Goal: Task Accomplishment & Management: Complete application form

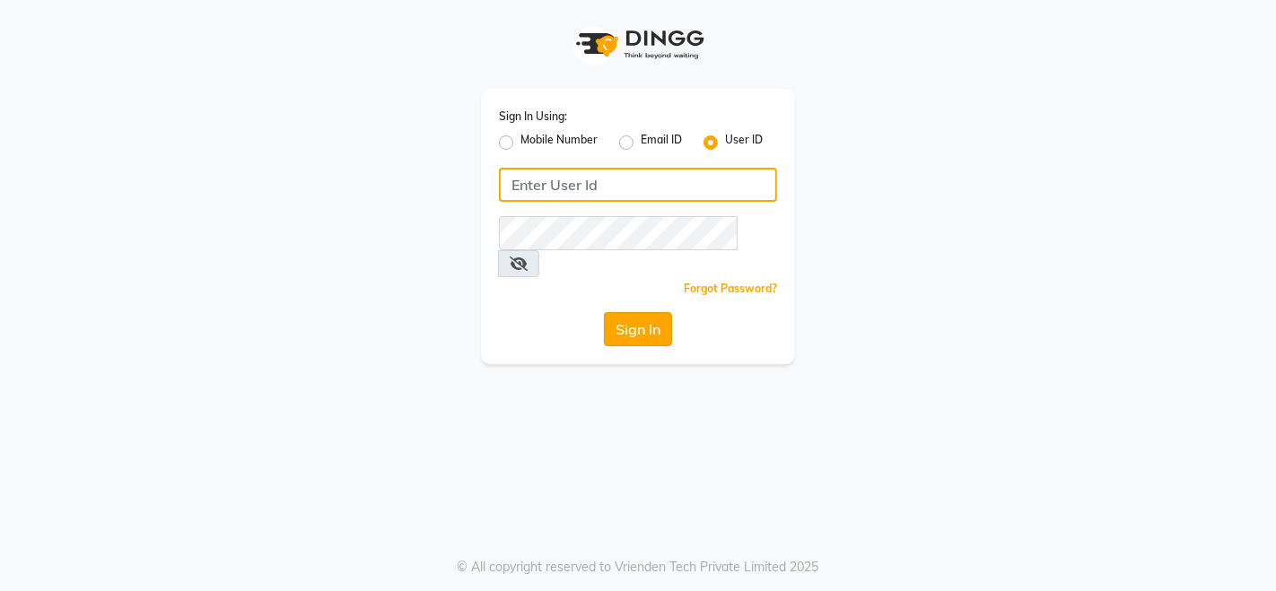
type input "peacocksalon"
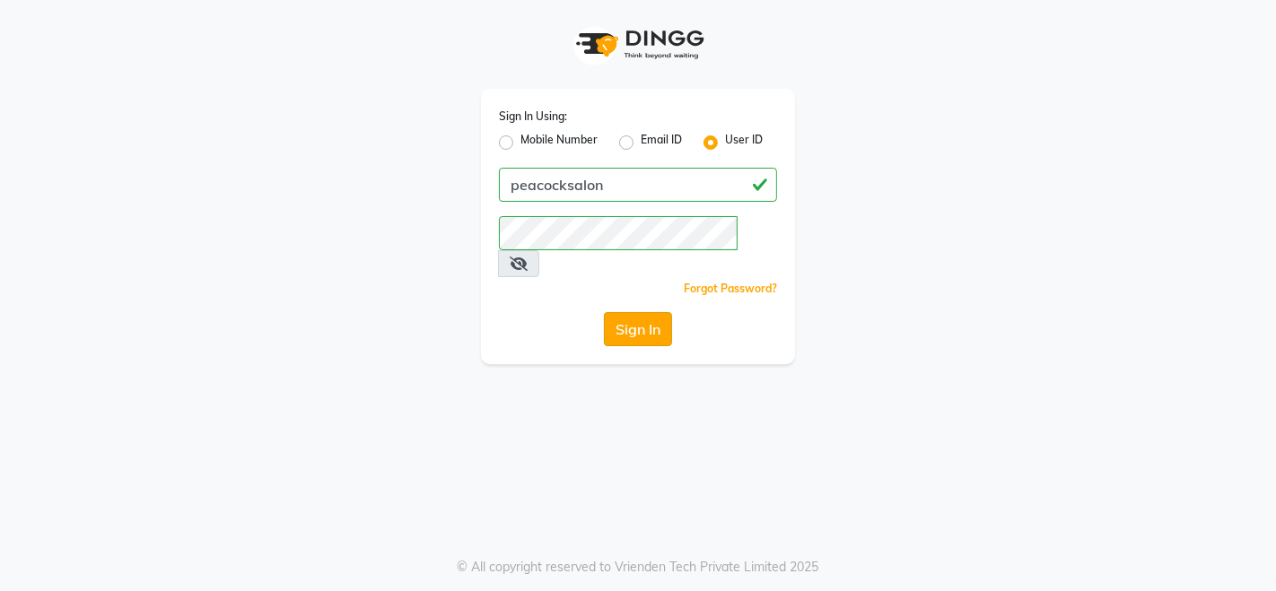
click at [632, 312] on button "Sign In" at bounding box center [638, 329] width 68 height 34
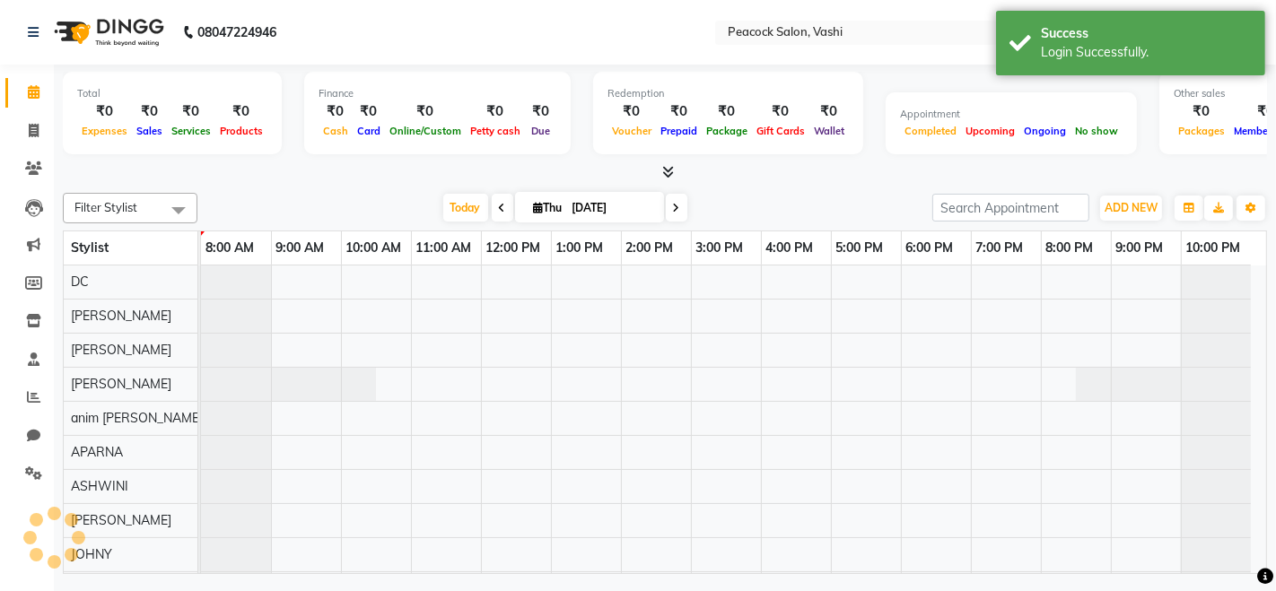
select select "en"
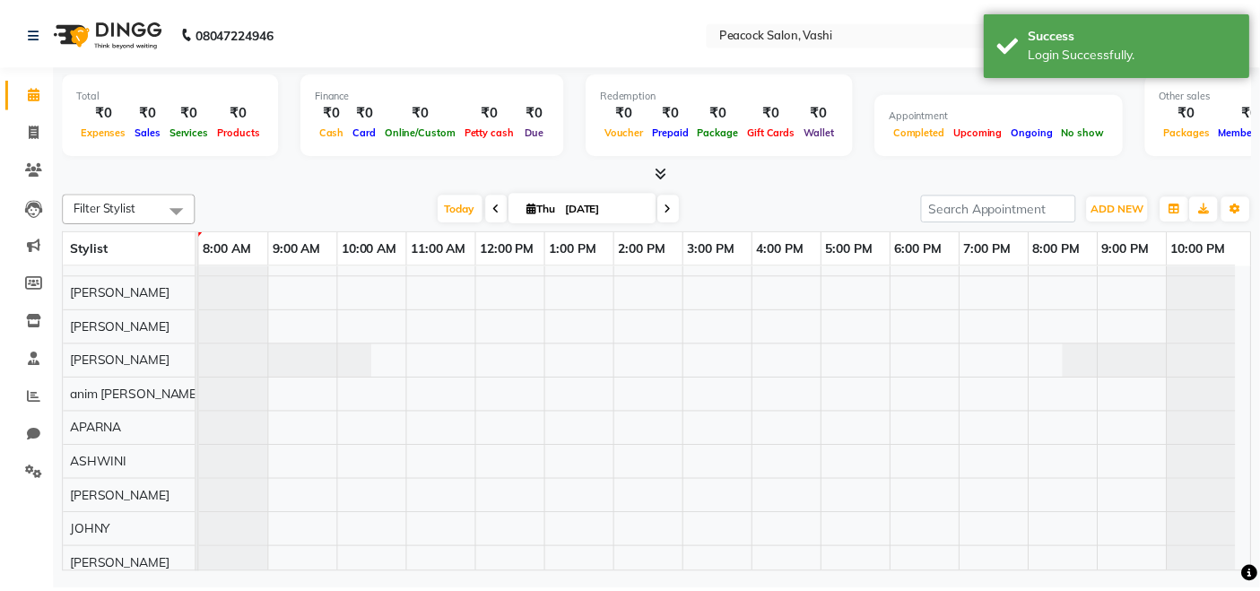
scroll to position [23, 0]
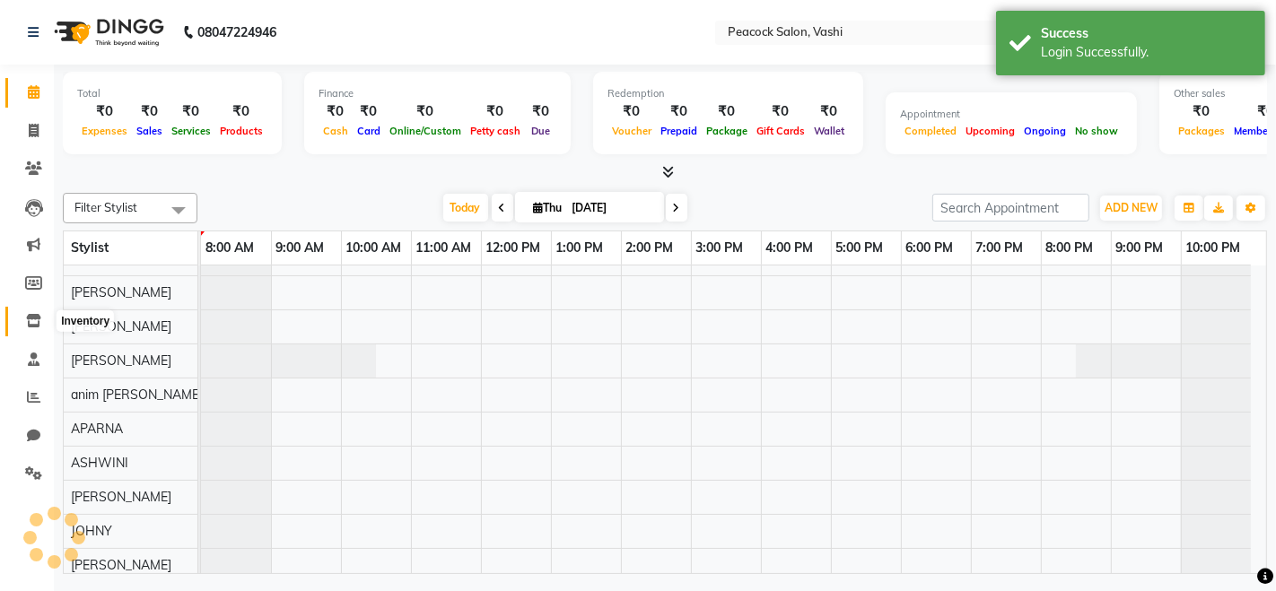
click at [31, 324] on icon at bounding box center [33, 320] width 15 height 13
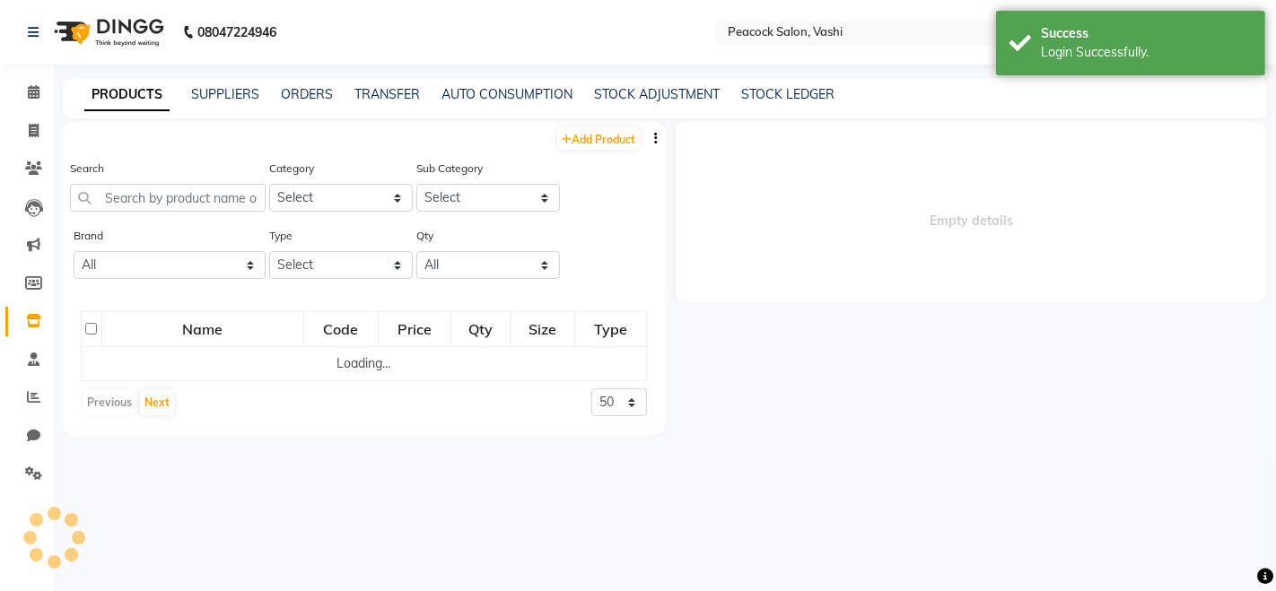
select select
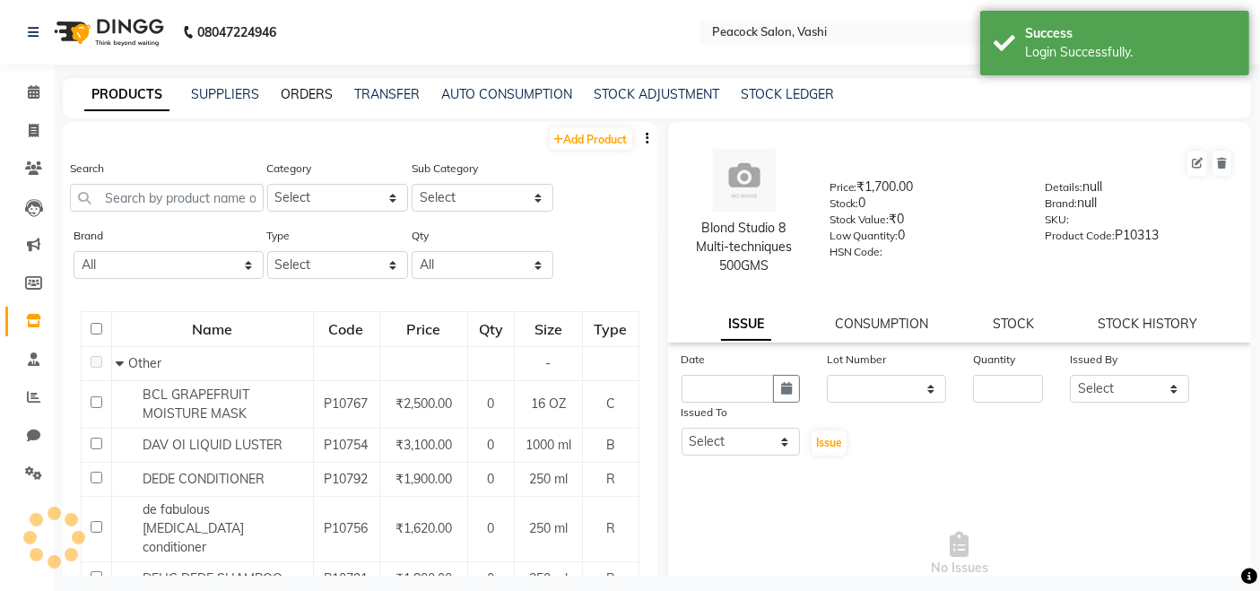
click at [307, 96] on link "ORDERS" at bounding box center [307, 94] width 52 height 16
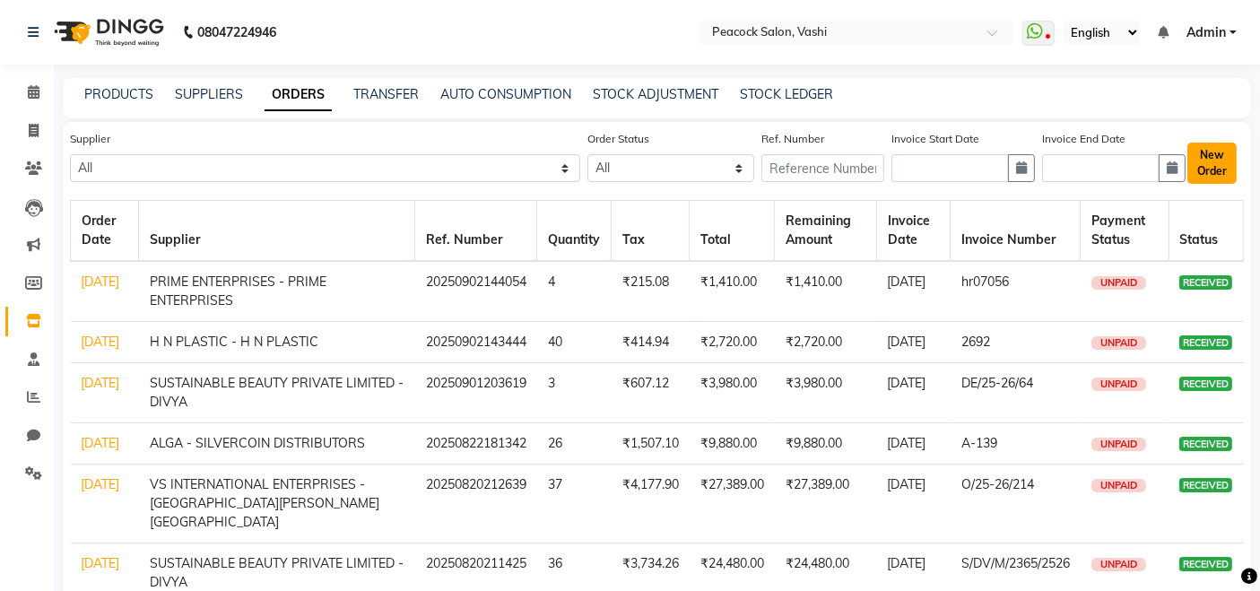
click at [1215, 161] on button "New Order" at bounding box center [1212, 163] width 49 height 41
select select "true"
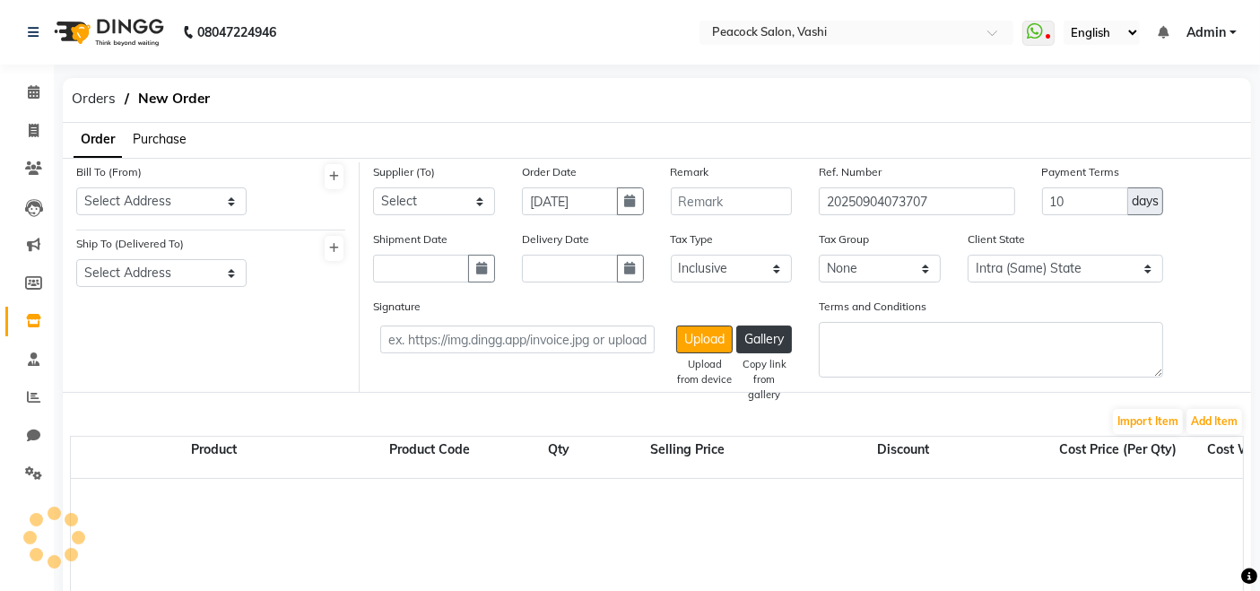
select select "812"
click at [177, 213] on select "Select Address Salon SALON" at bounding box center [161, 201] width 170 height 28
select select "566"
click at [76, 187] on select "Select Address Salon SALON" at bounding box center [161, 201] width 170 height 28
click at [151, 280] on select "Select Address Salon" at bounding box center [161, 273] width 170 height 28
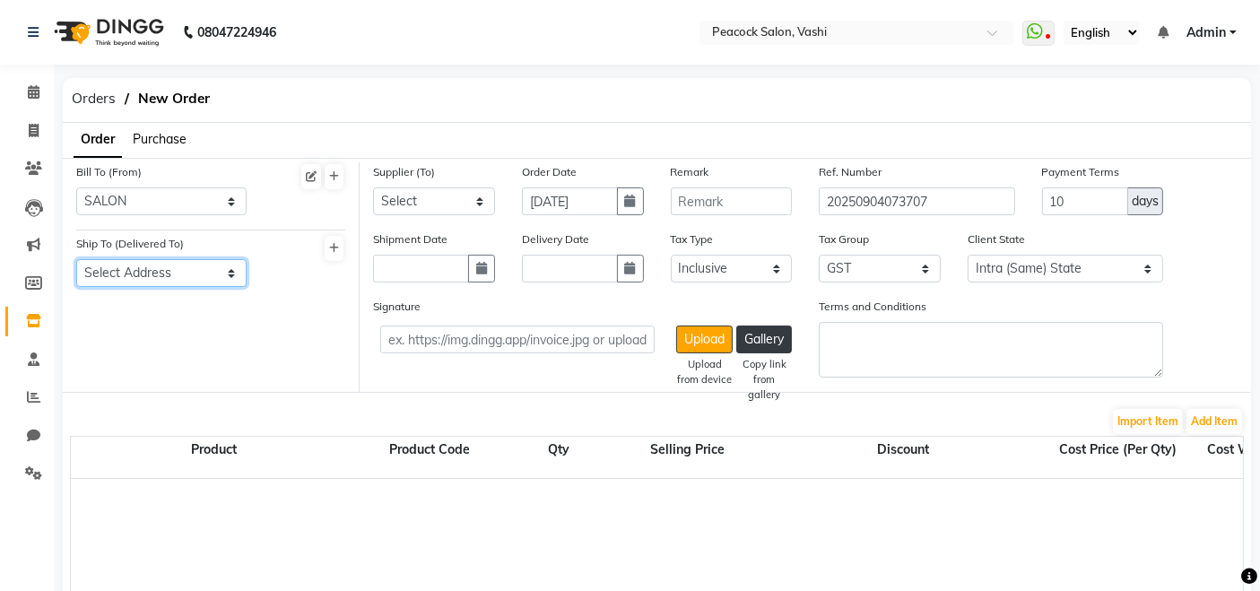
select select "481"
click at [76, 259] on select "Select Address Salon" at bounding box center [161, 273] width 170 height 28
click at [403, 196] on select "Select Peacock - person [PERSON_NAME] tradepoint llp - [PERSON_NAME] TRADEPOINT…" at bounding box center [434, 201] width 122 height 28
select select "1166"
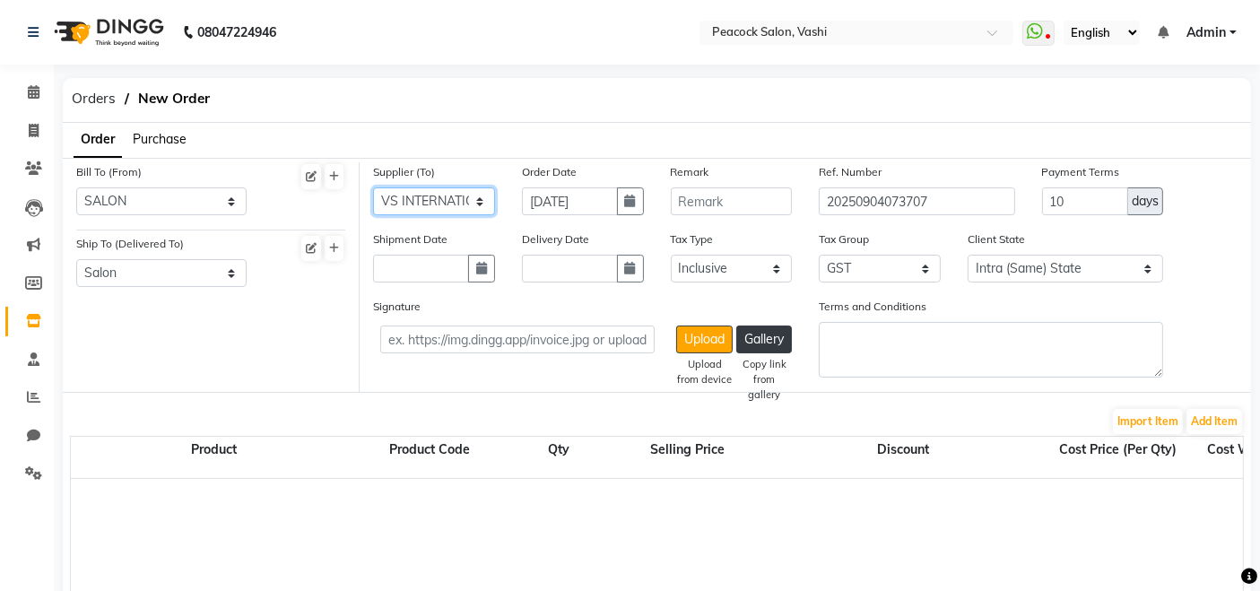
click at [373, 187] on select "Select Peacock - person [PERSON_NAME] tradepoint llp - [PERSON_NAME] TRADEPOINT…" at bounding box center [434, 201] width 122 height 28
click at [421, 265] on input "text" at bounding box center [421, 269] width 96 height 28
click at [450, 270] on input "text" at bounding box center [421, 269] width 96 height 28
click at [556, 206] on input "[DATE]" at bounding box center [570, 201] width 96 height 28
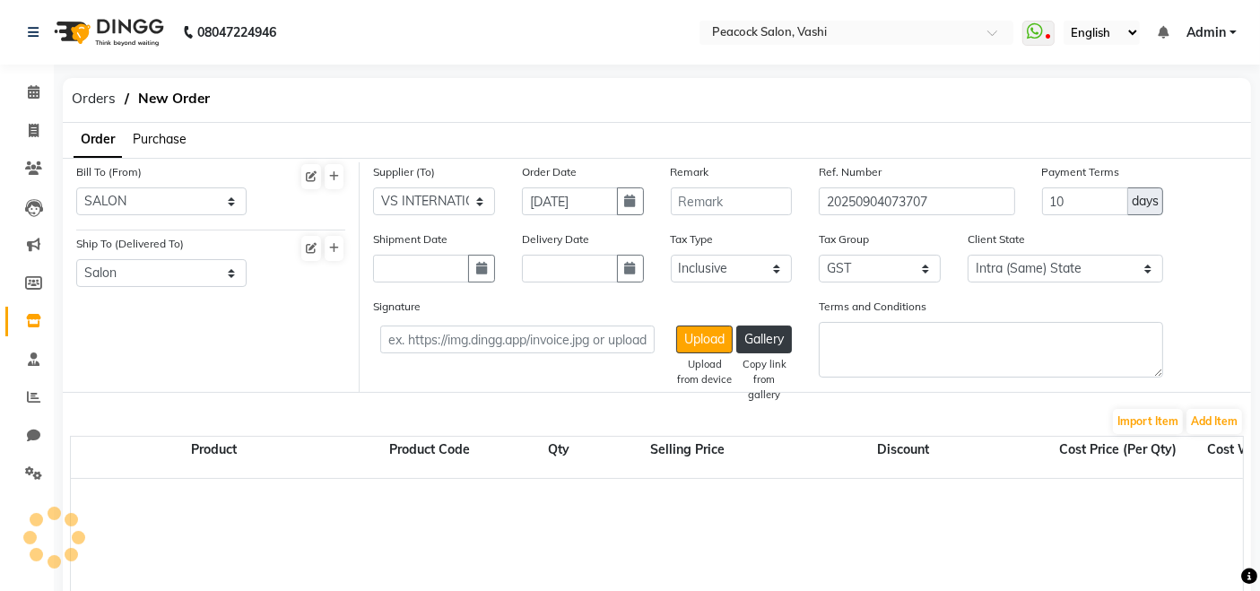
select select "9"
select select "2025"
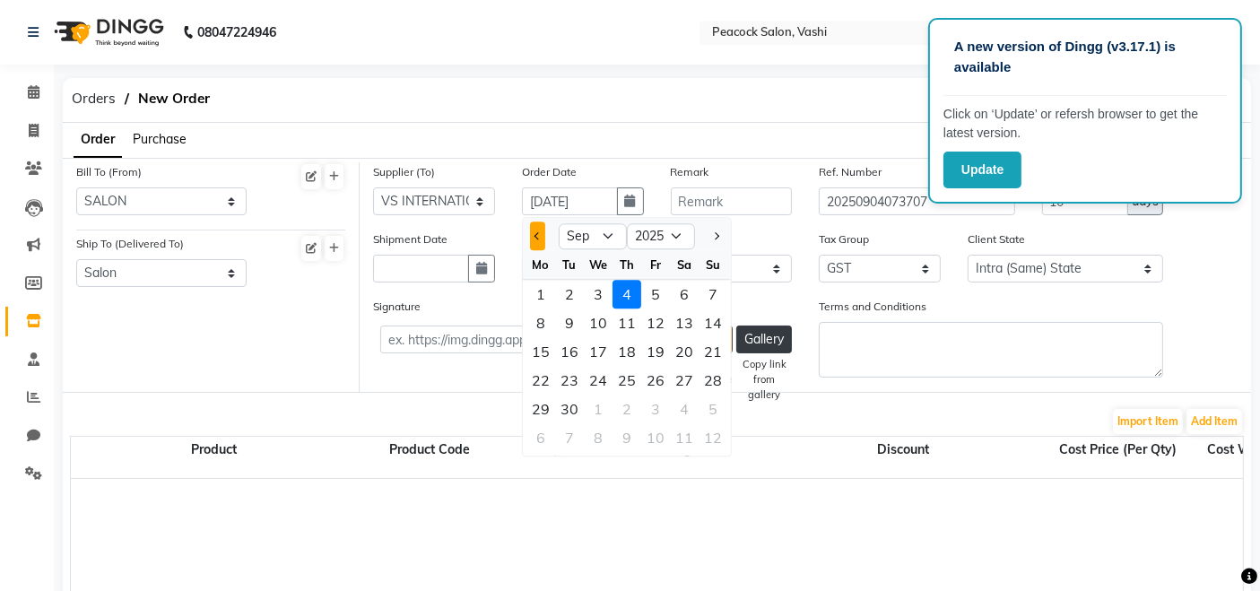
click at [535, 236] on span "Previous month" at bounding box center [538, 236] width 7 height 7
select select "8"
click at [625, 404] on div "28" at bounding box center [627, 410] width 29 height 29
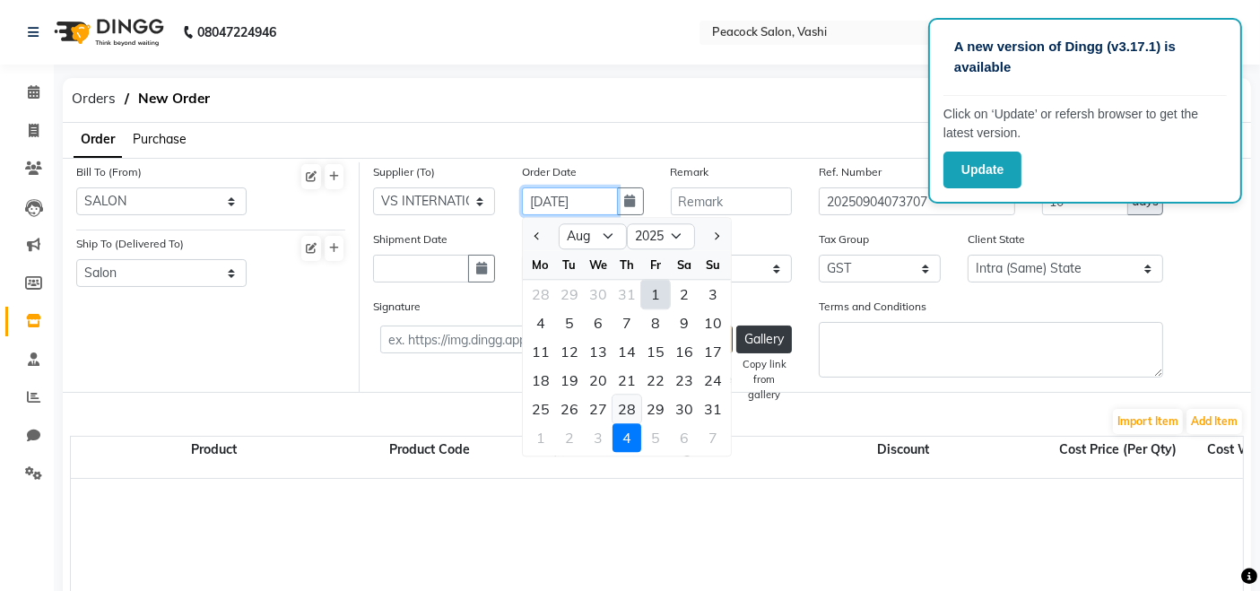
type input "[DATE]"
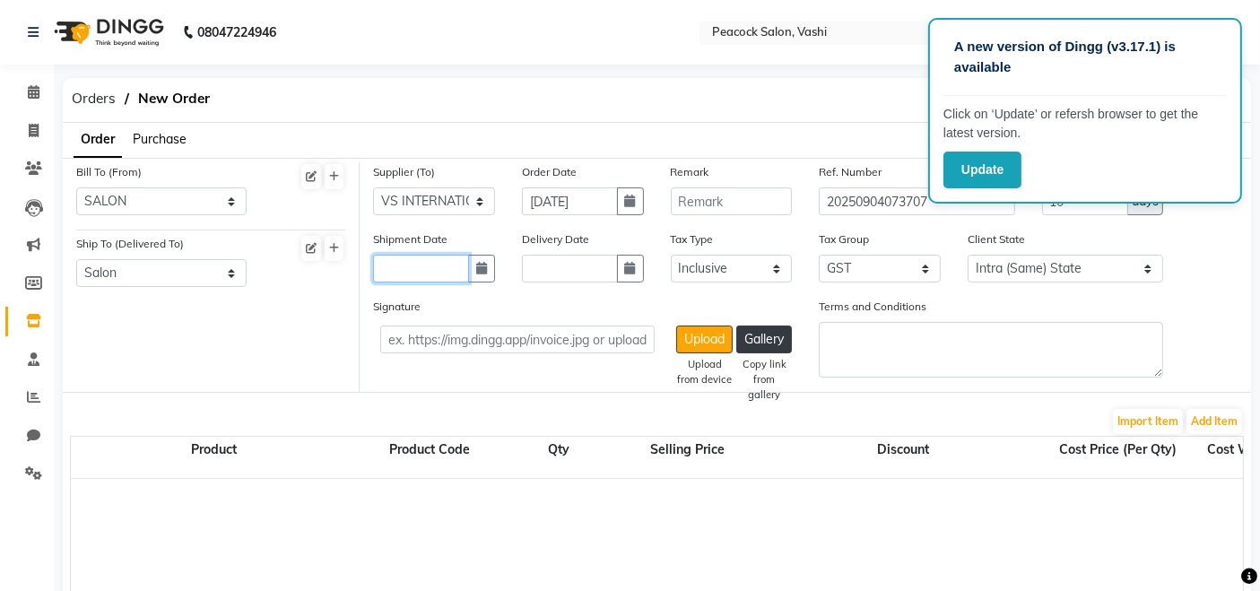
click at [449, 278] on input "text" at bounding box center [421, 269] width 96 height 28
select select "9"
select select "2025"
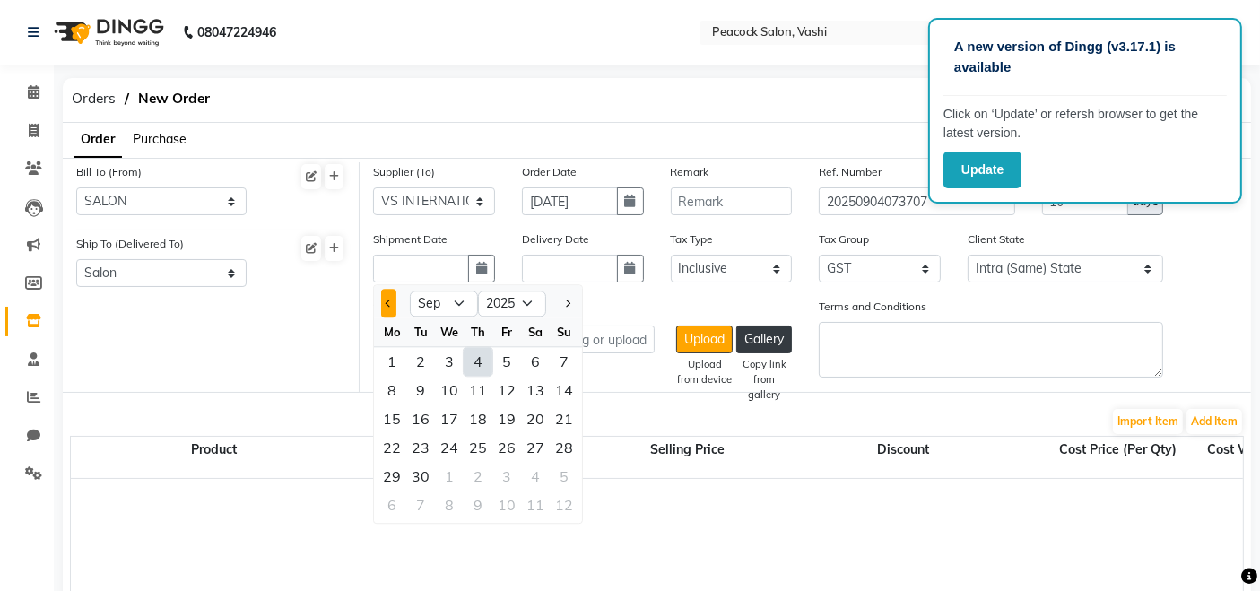
click at [391, 308] on button "Previous month" at bounding box center [388, 304] width 15 height 29
select select "8"
click at [480, 473] on div "28" at bounding box center [478, 477] width 29 height 29
type input "[DATE]"
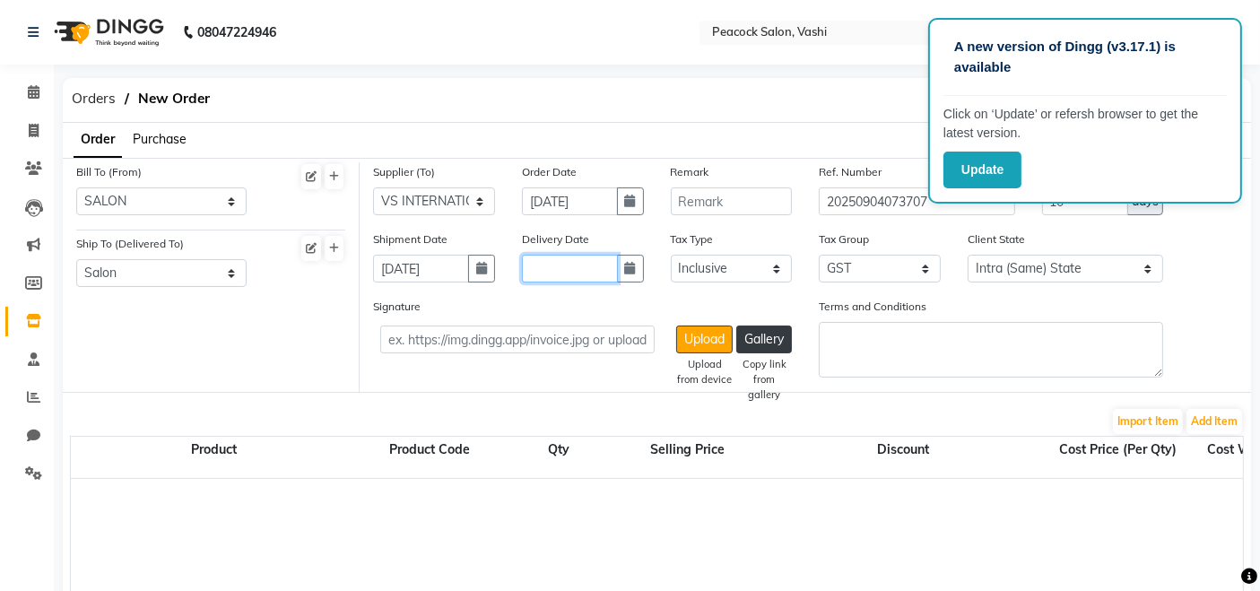
click at [558, 269] on input "text" at bounding box center [570, 269] width 96 height 28
select select "9"
select select "2025"
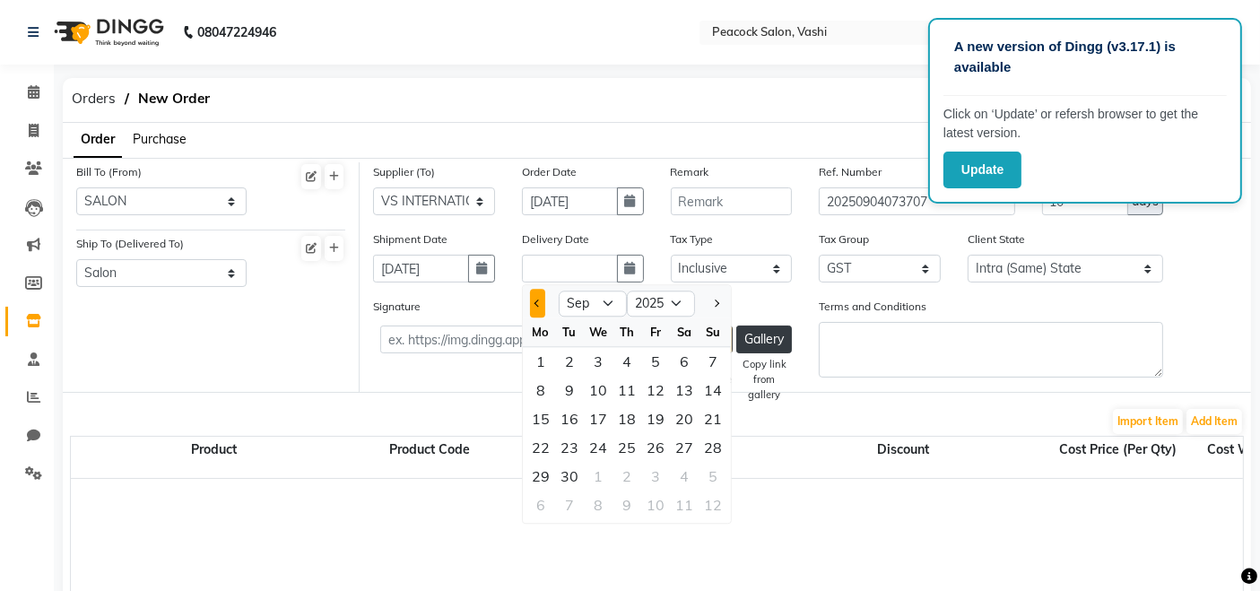
click at [536, 300] on span "Previous month" at bounding box center [538, 303] width 7 height 7
select select "8"
click at [627, 480] on div "28" at bounding box center [627, 477] width 29 height 29
type input "[DATE]"
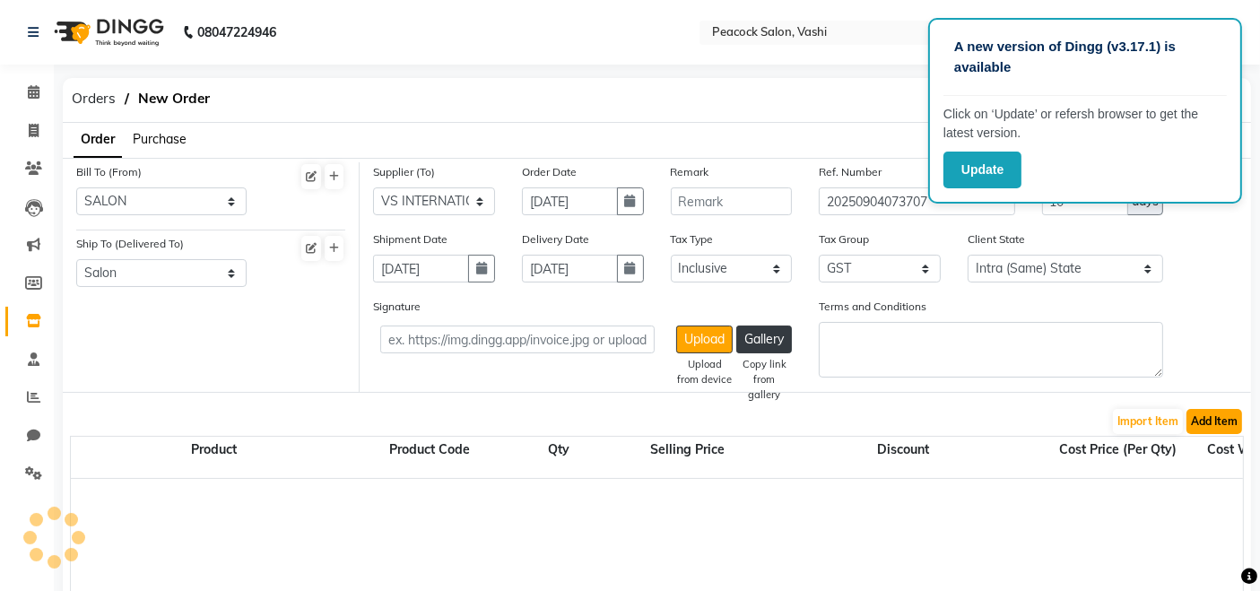
click at [1219, 423] on button "Add Item" at bounding box center [1215, 421] width 56 height 25
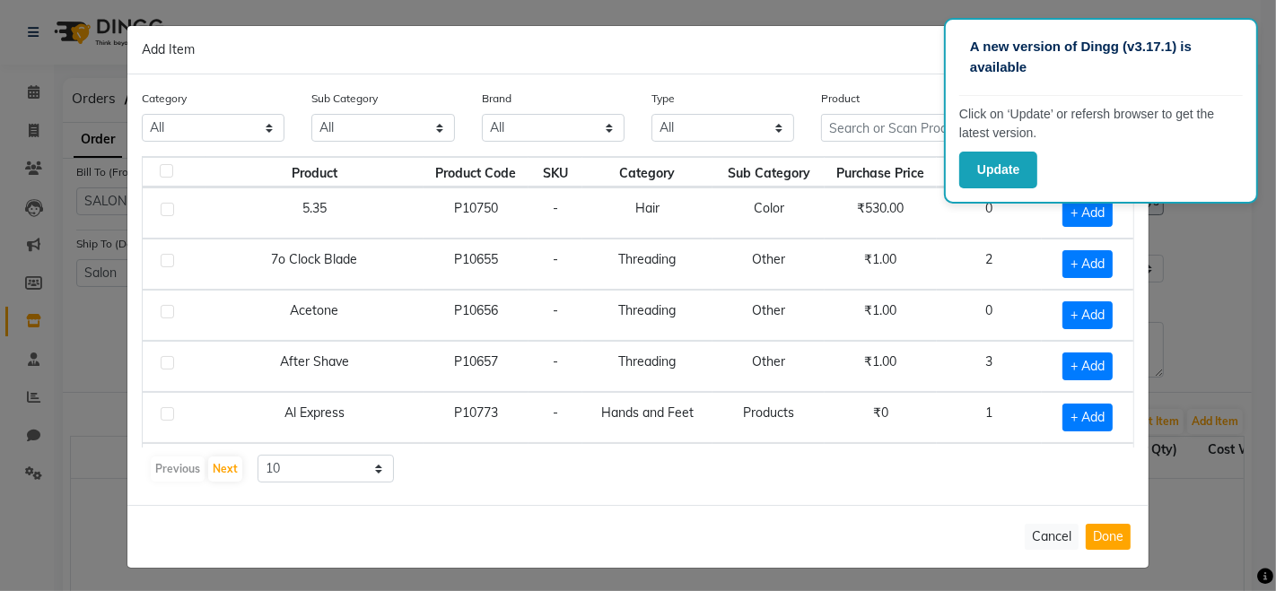
click at [927, 70] on div "Add Item" at bounding box center [637, 50] width 1021 height 48
click at [1012, 161] on button "Update" at bounding box center [998, 170] width 78 height 37
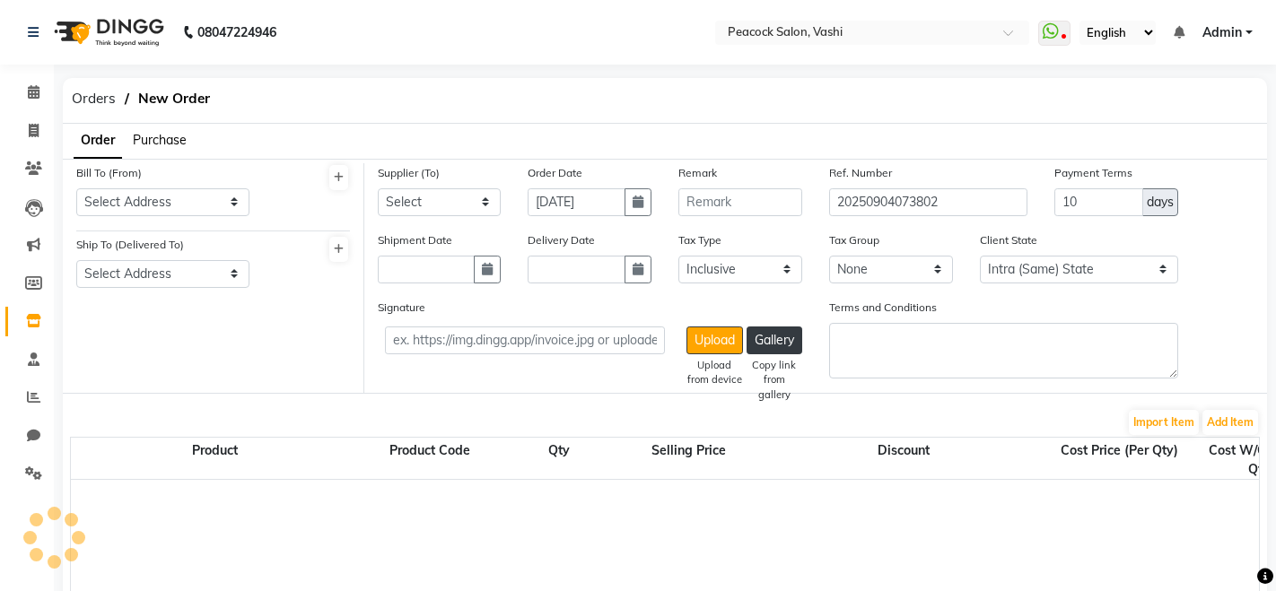
select select "true"
select select "812"
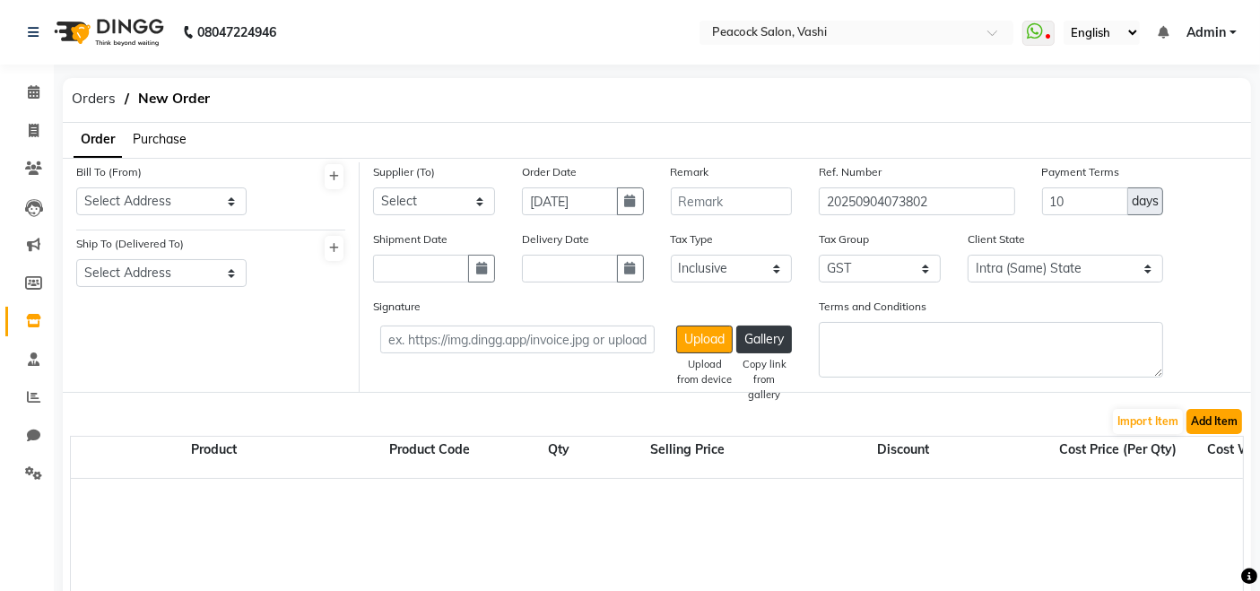
click at [1200, 416] on button "Add Item" at bounding box center [1215, 421] width 56 height 25
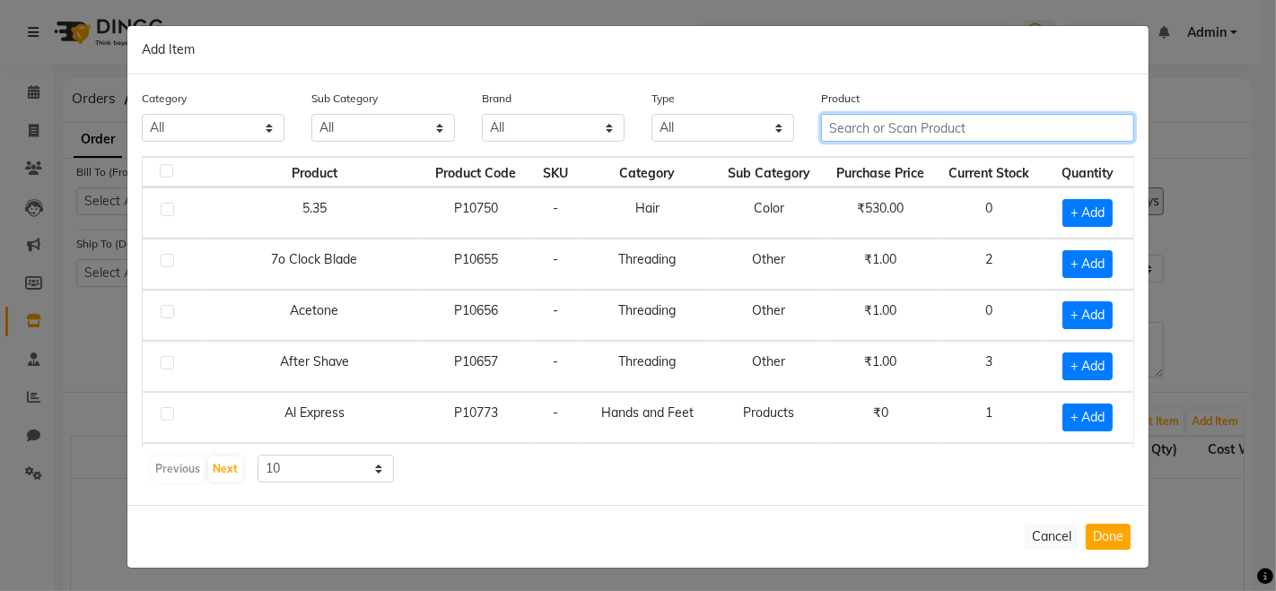
click at [917, 122] on input "text" at bounding box center [977, 128] width 313 height 28
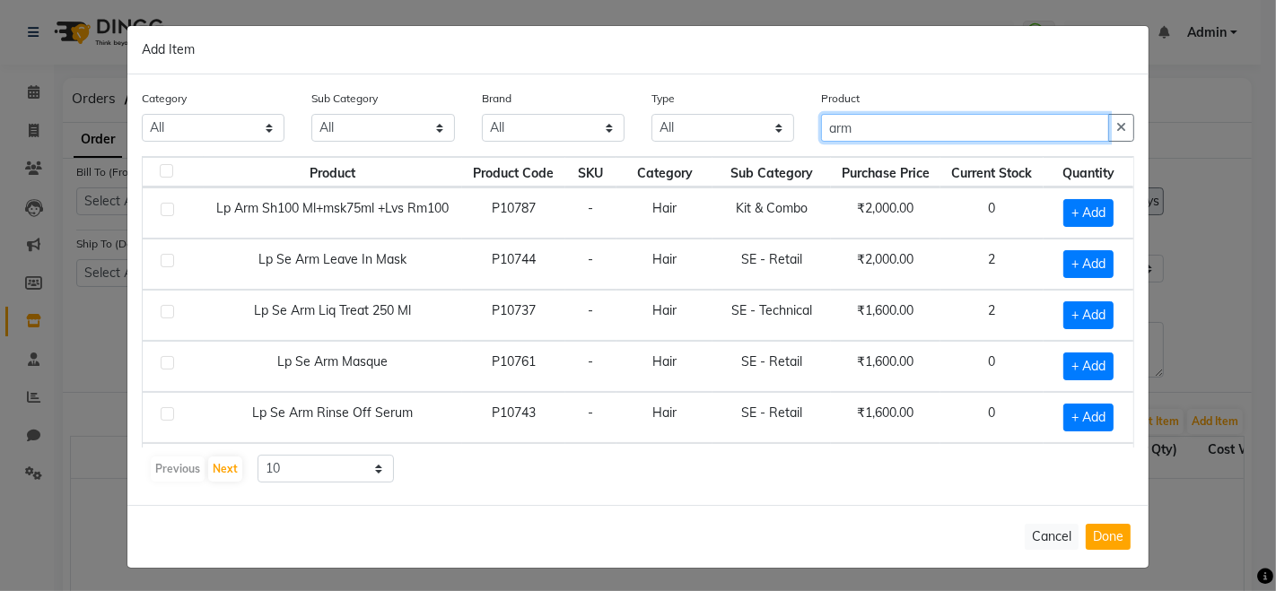
type input "arm"
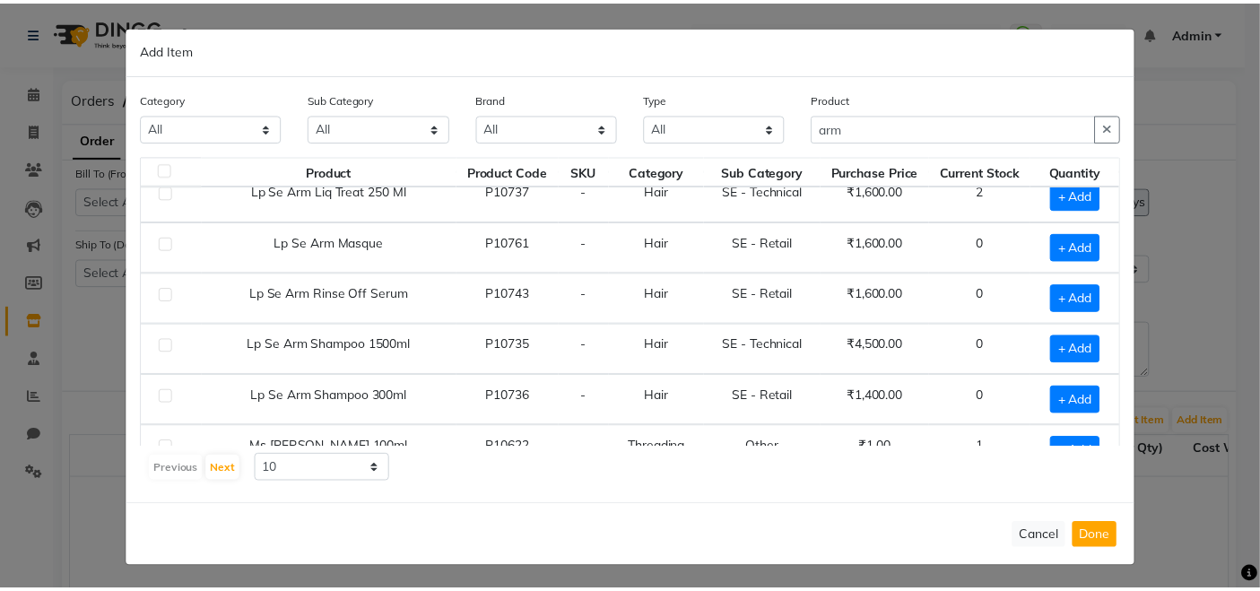
scroll to position [141, 0]
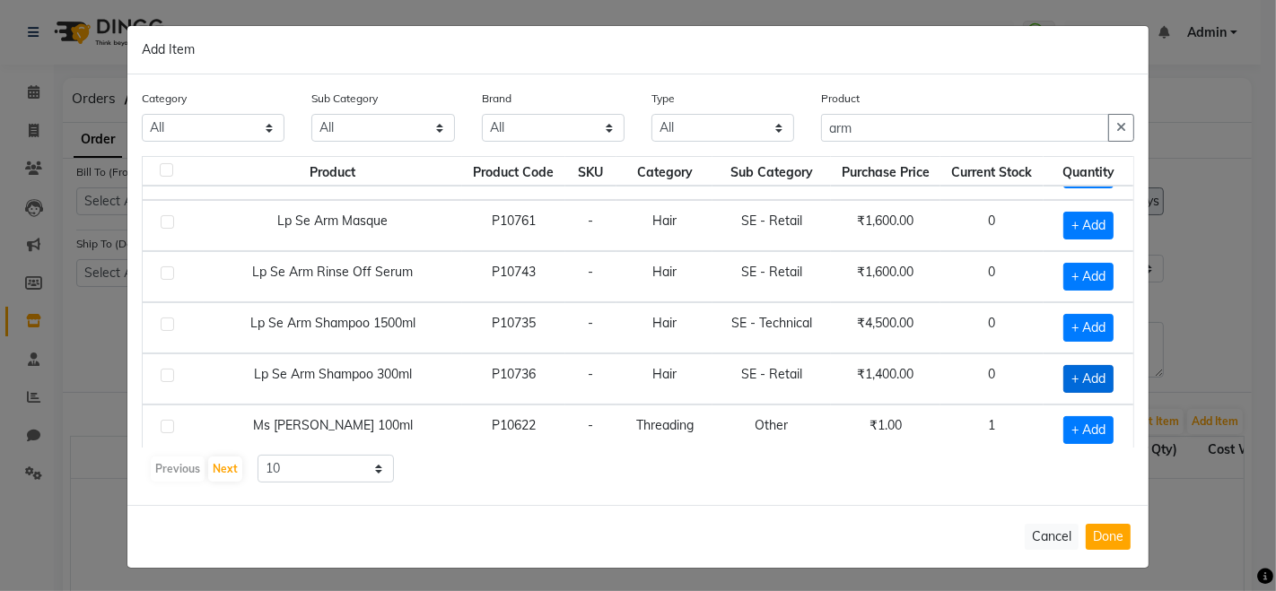
click at [1071, 375] on span "+ Add" at bounding box center [1088, 379] width 50 height 28
checkbox input "true"
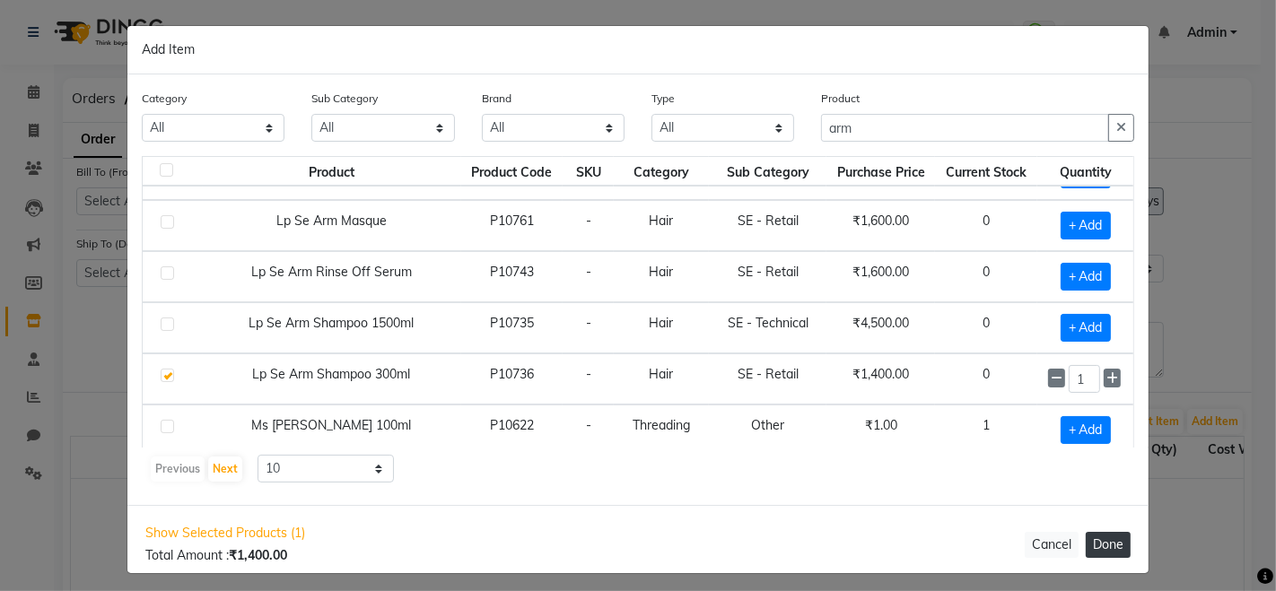
click at [1096, 538] on button "Done" at bounding box center [1107, 545] width 45 height 26
select select "812"
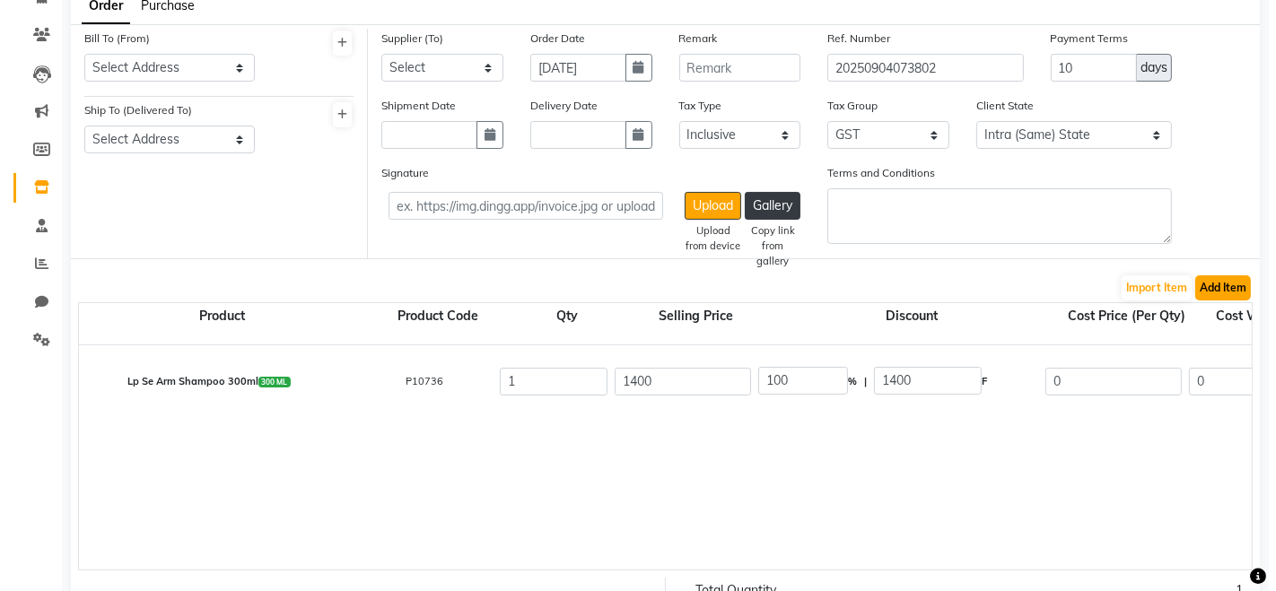
scroll to position [135, 0]
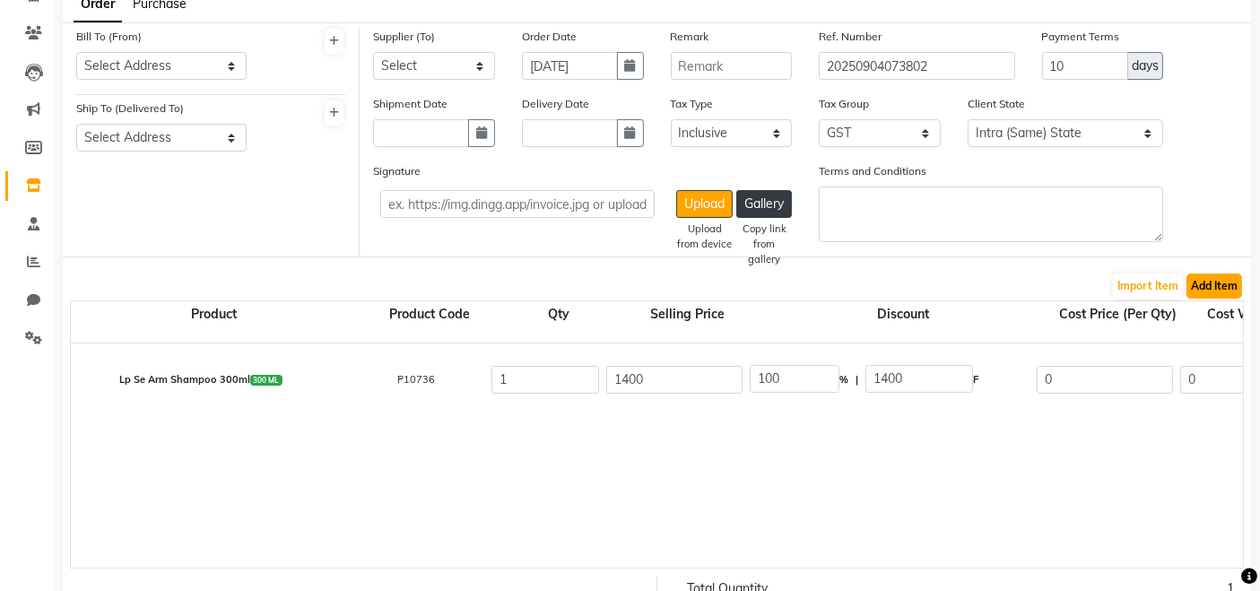
click at [1218, 283] on button "Add Item" at bounding box center [1215, 286] width 56 height 25
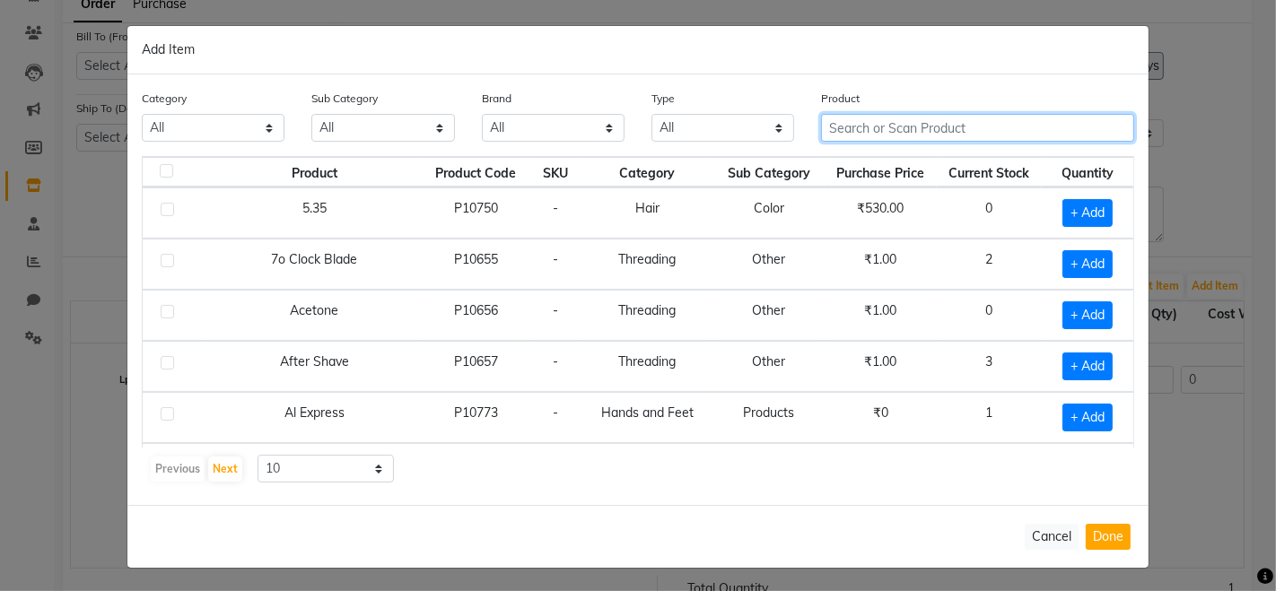
click at [898, 125] on input "text" at bounding box center [977, 128] width 313 height 28
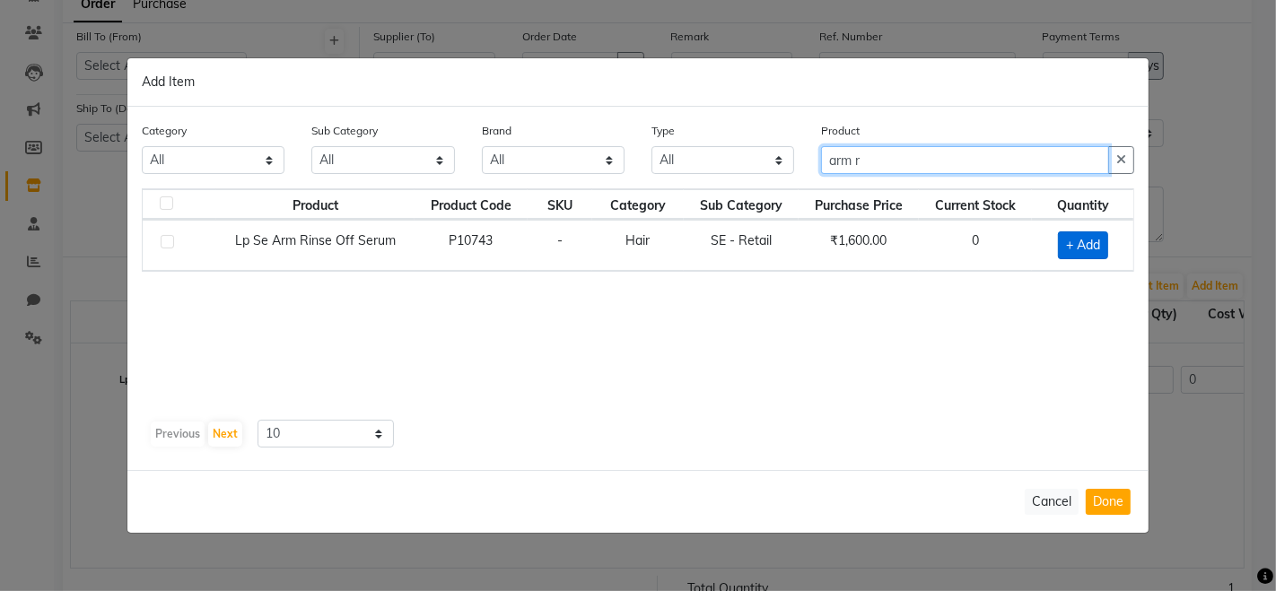
type input "arm r"
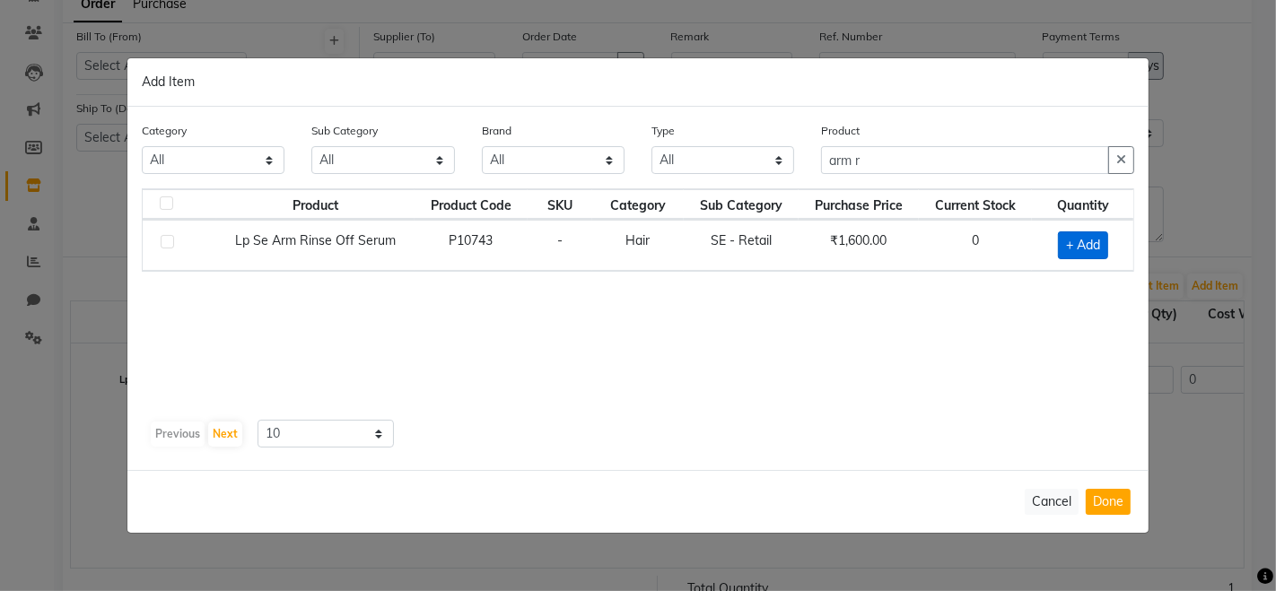
click at [1094, 250] on span "+ Add" at bounding box center [1083, 245] width 50 height 28
checkbox input "true"
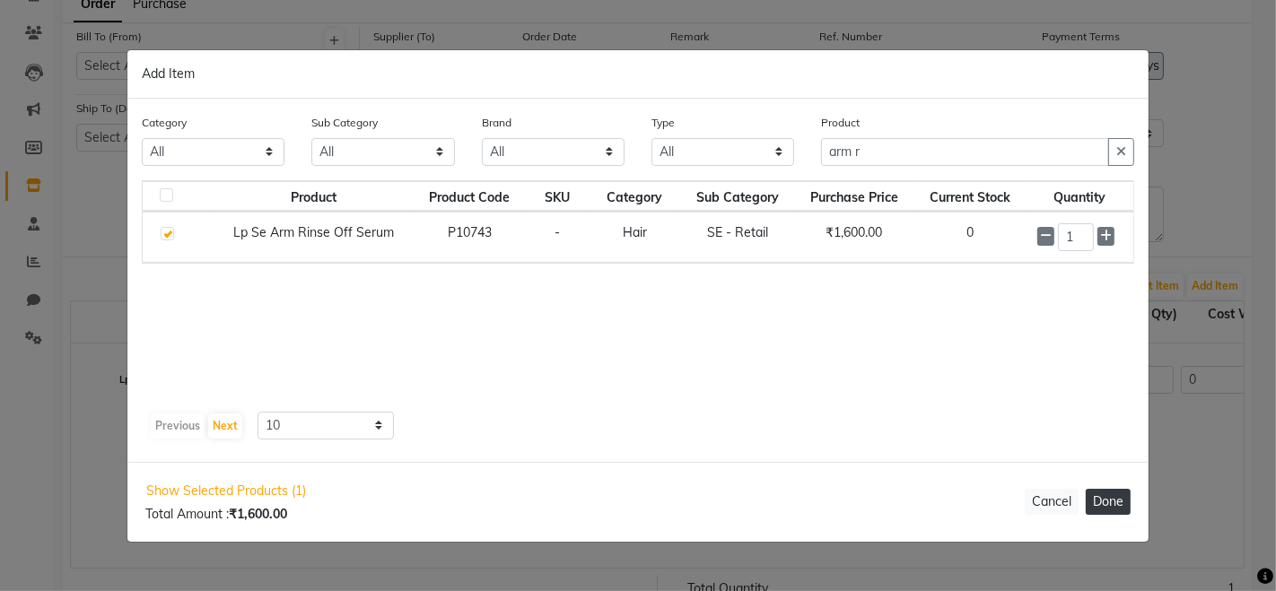
click at [1112, 495] on button "Done" at bounding box center [1107, 502] width 45 height 26
select select "812"
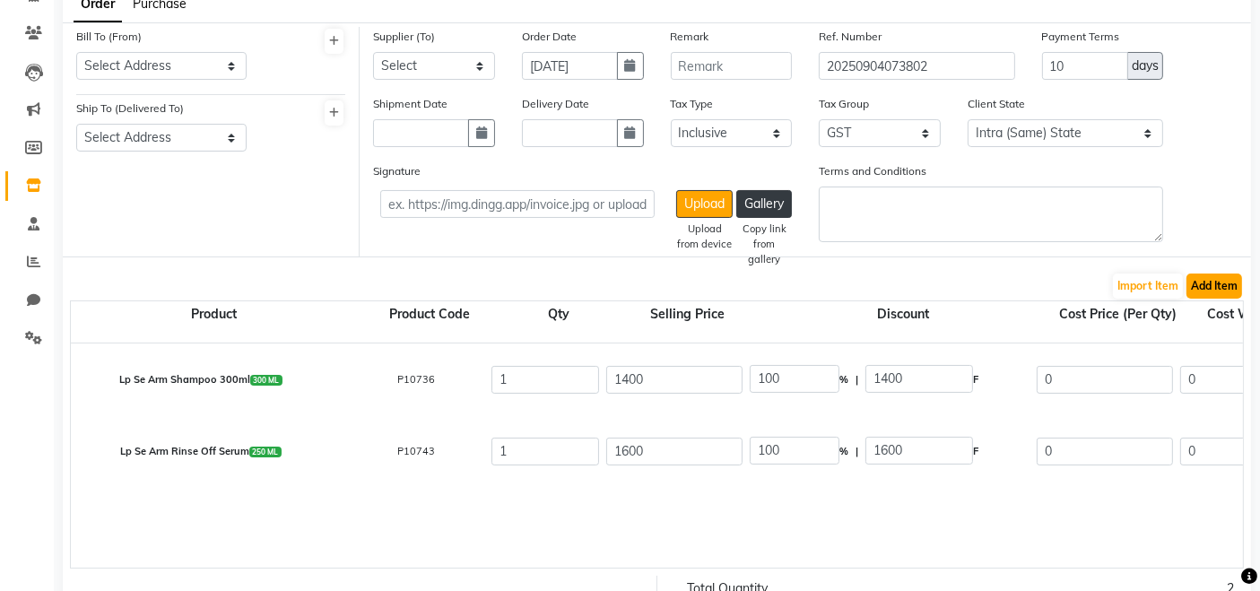
click at [1212, 288] on button "Add Item" at bounding box center [1215, 286] width 56 height 25
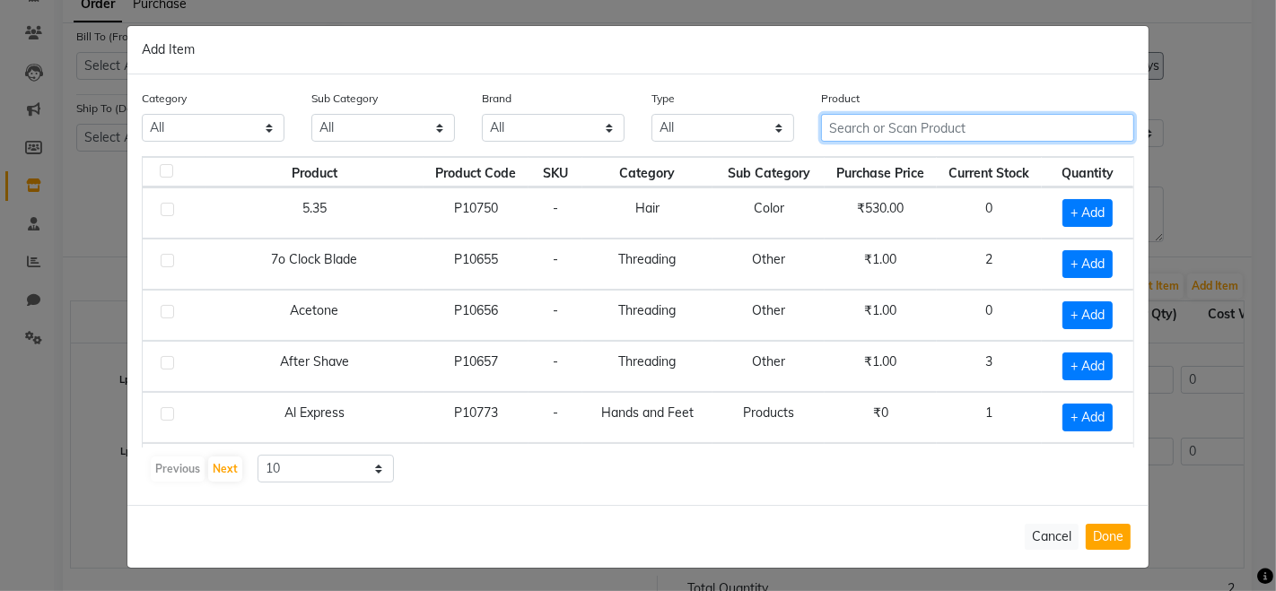
click at [875, 133] on input "text" at bounding box center [977, 128] width 313 height 28
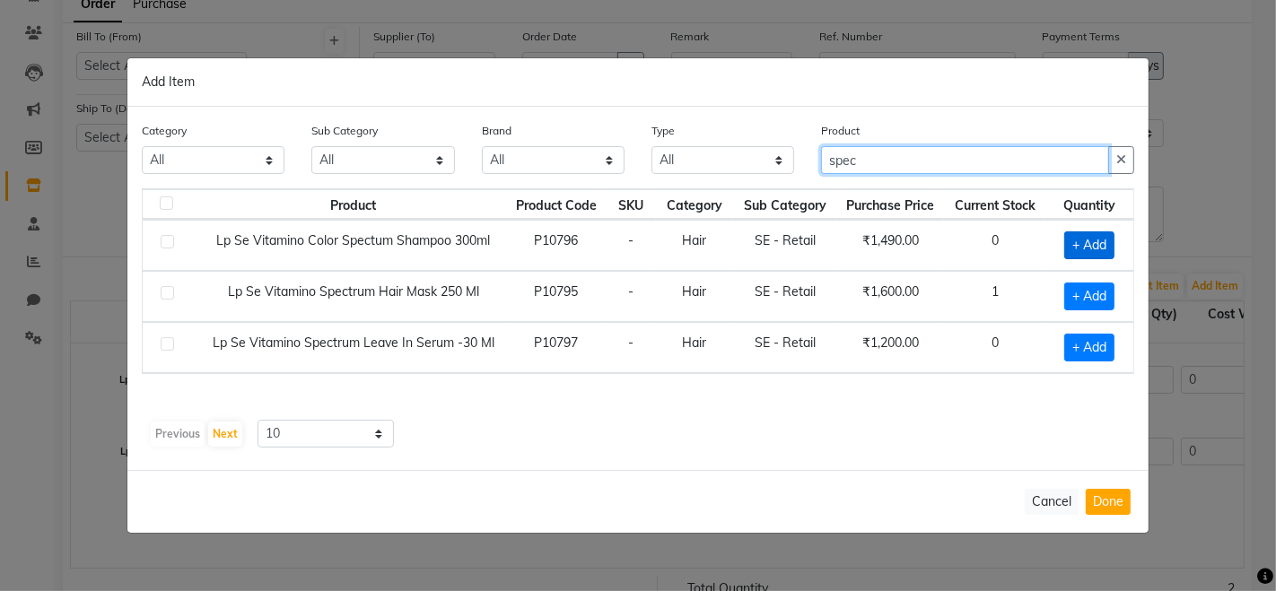
type input "spec"
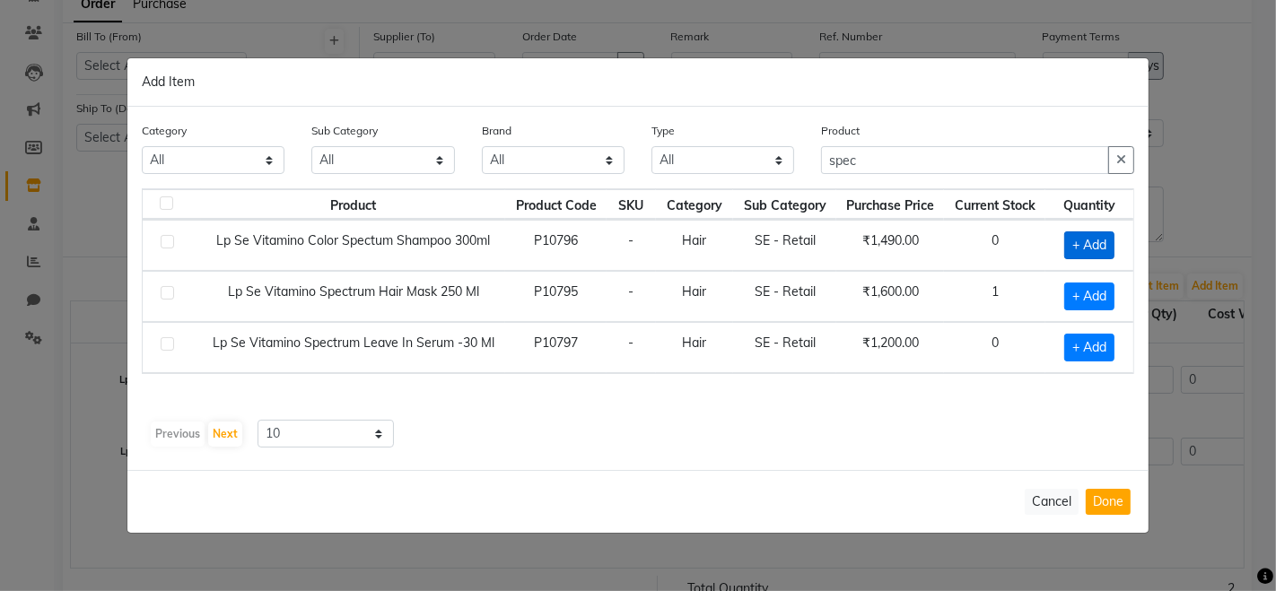
click at [1096, 239] on span "+ Add" at bounding box center [1089, 245] width 50 height 28
checkbox input "true"
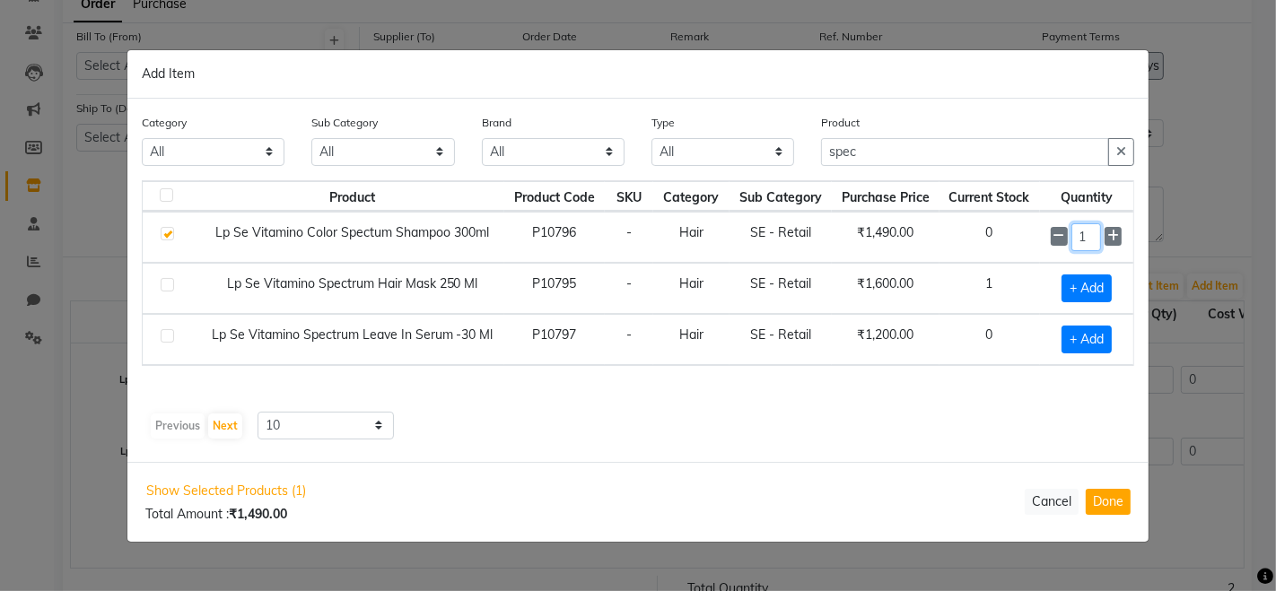
click at [1093, 237] on input "1" at bounding box center [1086, 237] width 30 height 28
type input "1"
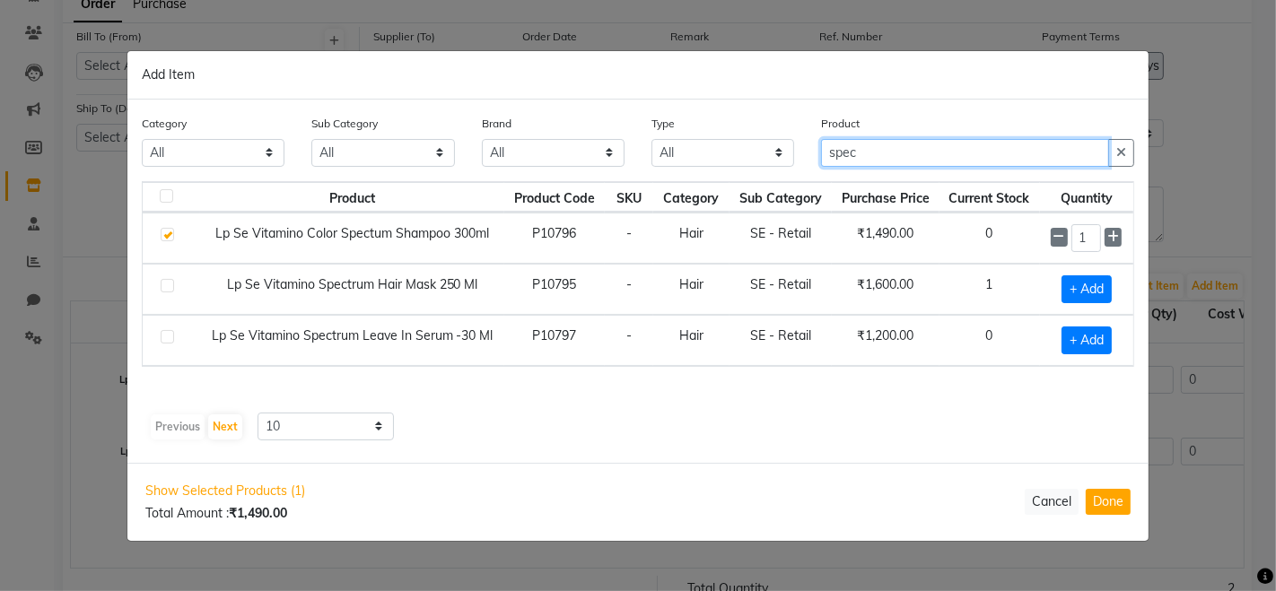
click at [973, 150] on input "spec" at bounding box center [965, 153] width 288 height 28
type input "spec"
click at [1088, 281] on span "+ Add" at bounding box center [1086, 289] width 50 height 28
checkbox input "true"
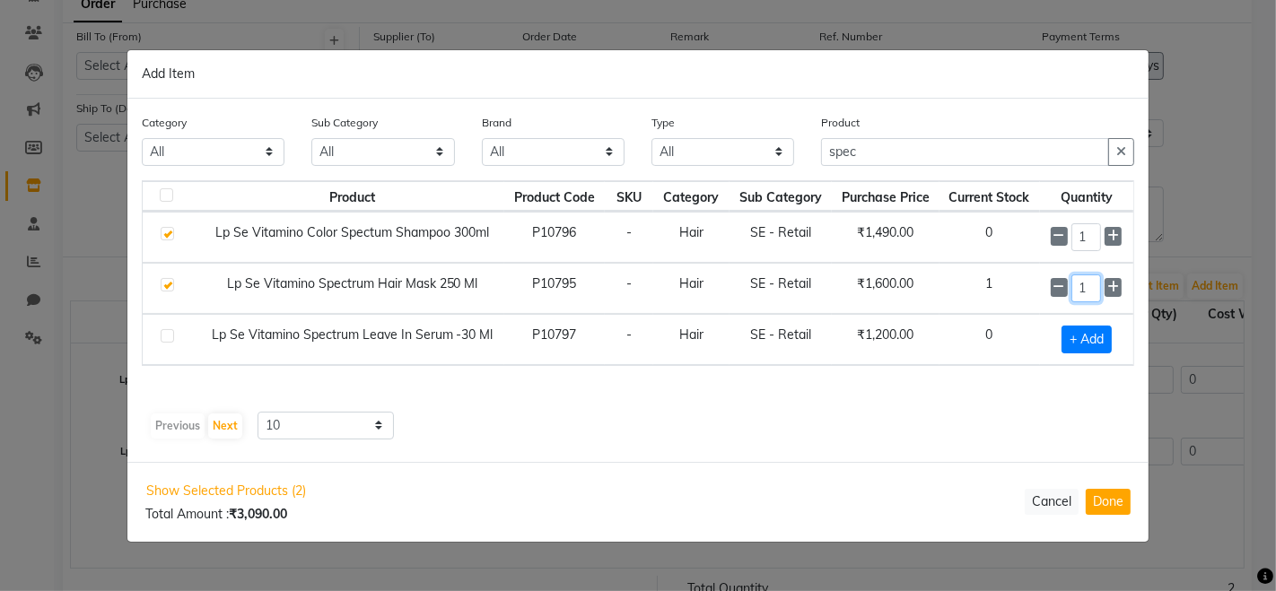
click at [1093, 291] on input "1" at bounding box center [1086, 288] width 30 height 28
type input "1"
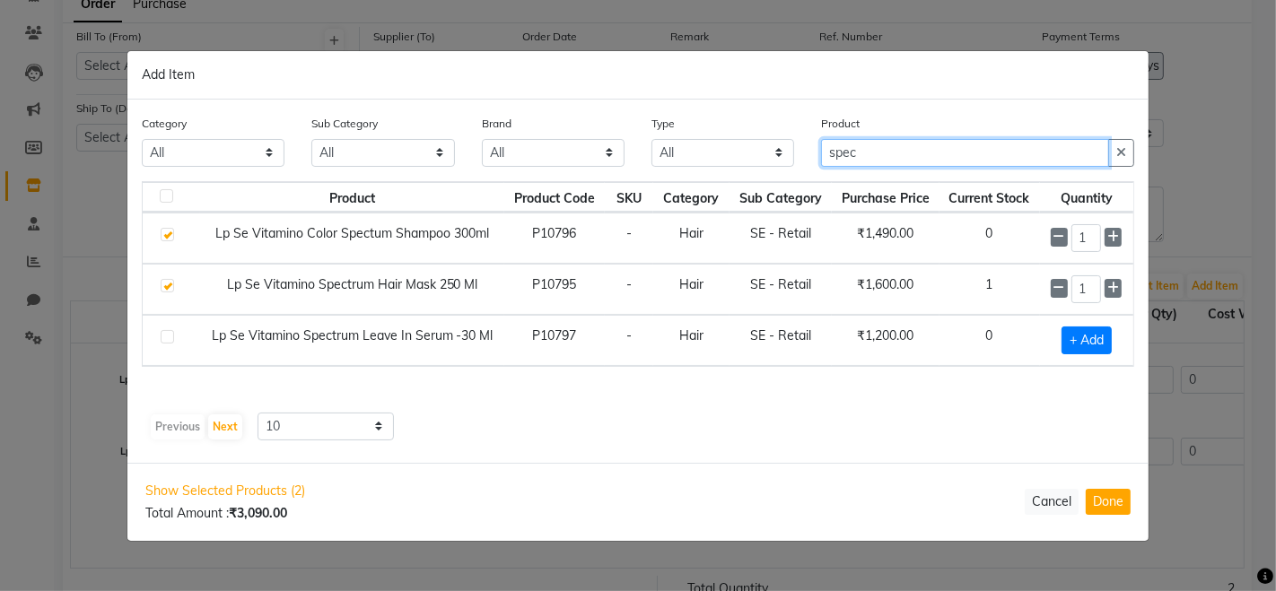
click at [952, 152] on input "spec" at bounding box center [965, 153] width 288 height 28
type input "s"
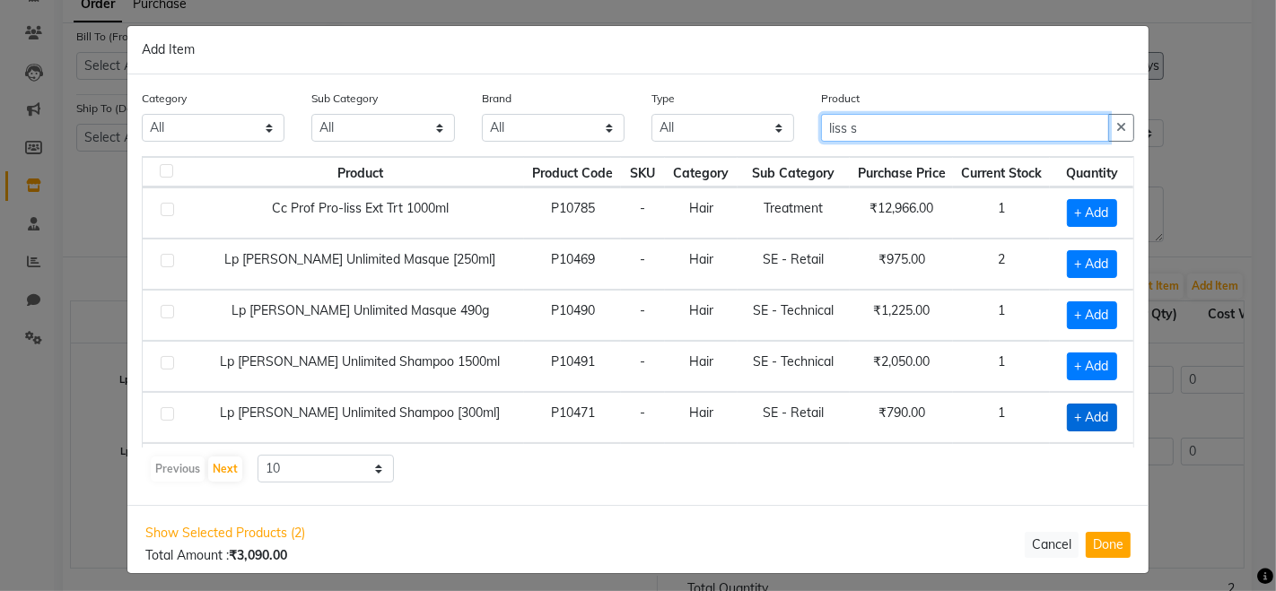
type input "liss s"
click at [1067, 414] on span "+ Add" at bounding box center [1092, 418] width 50 height 28
checkbox input "true"
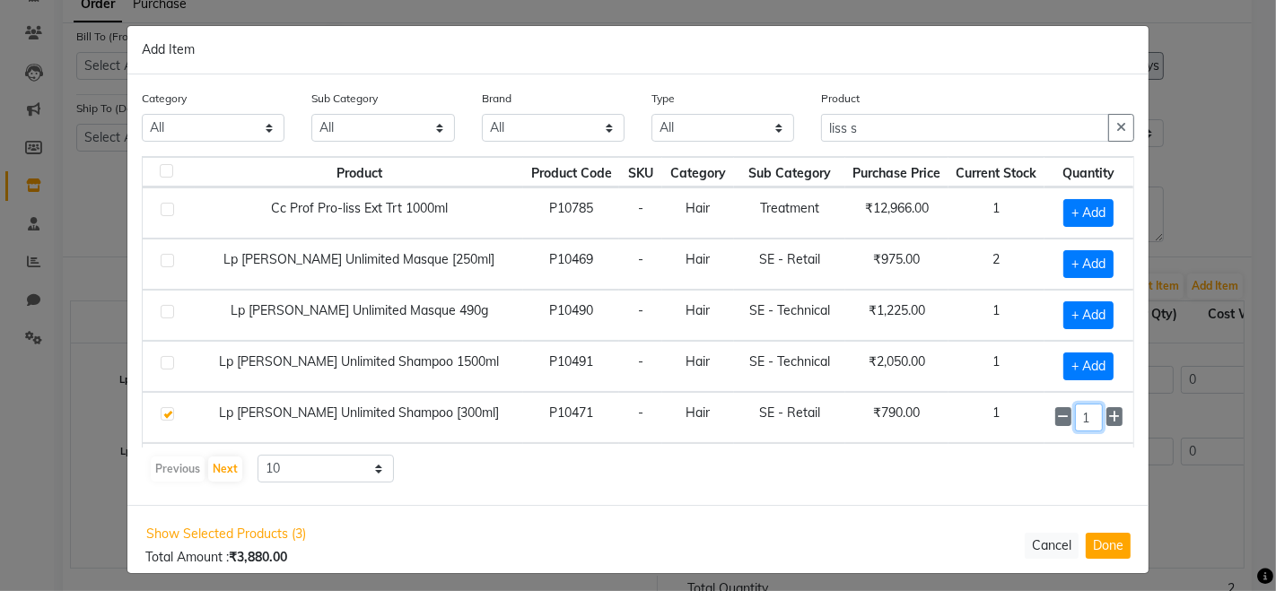
click at [1075, 414] on input "1" at bounding box center [1089, 418] width 28 height 28
type input "1"
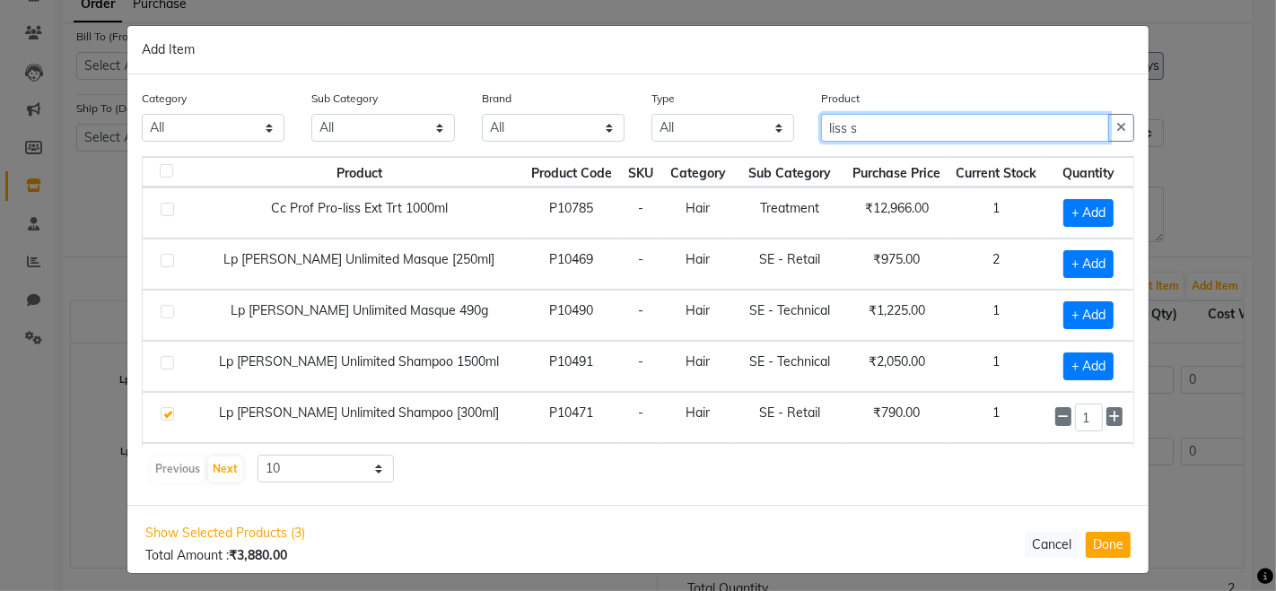
click at [866, 125] on input "liss s" at bounding box center [965, 128] width 288 height 28
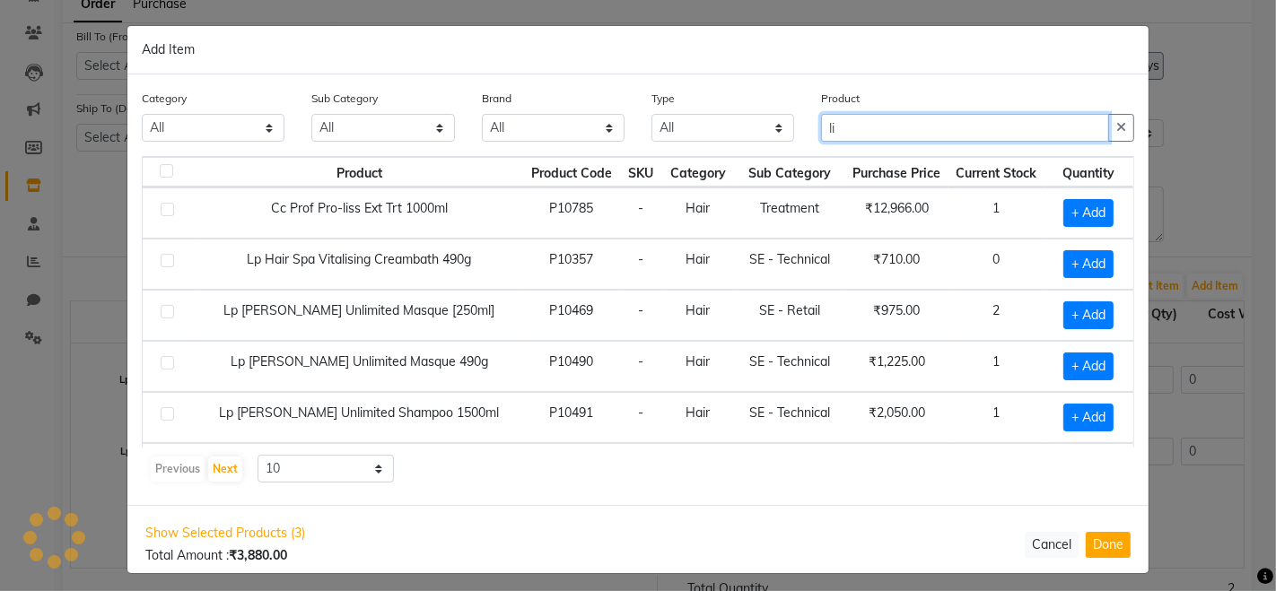
type input "l"
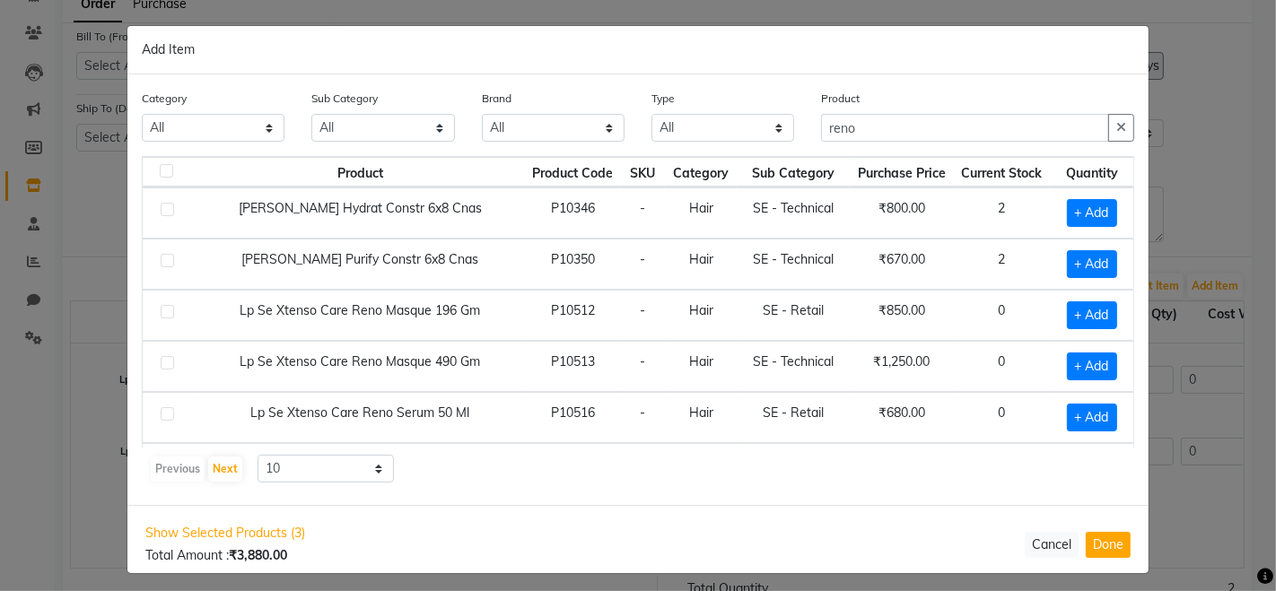
scroll to position [7, 0]
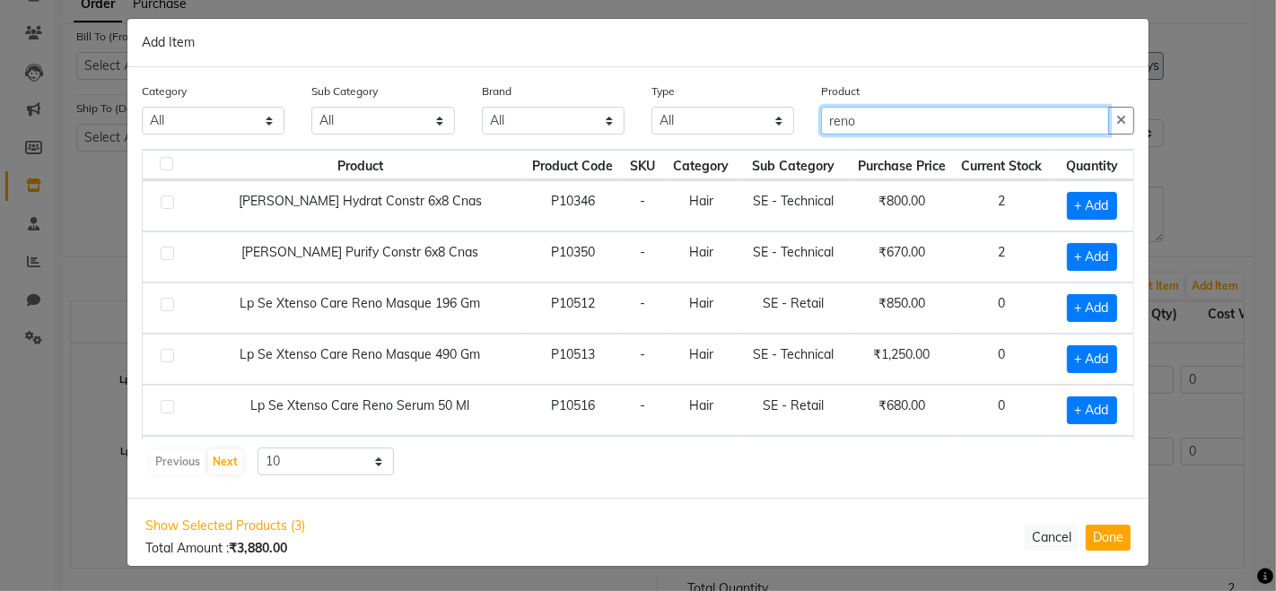
click at [886, 120] on input "reno" at bounding box center [965, 121] width 288 height 28
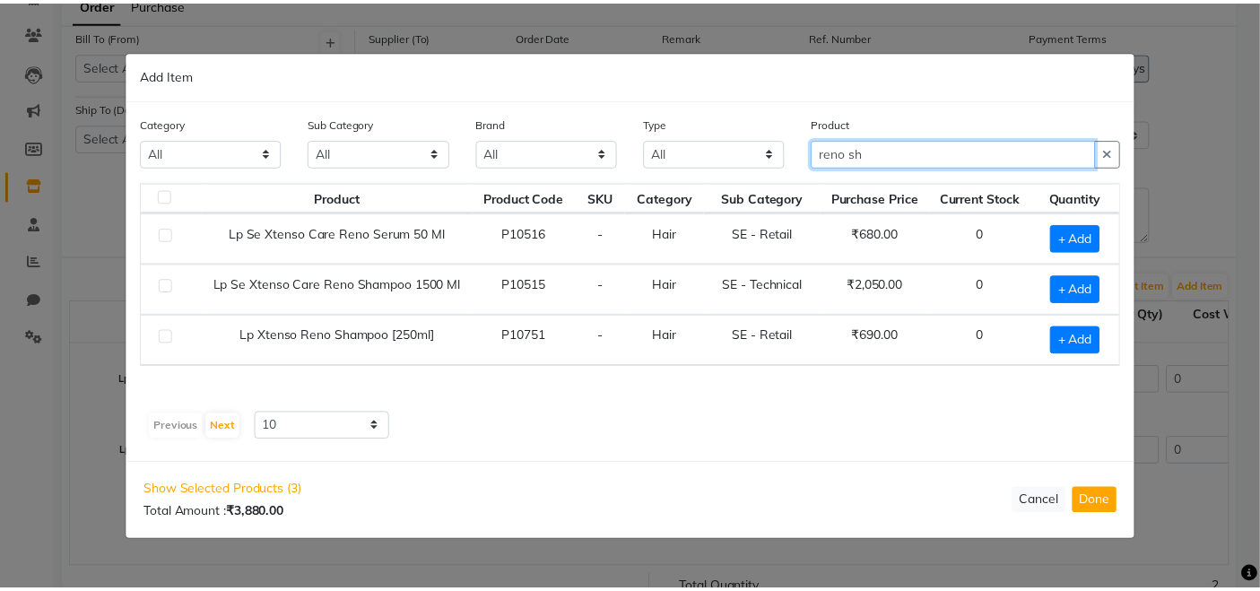
scroll to position [0, 0]
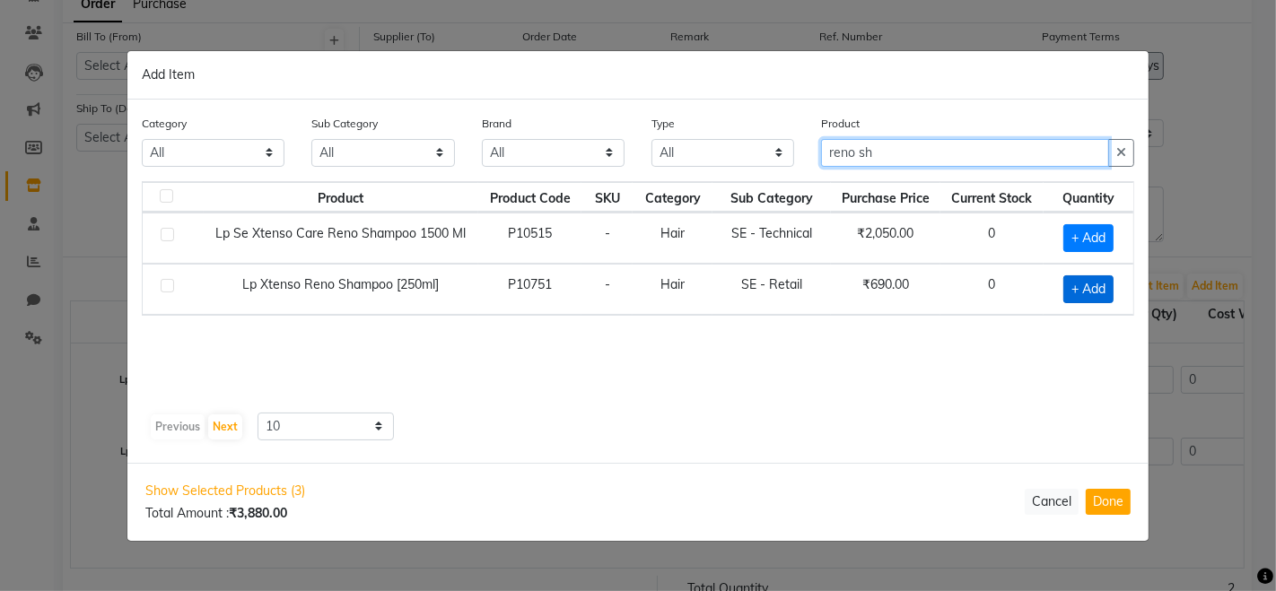
type input "reno sh"
click at [1099, 281] on span "+ Add" at bounding box center [1088, 289] width 50 height 28
checkbox input "true"
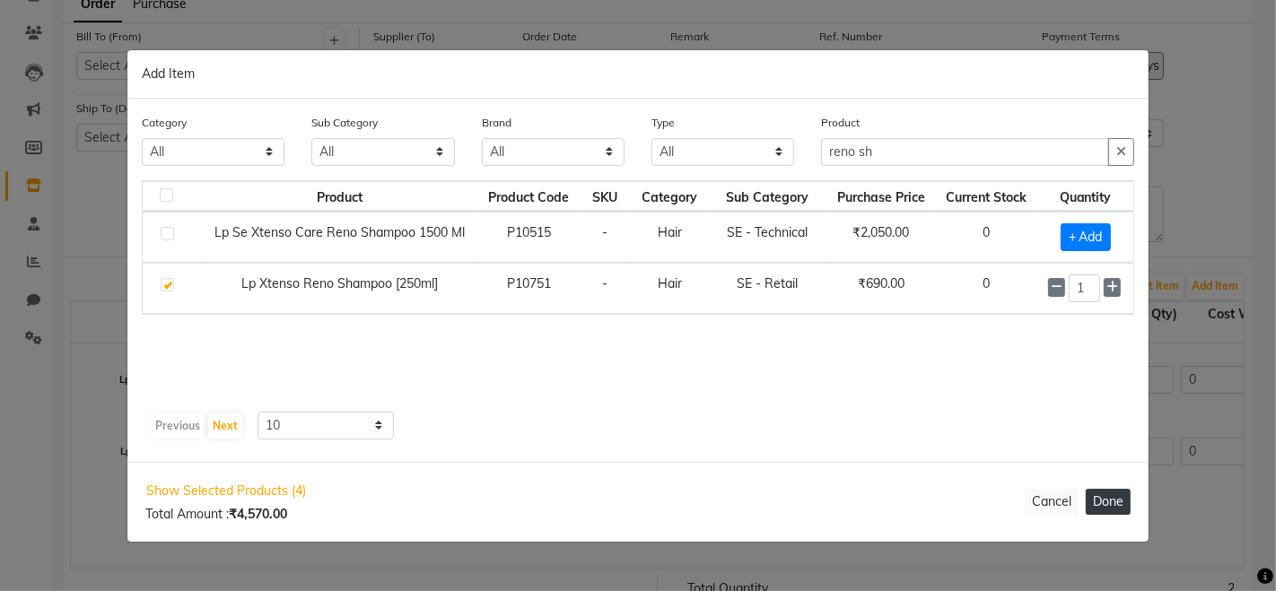
click at [1106, 501] on button "Done" at bounding box center [1107, 502] width 45 height 26
select select "812"
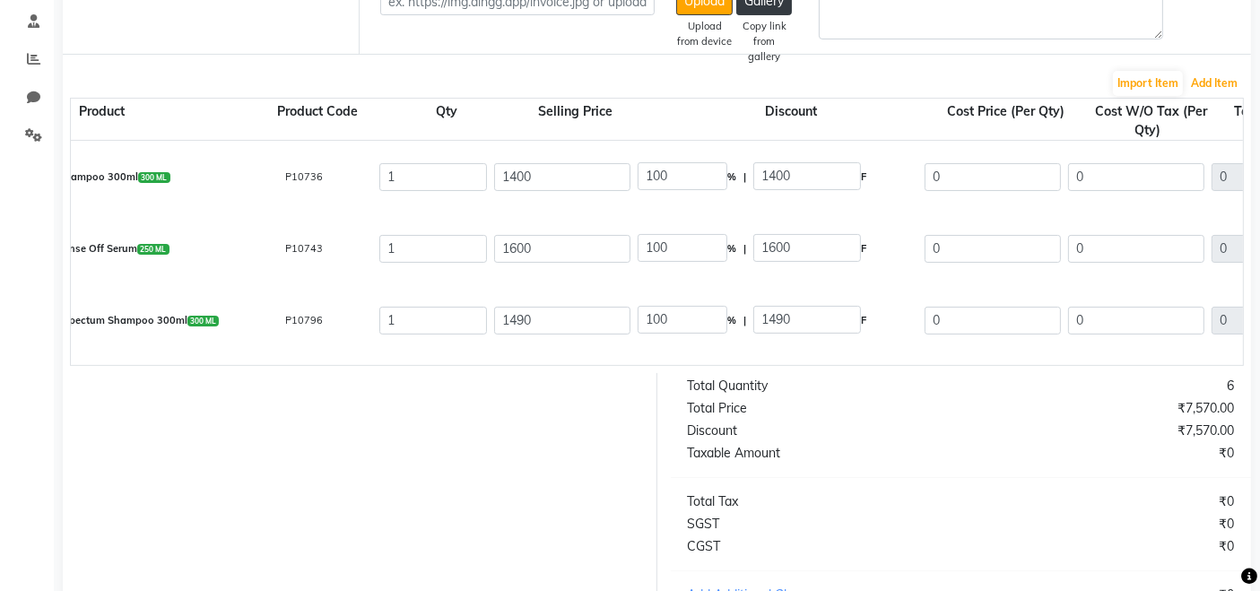
scroll to position [0, 156]
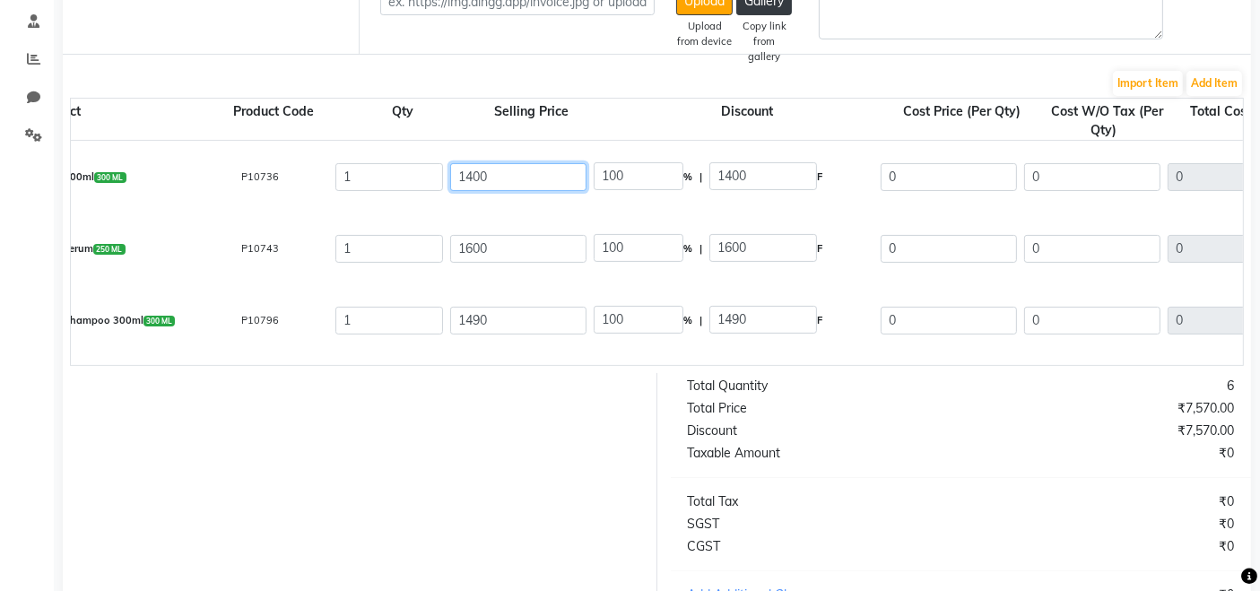
click at [510, 175] on input "1400" at bounding box center [518, 177] width 136 height 28
type input "140"
type input "1000"
type input "14"
type input "10000"
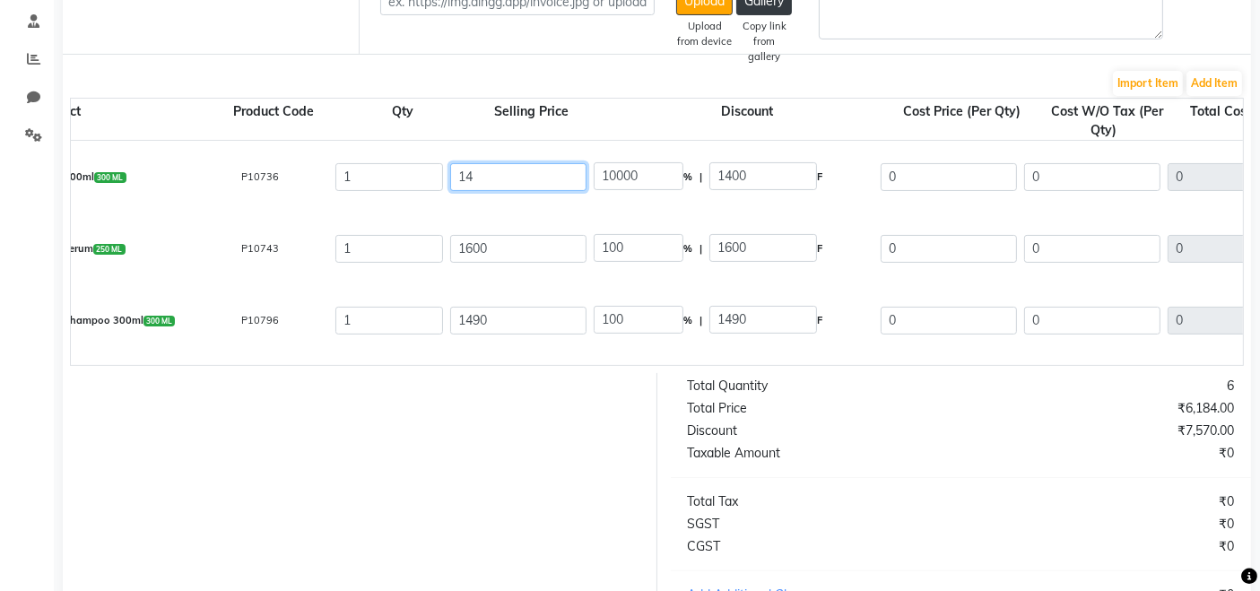
type input "149"
type input "939.6"
type input "1490"
type input "93.96"
type input "1490"
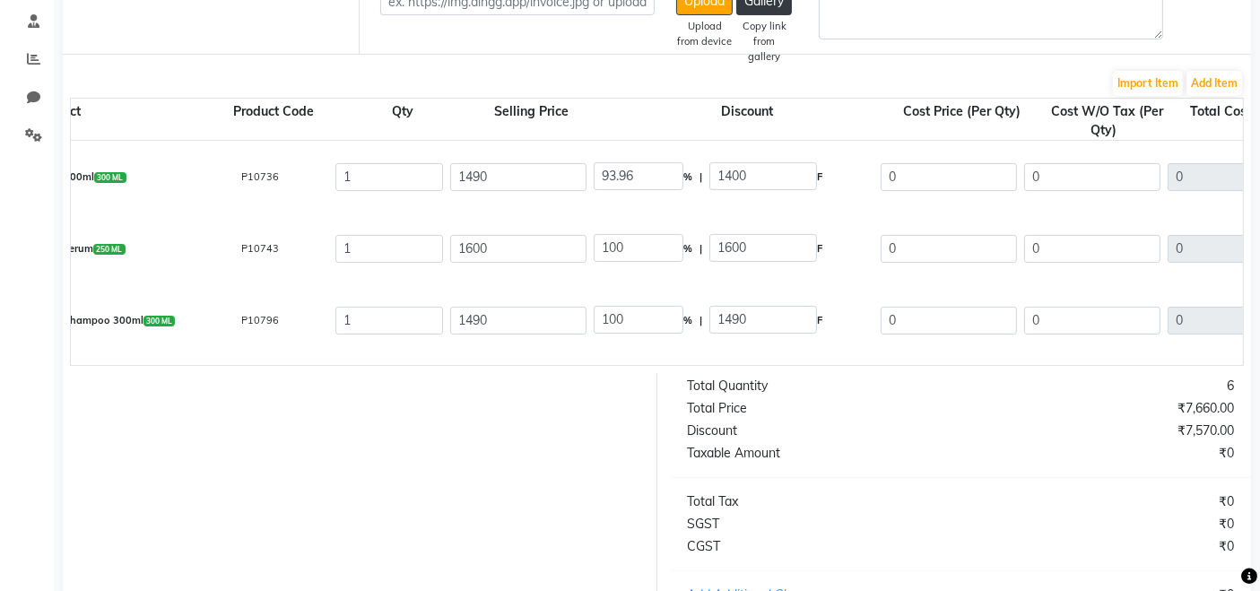
type input "100"
type input "1490"
click at [510, 203] on div "Lp Se Arm Shampoo 300ml 300 ML P10736 1 1490 100 % | 1490 F 0 0 0 None GST (18%…" at bounding box center [1216, 177] width 2630 height 72
click at [1087, 175] on input "0" at bounding box center [1092, 177] width 136 height 28
type input "1"
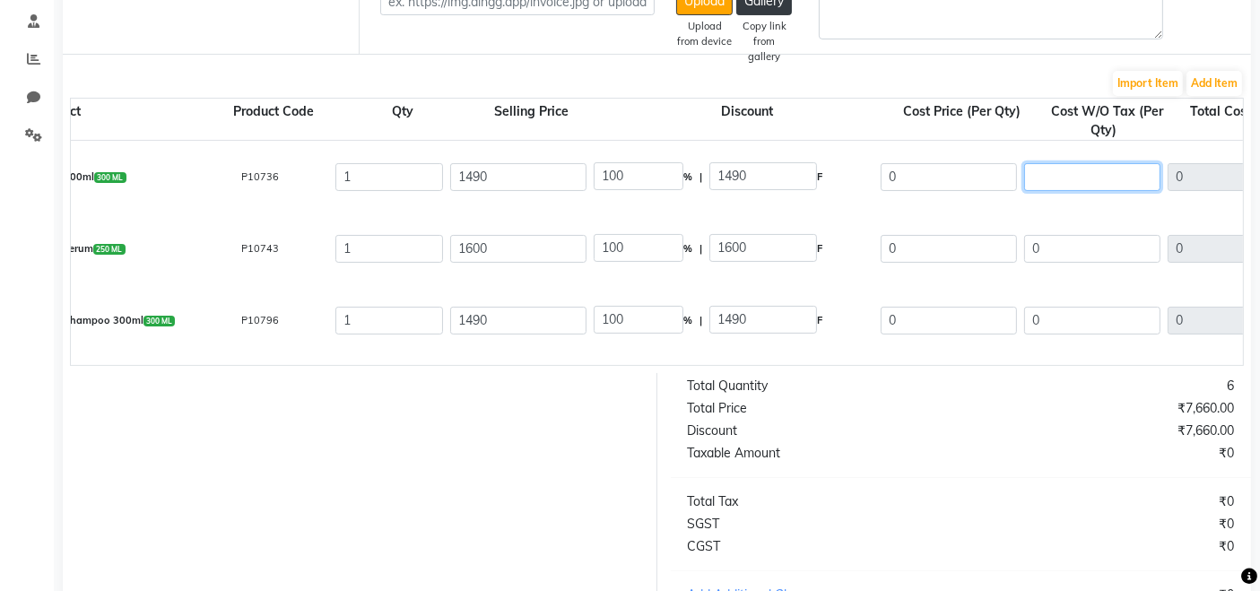
type input "1"
type input "12"
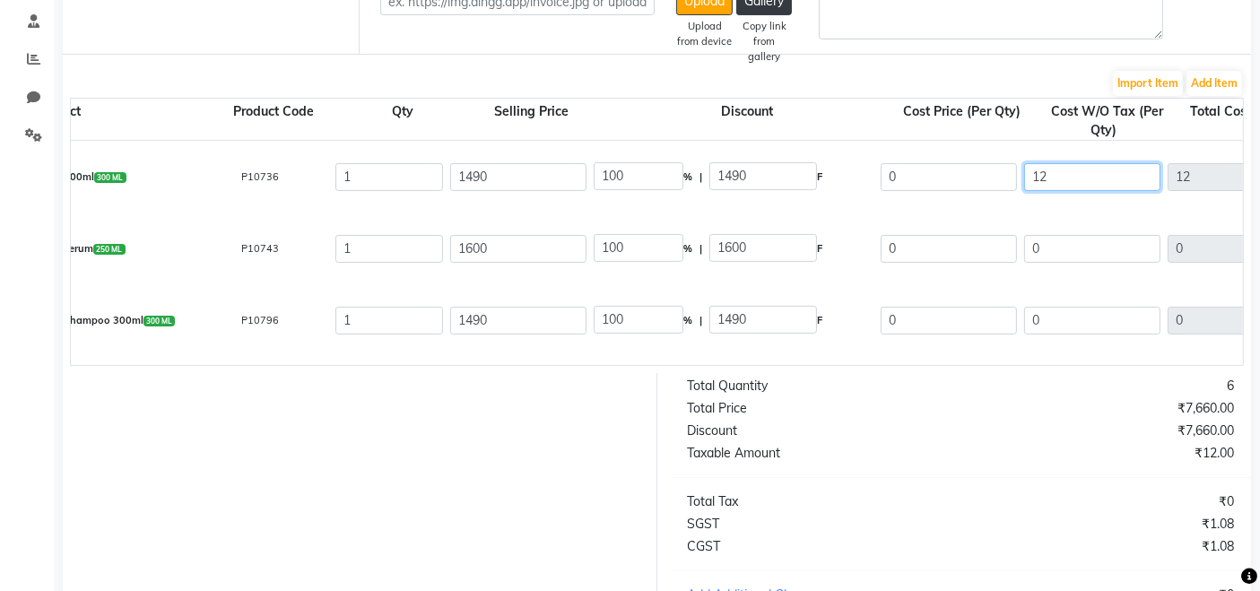
type input "1"
type input "10"
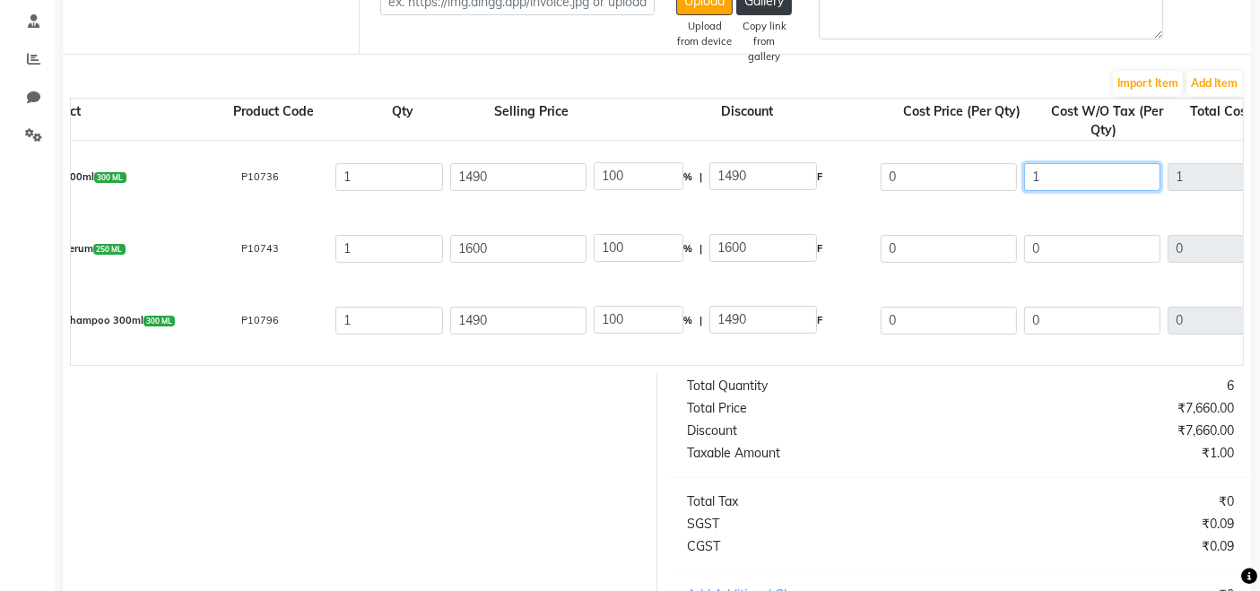
type input "10"
type input "106"
type input "1060"
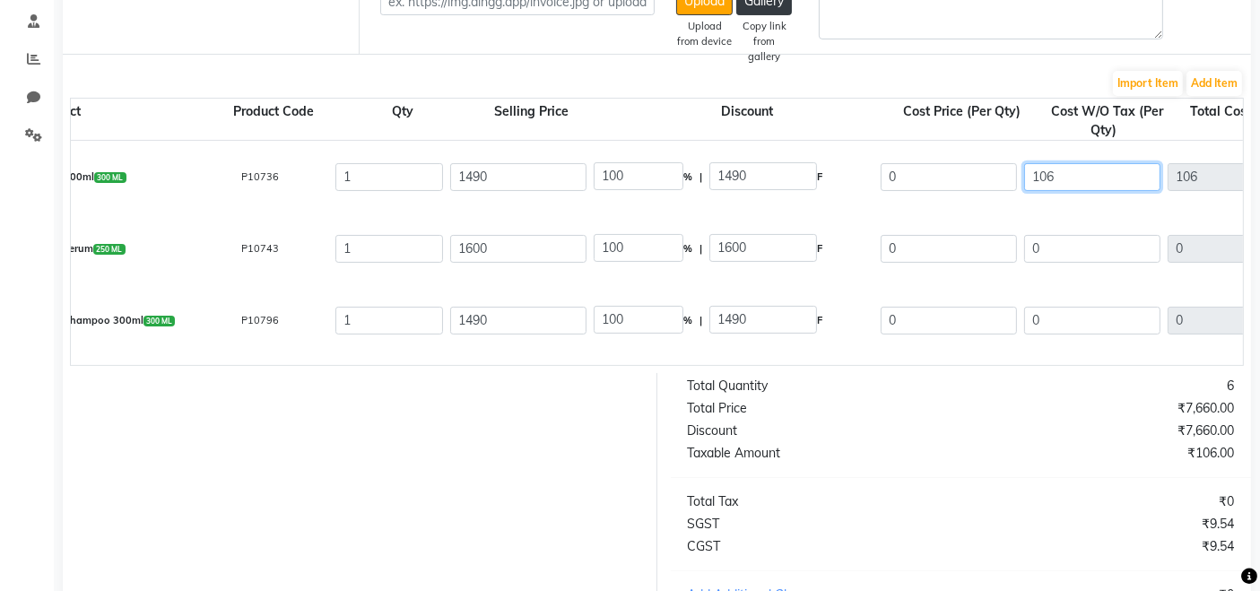
type input "1060"
type input "1060.6"
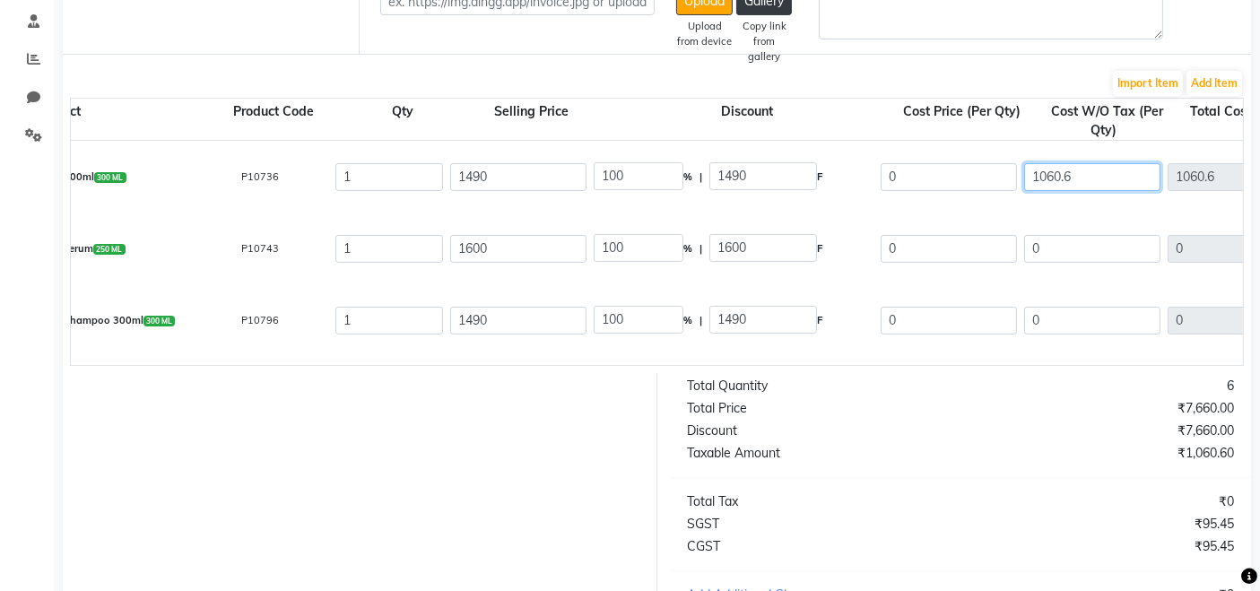
type input "1060.68"
type input "16"
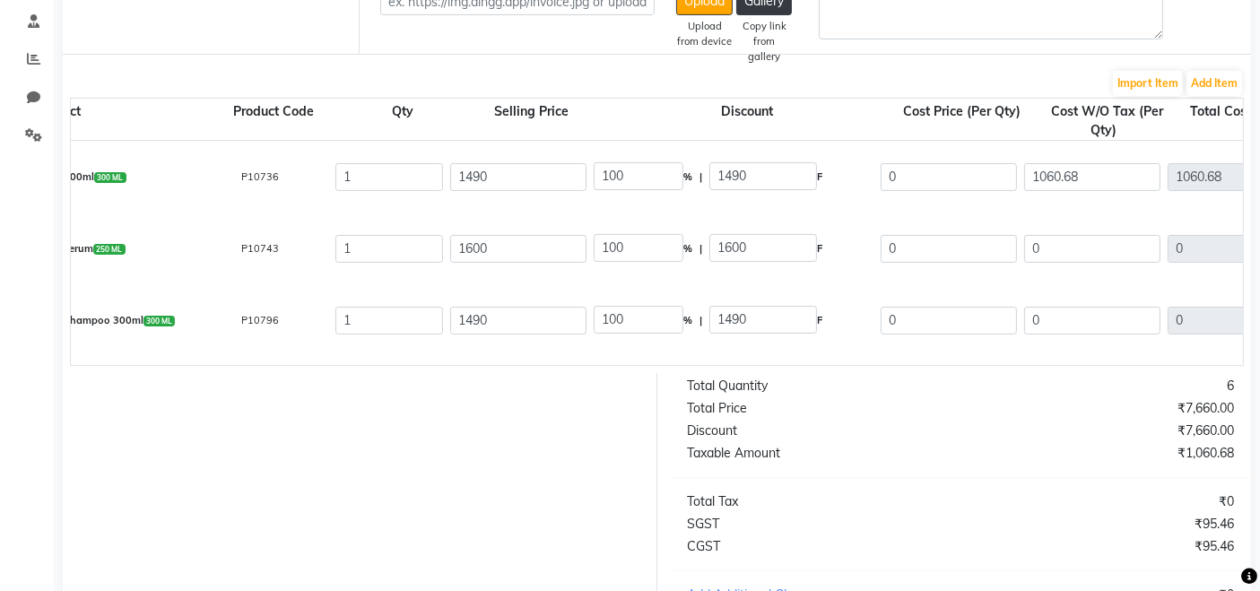
type input "238.4"
type input "1251.6"
type input "190.92"
type input "1251.6"
click at [992, 201] on div "Lp Se Arm Shampoo 300ml 300 ML P10736 1 1490 16 % | 238.4 F 1251.6 1060.68 1060…" at bounding box center [1216, 177] width 2630 height 72
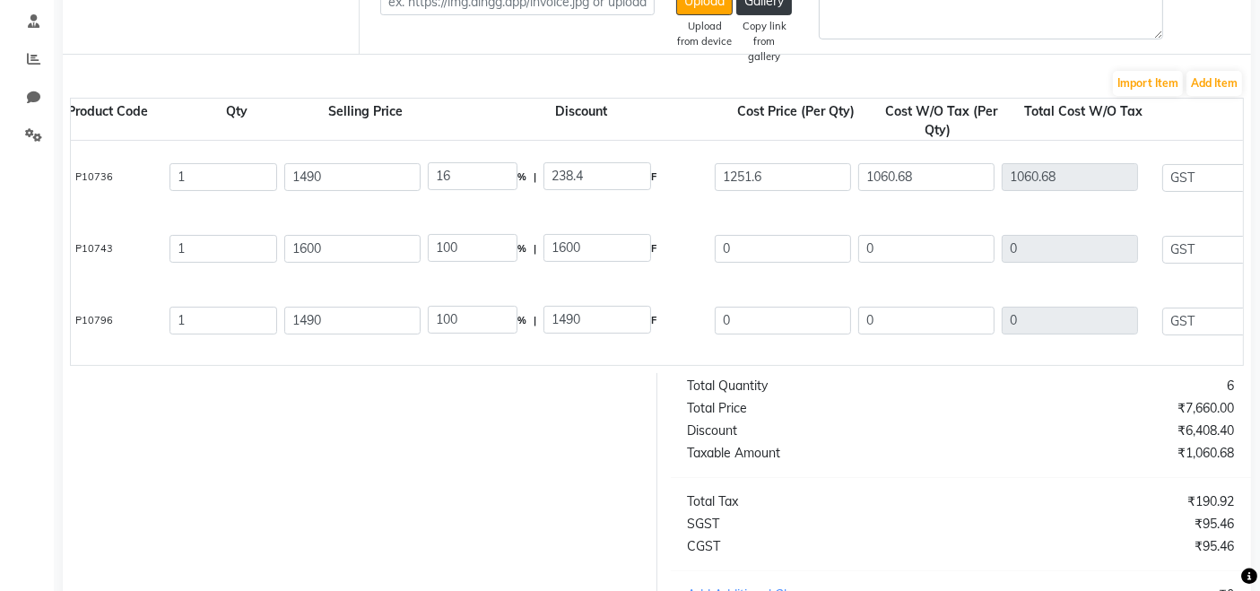
scroll to position [355, 0]
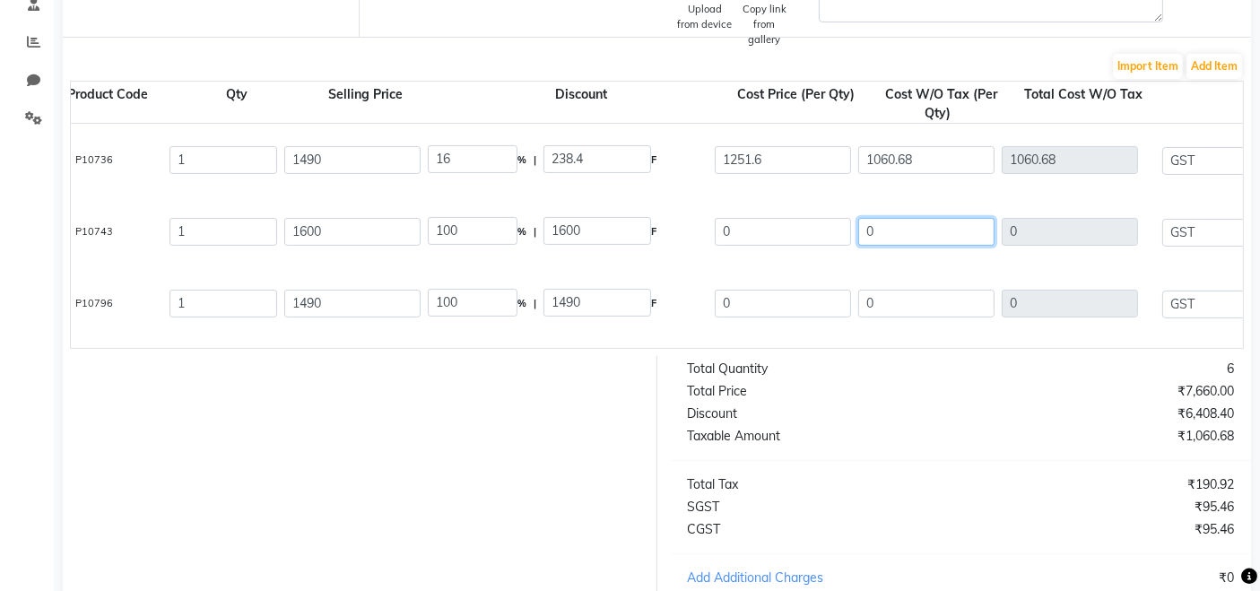
click at [922, 231] on input "0" at bounding box center [926, 232] width 136 height 28
click at [611, 161] on input "238.4" at bounding box center [598, 159] width 108 height 28
type input "2"
type input "16"
type input "1.07"
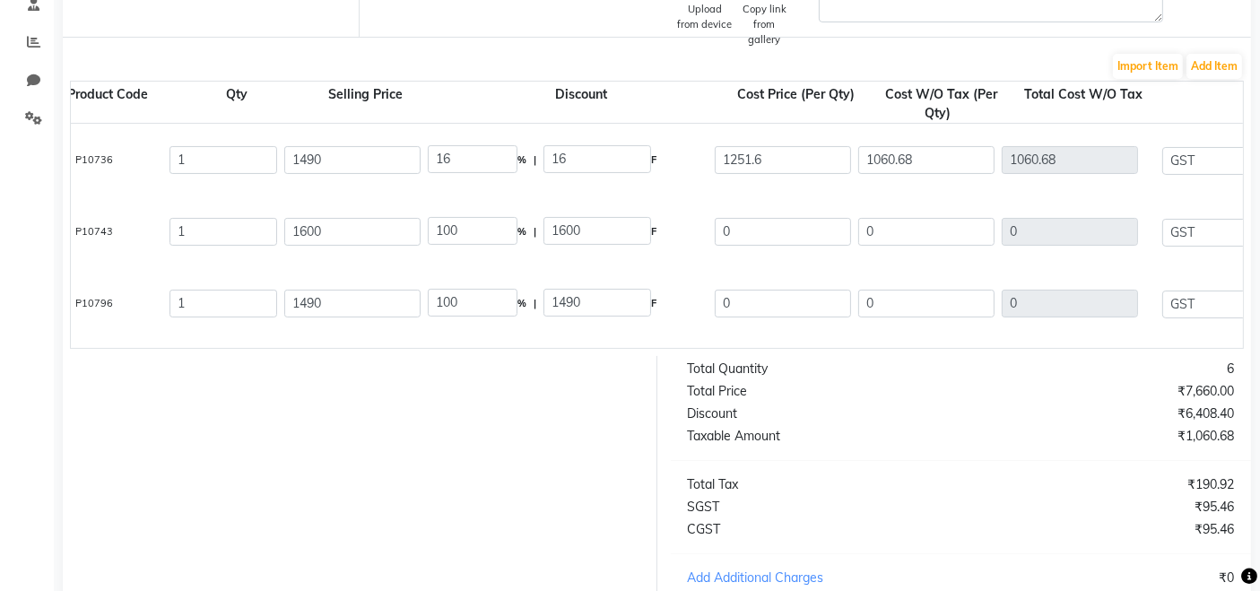
type input "1474"
type input "1249.15"
type input "224.85"
type input "1474"
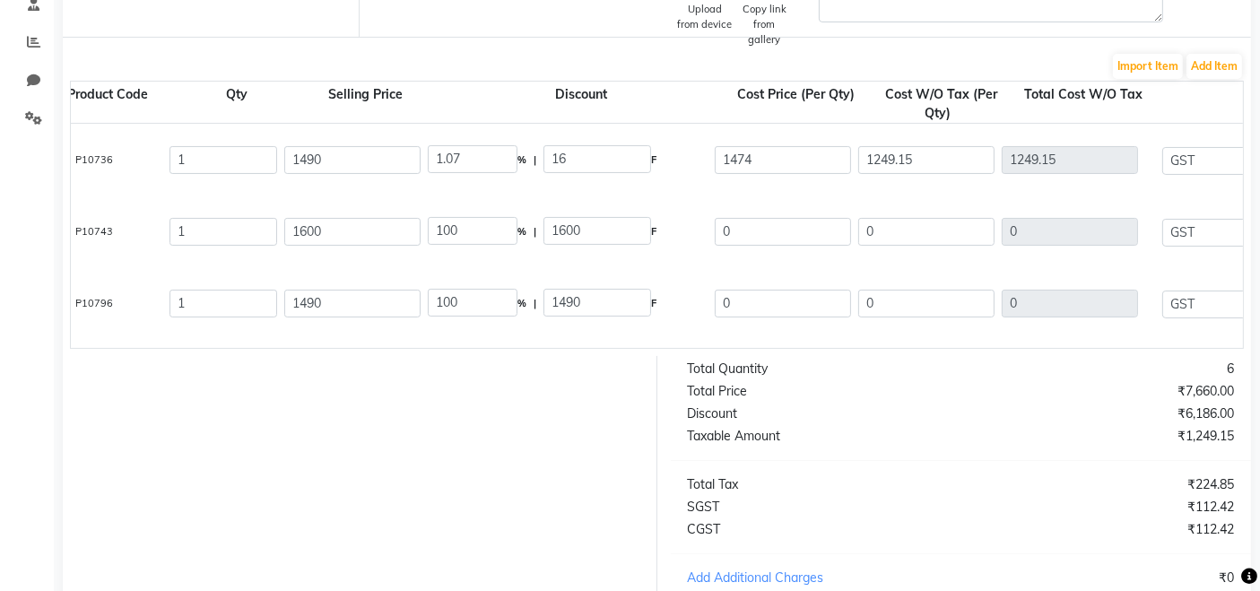
click at [605, 177] on div "Lp Se Arm Shampoo 300ml 300 ML P10736 1 1490 1.07 % | 16 F 1474 1249.15 1249.15…" at bounding box center [1050, 160] width 2630 height 72
click at [607, 148] on input "16" at bounding box center [598, 159] width 108 height 28
type input "1"
click at [497, 145] on input "1.07" at bounding box center [473, 159] width 90 height 28
type input "1"
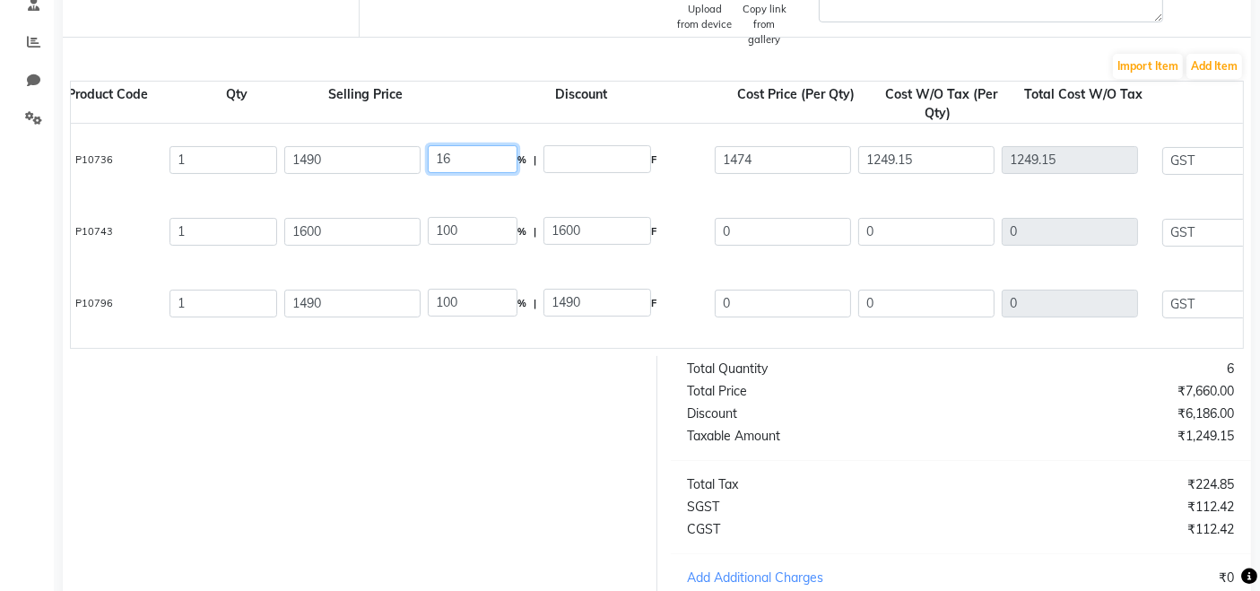
type input "16"
type input "238.4"
type input "1251.6"
type input "1060.68"
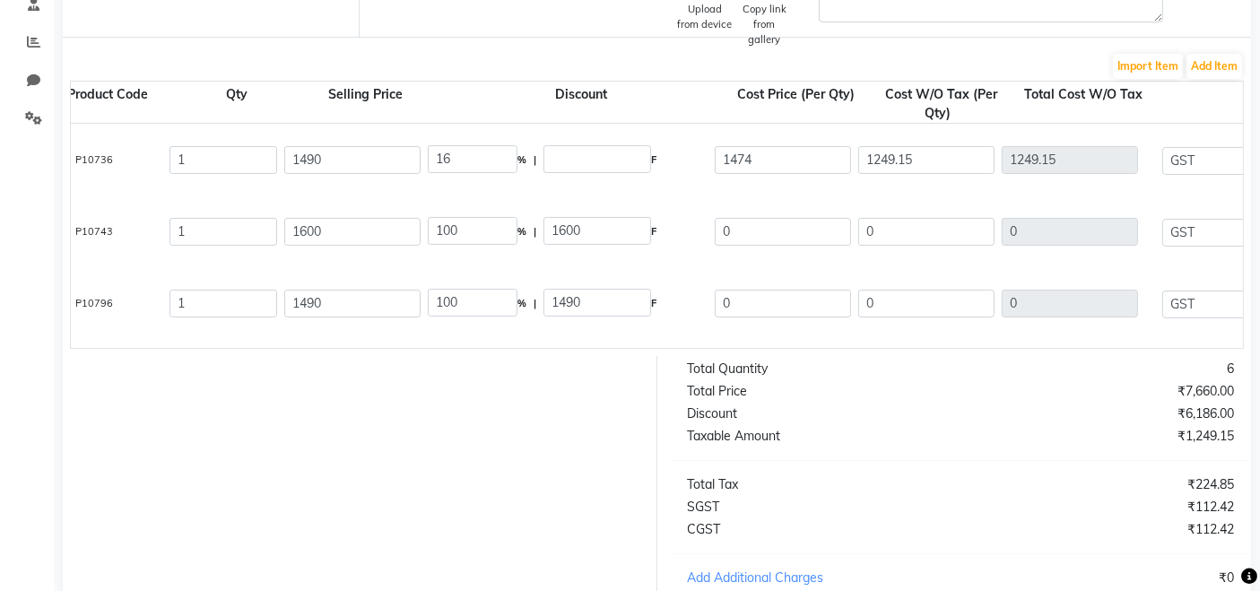
type input "190.92"
type input "1251.6"
click at [492, 188] on div "Lp Se Arm Shampoo 300ml 300 ML P10736 1 1490 16 % | 238.4 F 1251.6 1060.68 1060…" at bounding box center [1050, 160] width 2630 height 72
click at [894, 238] on input "0" at bounding box center [926, 232] width 136 height 28
click at [905, 231] on input "0" at bounding box center [926, 232] width 136 height 28
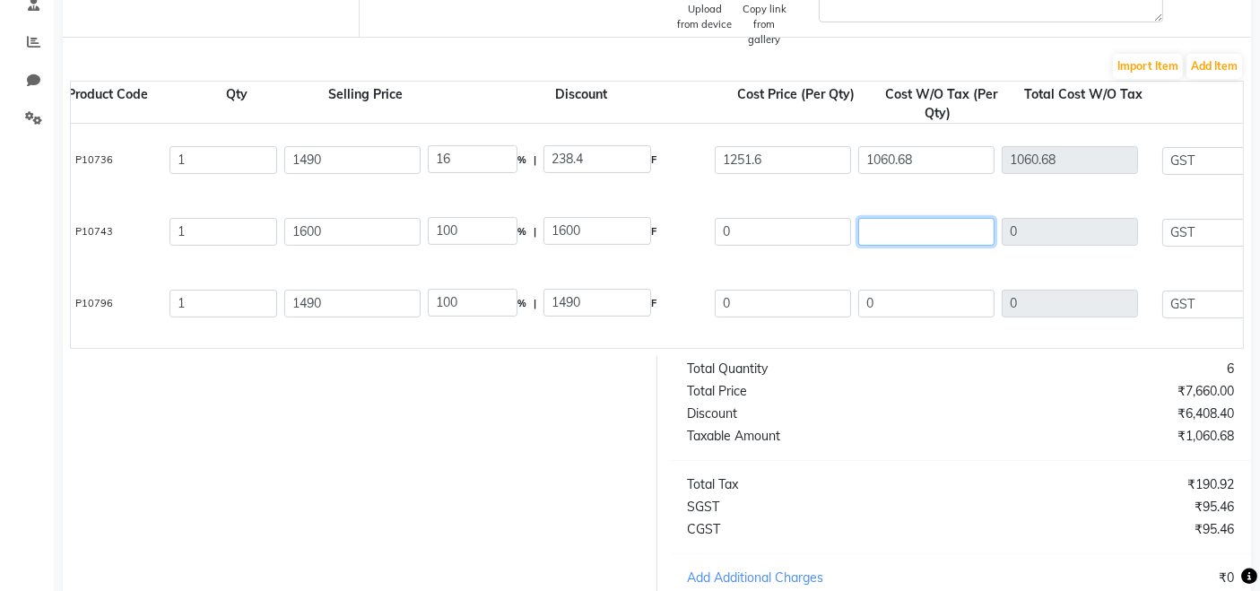
type input "1"
type input "13"
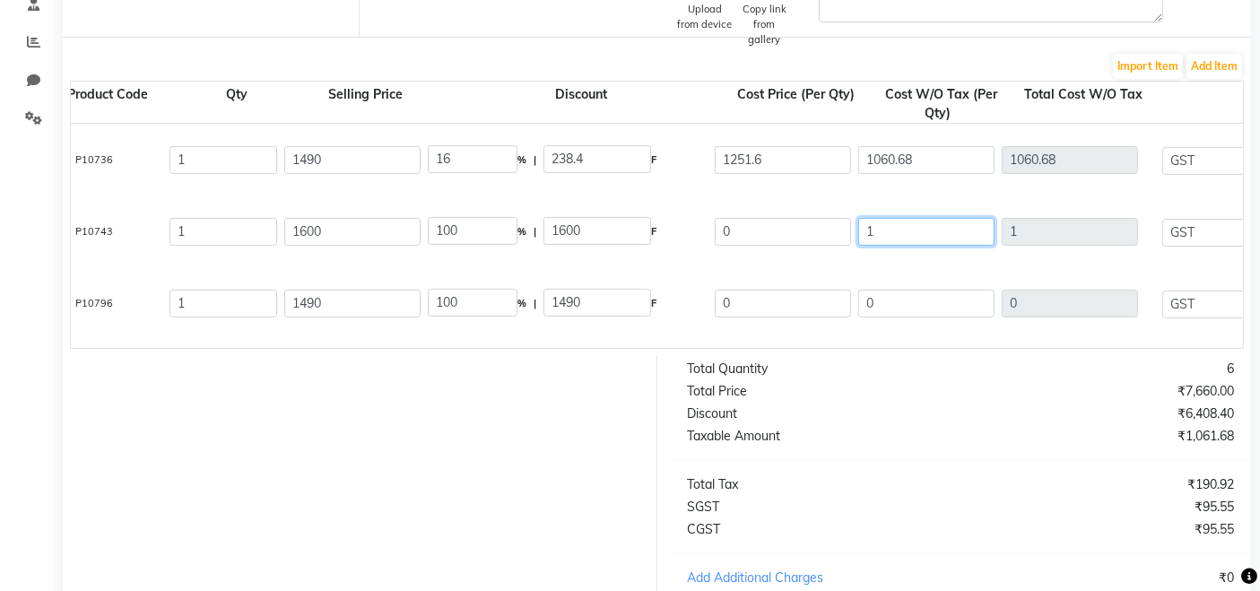
type input "13"
type input "135"
type input "1355"
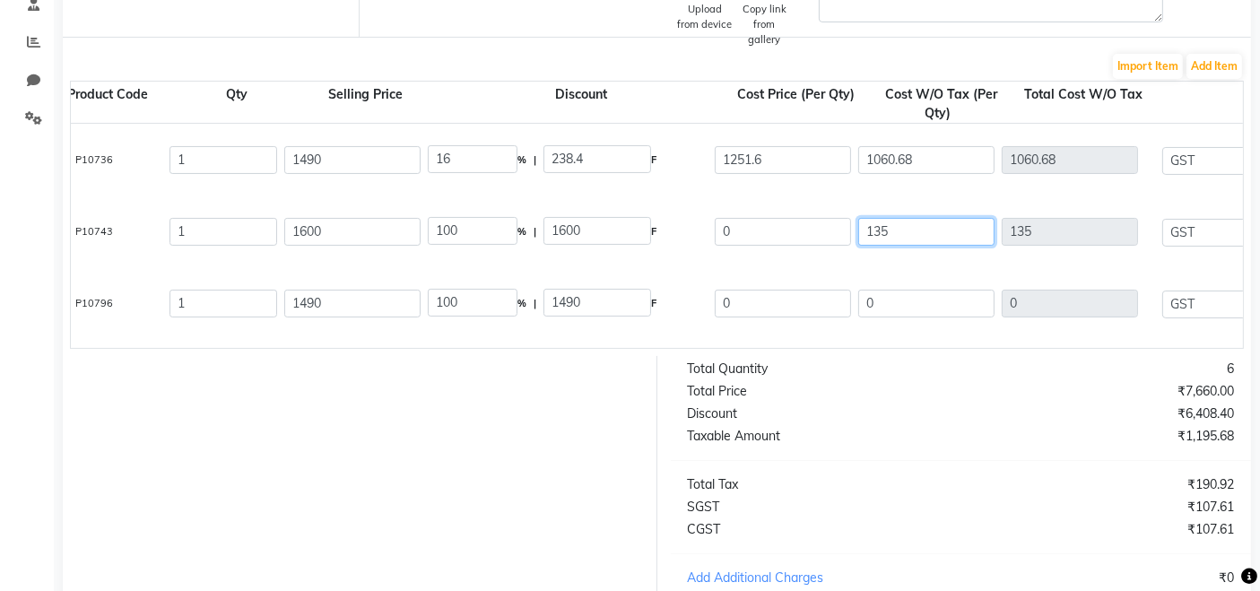
type input "1355"
type input "0.07"
type input "1.1"
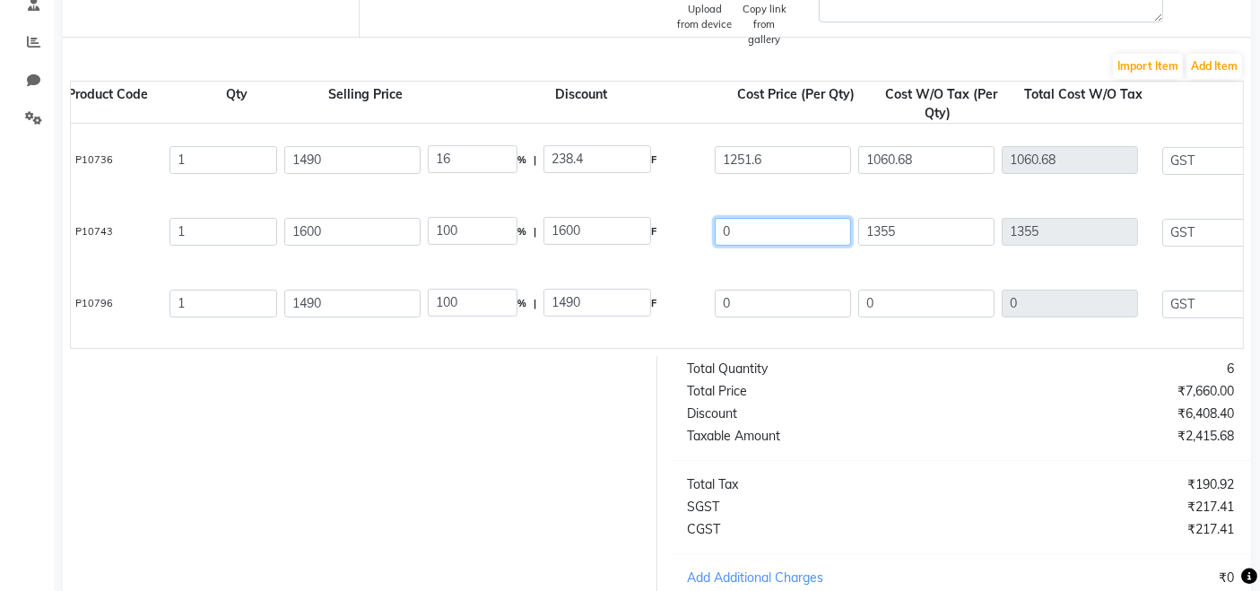
type input "1598.9"
type input "243.9"
type input "1598.9"
click at [771, 229] on input "1598.9" at bounding box center [783, 232] width 136 height 28
type input "1"
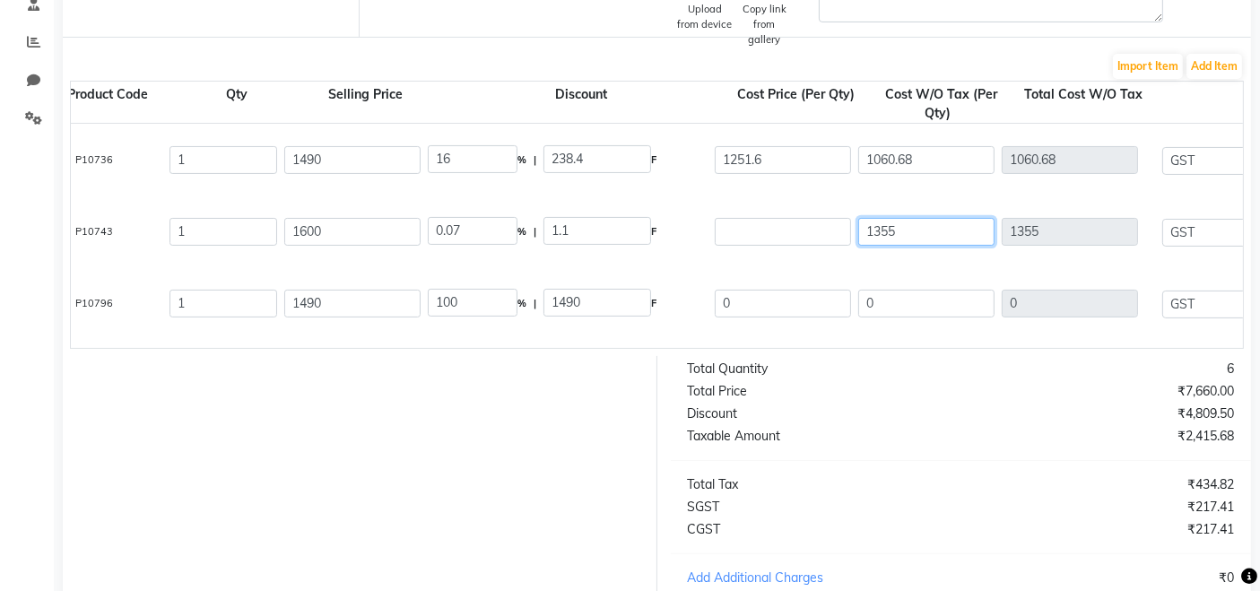
type input "100"
type input "1600"
type input "0"
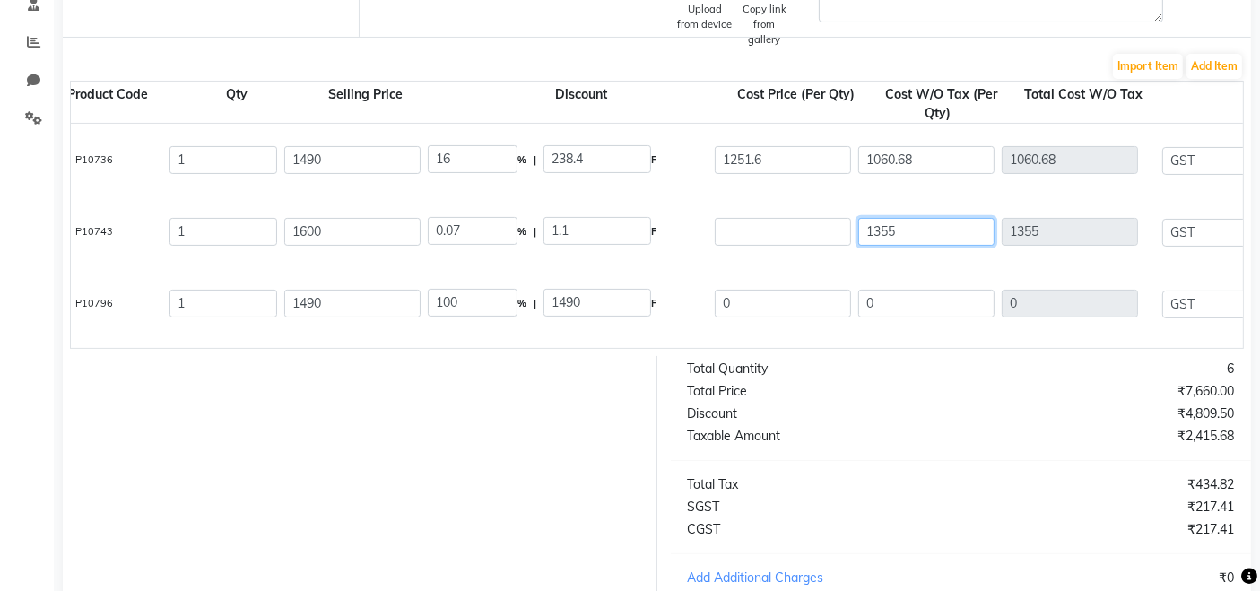
type input "0"
click at [914, 227] on input "0" at bounding box center [926, 232] width 136 height 28
type input "0"
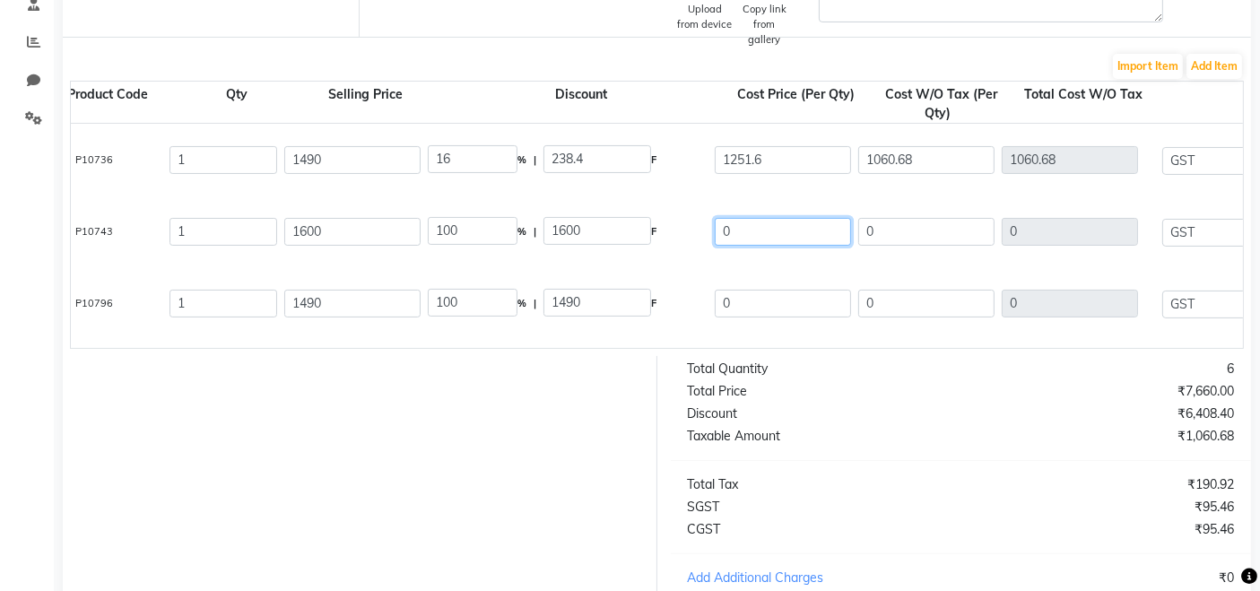
click at [784, 228] on input "0" at bounding box center [783, 232] width 136 height 28
click at [773, 231] on input "0" at bounding box center [783, 232] width 136 height 28
click at [902, 223] on input "0" at bounding box center [926, 232] width 136 height 28
type input "1"
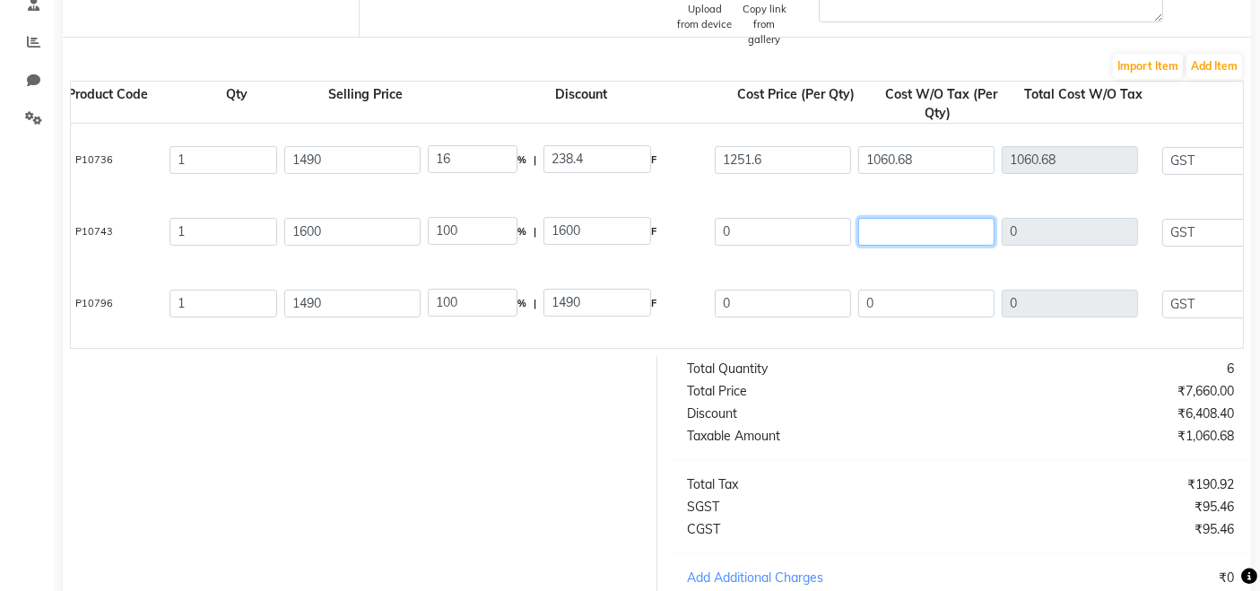
type input "1"
type input "11"
type input "113"
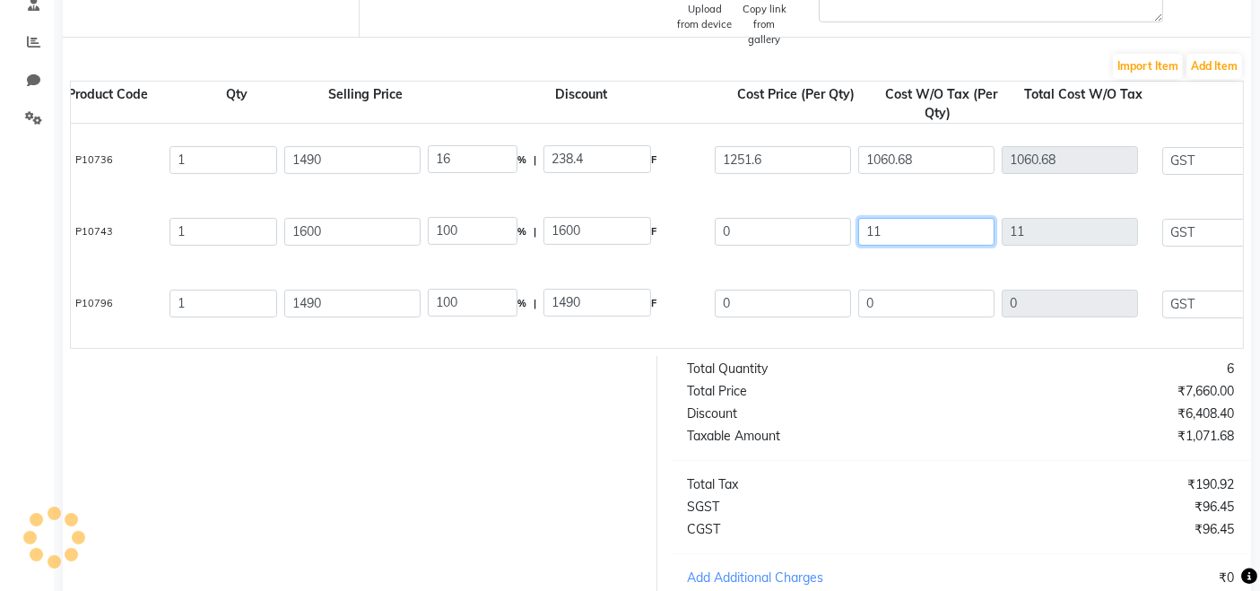
type input "113"
type input "1138"
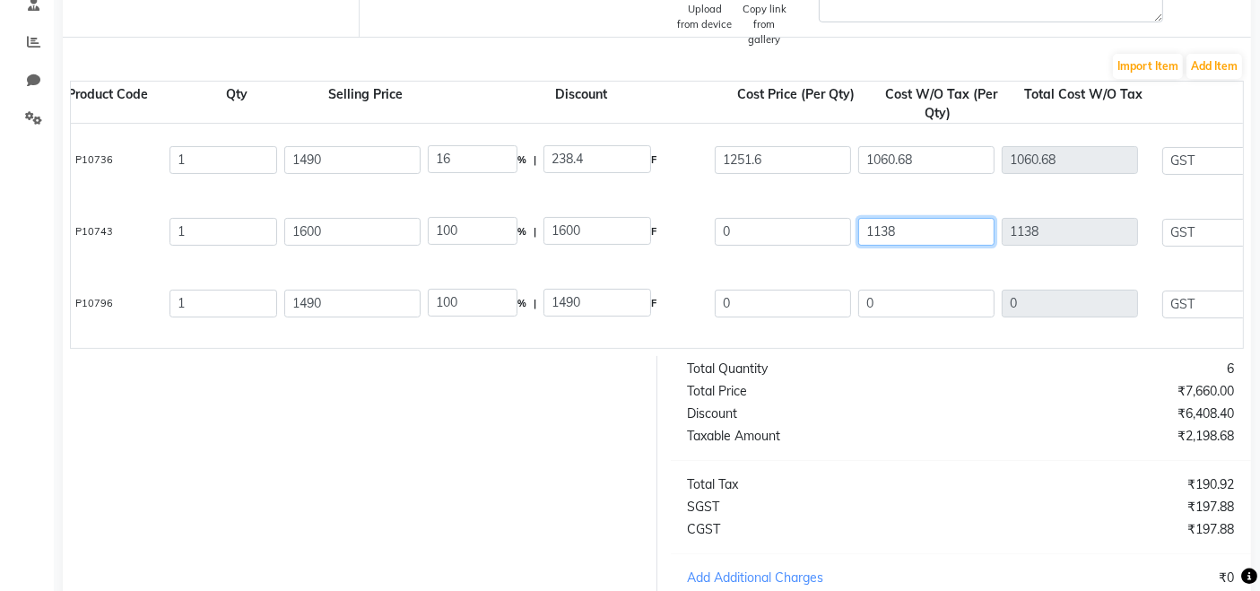
type input "1138.9"
type input "1138.98"
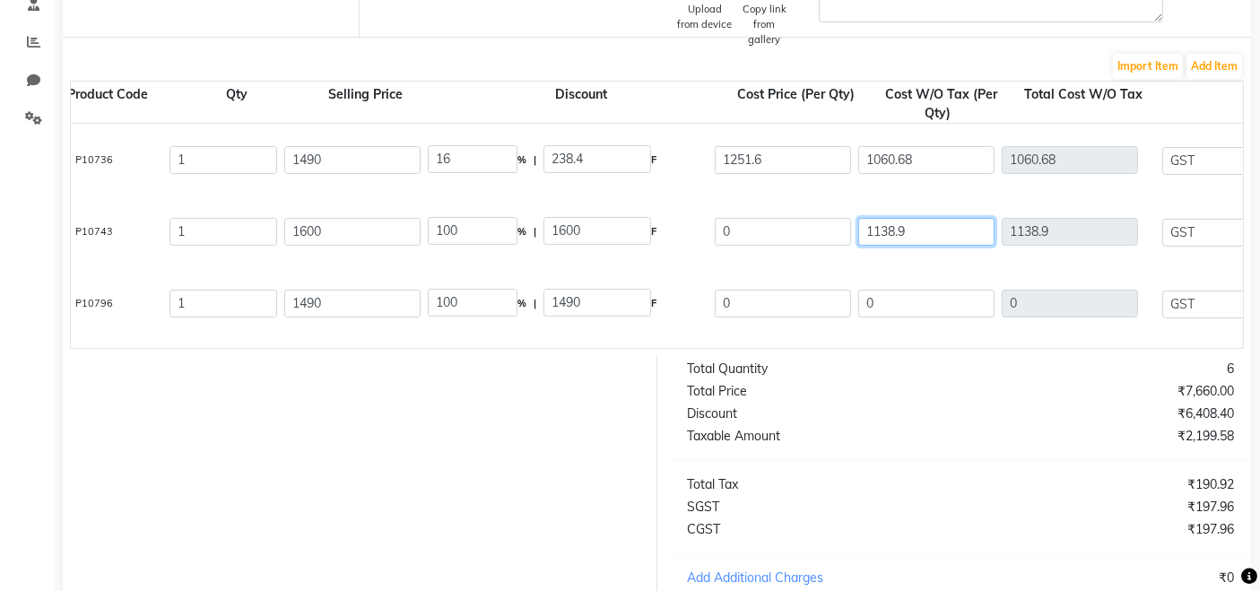
type input "1138.98"
type input "16"
type input "256"
type input "1344"
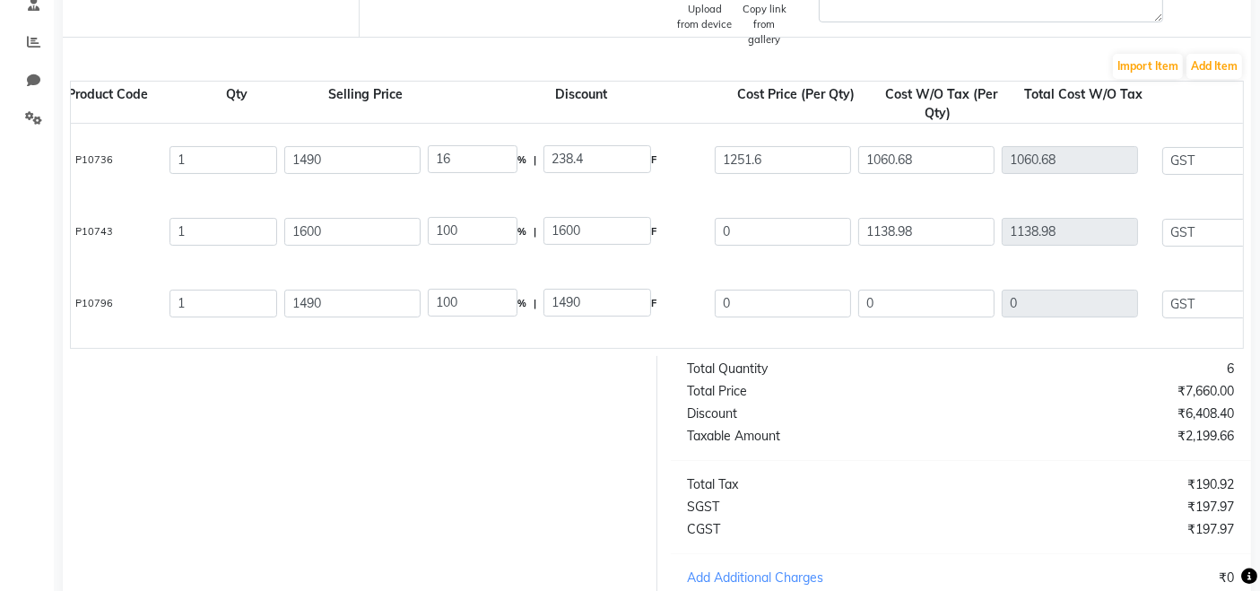
type input "205.02"
type input "1344"
click at [892, 252] on div "Lp Se Arm Rinse Off Serum 250 ML P10743 1 1600 16 % | 256 F 1344 1138.98 1138.9…" at bounding box center [1050, 232] width 2630 height 72
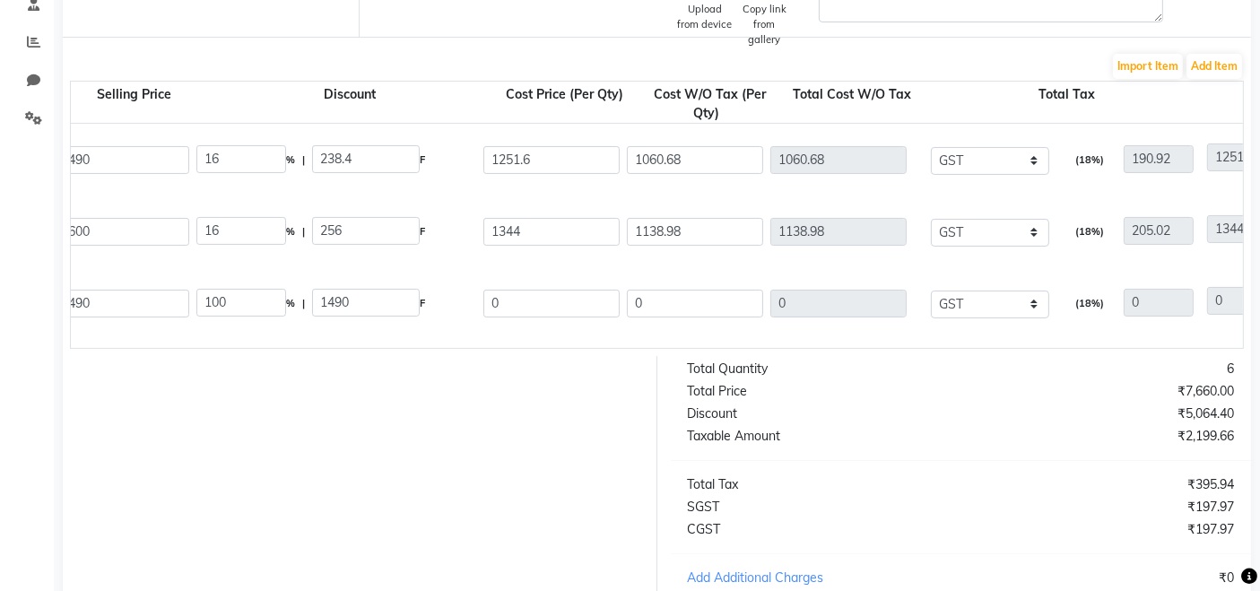
scroll to position [0, 561]
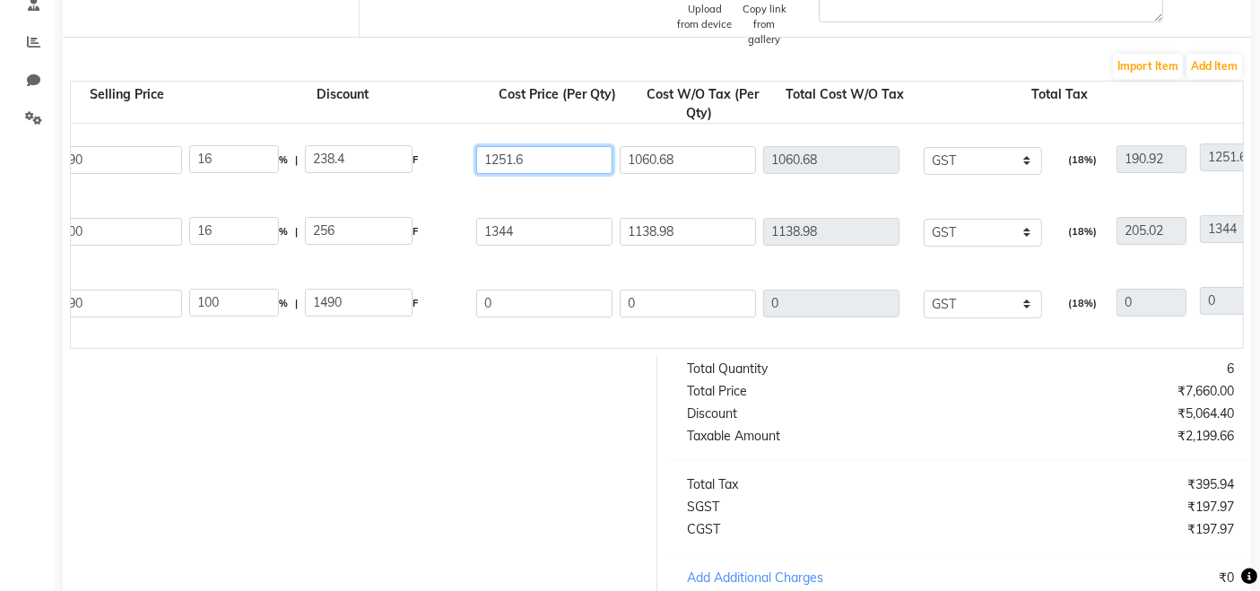
click at [551, 160] on input "1251.6" at bounding box center [544, 160] width 136 height 28
type input "1"
type input "1060.68"
type input "28.81"
type input "429.32"
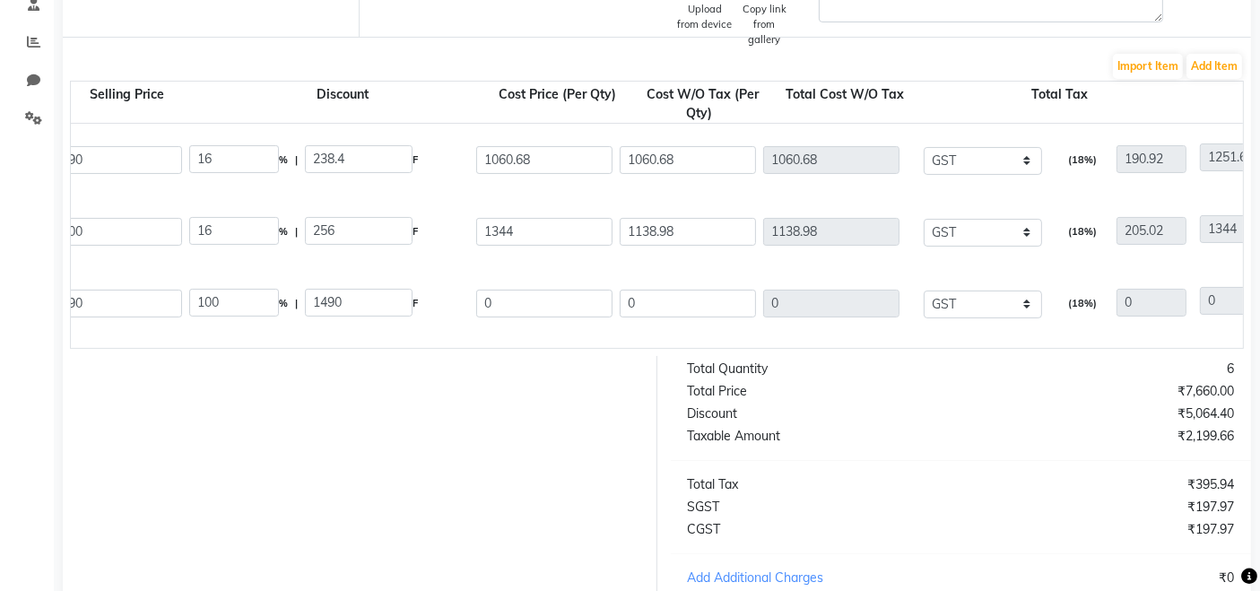
type input "898.88"
type input "161.8"
type input "1060.68"
click at [544, 183] on div "Lp Se Arm Shampoo 300ml 300 ML P10736 1 1490 28.81 % | 429.32 F 1060.68 898.88 …" at bounding box center [812, 160] width 2630 height 72
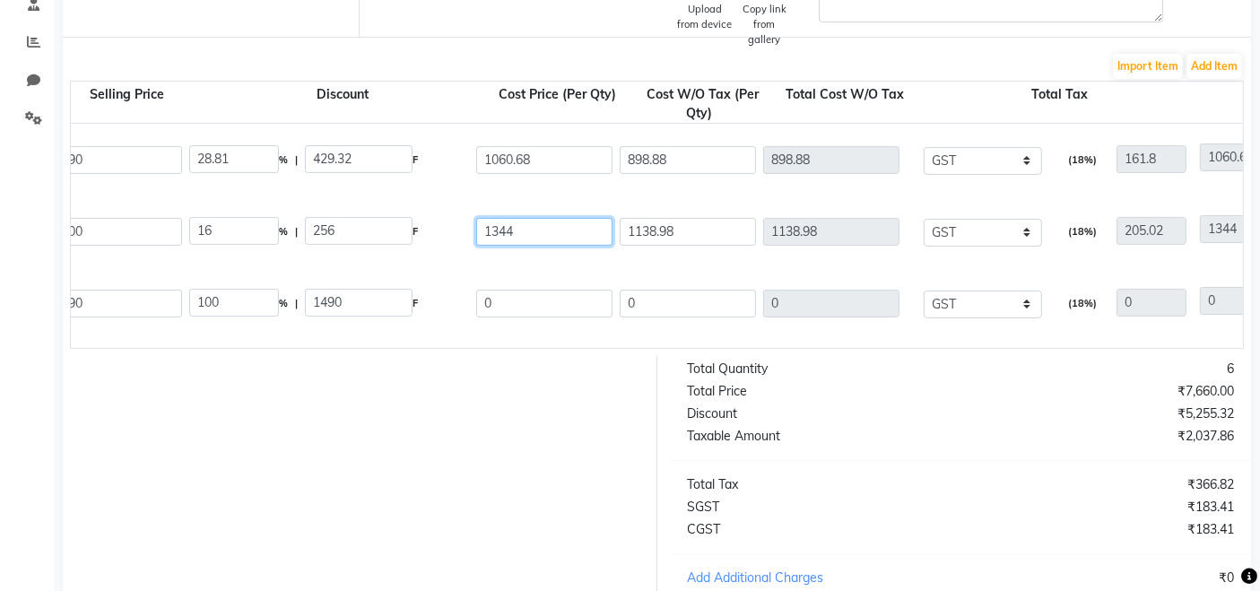
click at [535, 226] on input "1344" at bounding box center [544, 232] width 136 height 28
type input "1"
type input "1138.98"
type input "28.81"
type input "461.02"
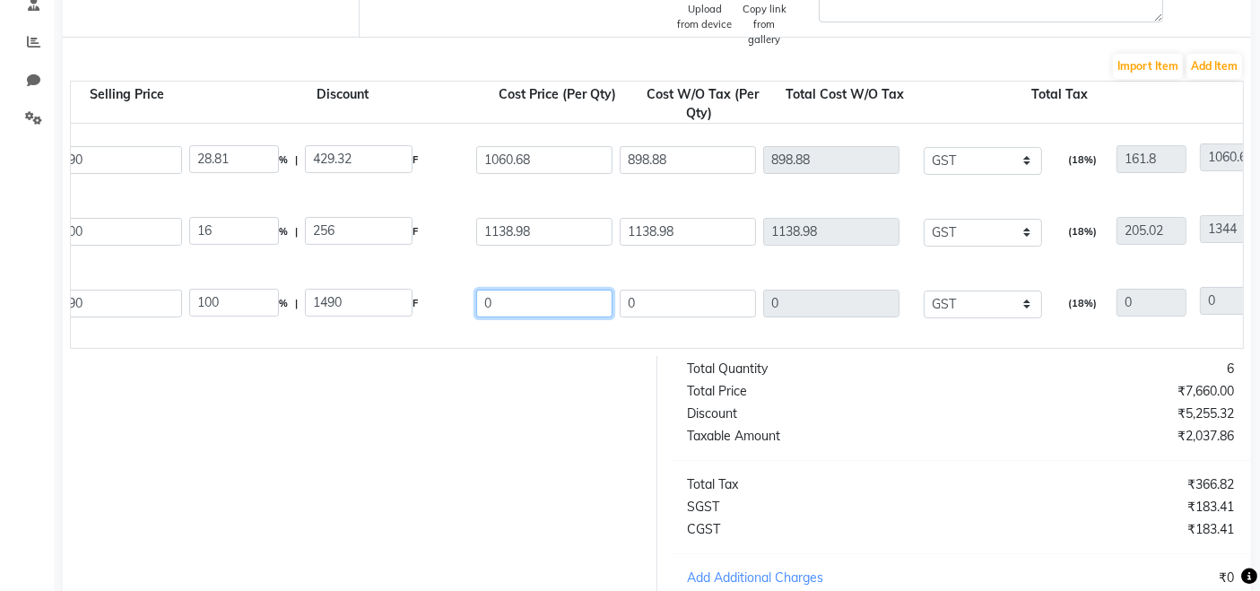
type input "965.24"
type input "173.74"
type input "1138.98"
click at [525, 292] on input "0" at bounding box center [544, 304] width 136 height 28
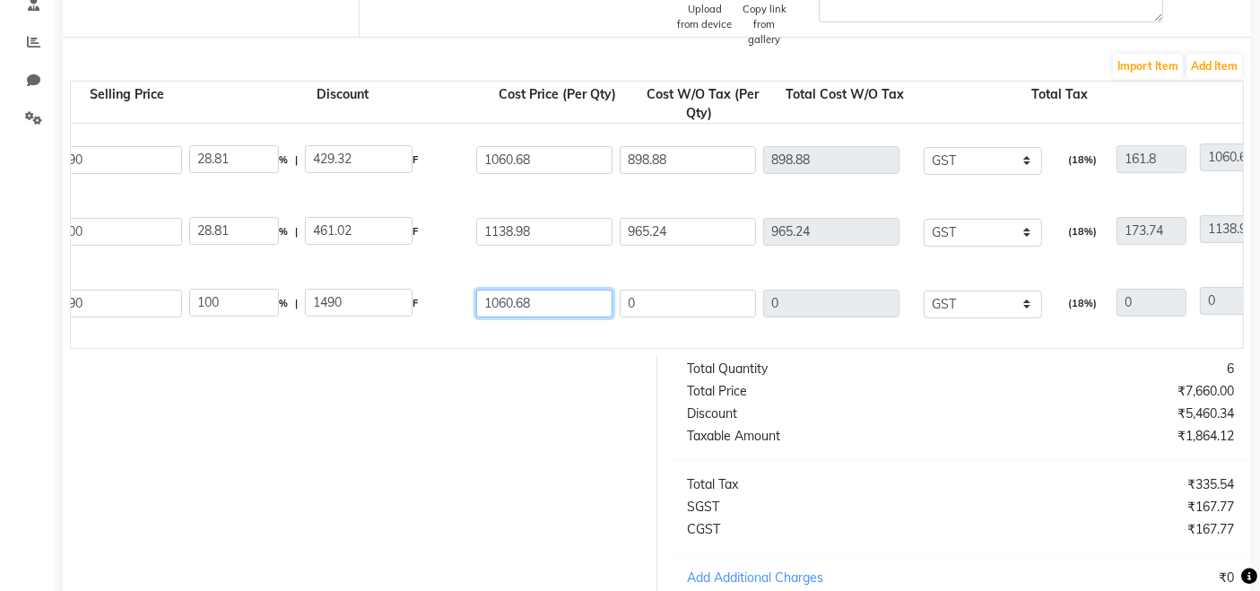
type input "1060.68"
type input "28.81"
type input "429.32"
type input "898.88"
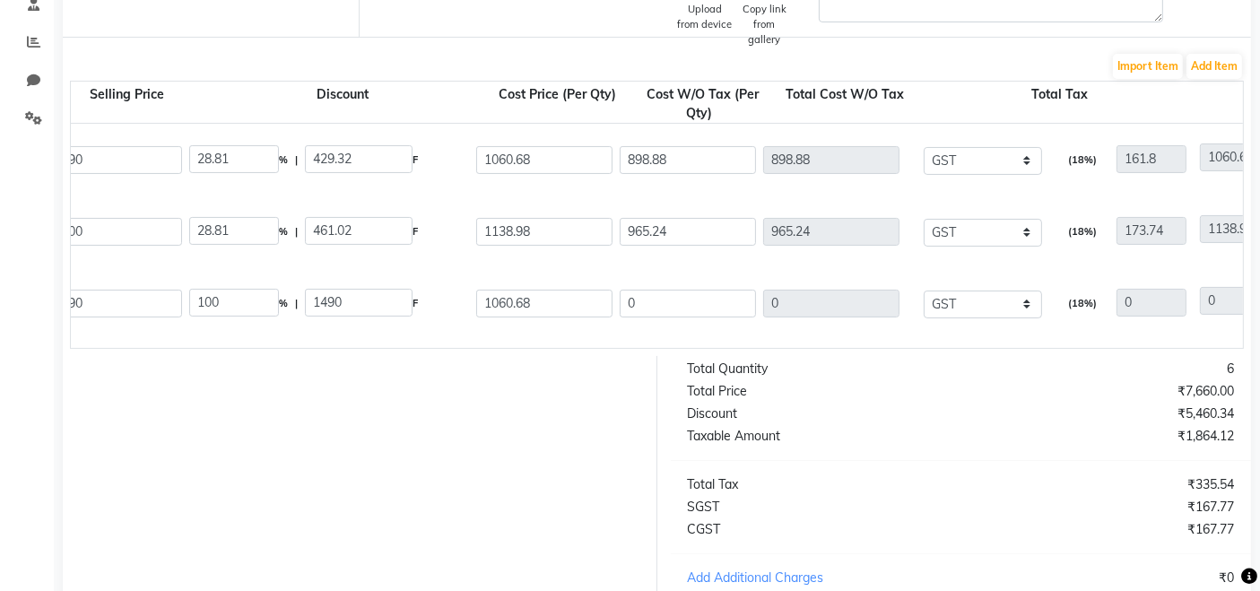
type input "161.8"
type input "1060.68"
click at [527, 318] on div "1060.68" at bounding box center [545, 303] width 144 height 35
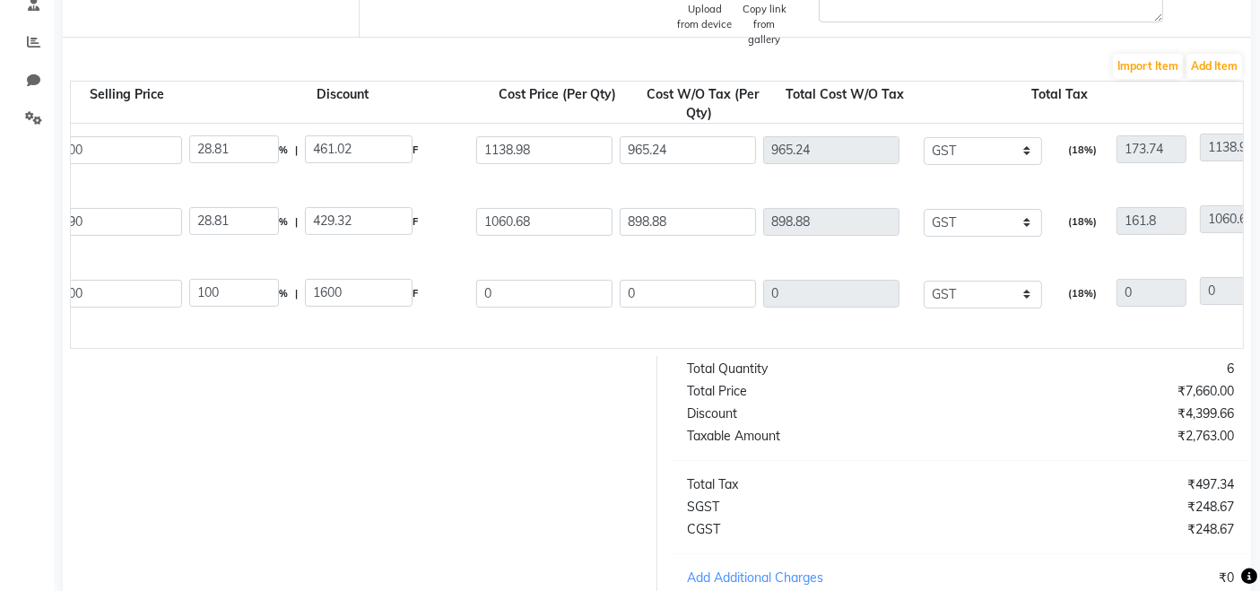
scroll to position [86, 0]
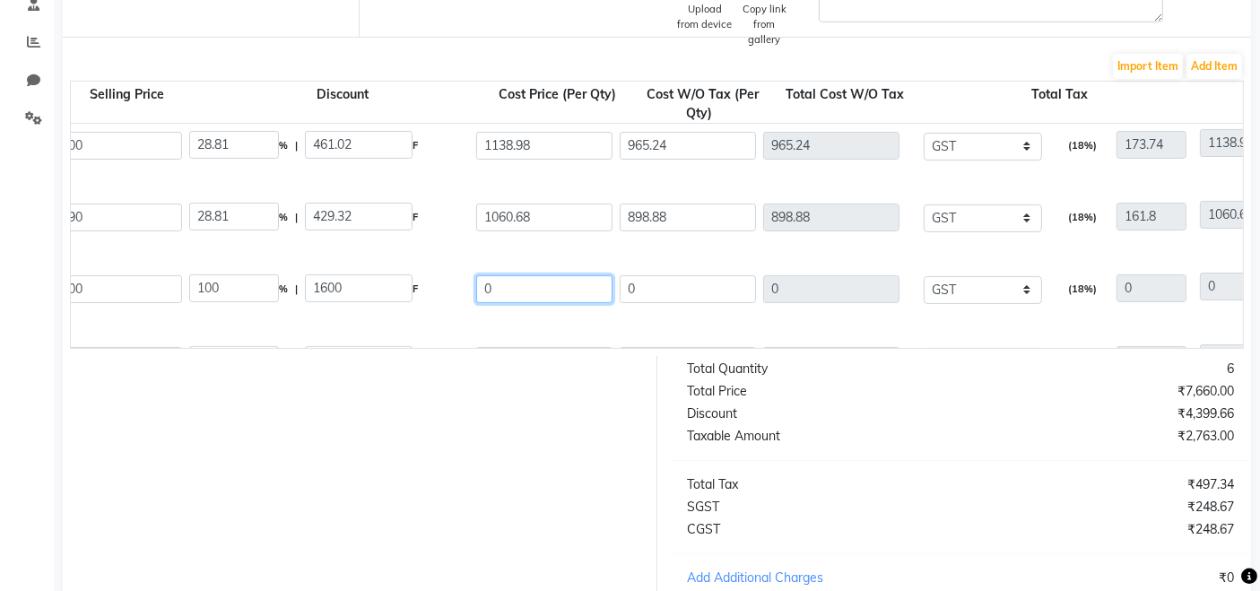
click at [526, 285] on input "0" at bounding box center [544, 289] width 136 height 28
click at [526, 285] on input "1138.98" at bounding box center [544, 289] width 136 height 28
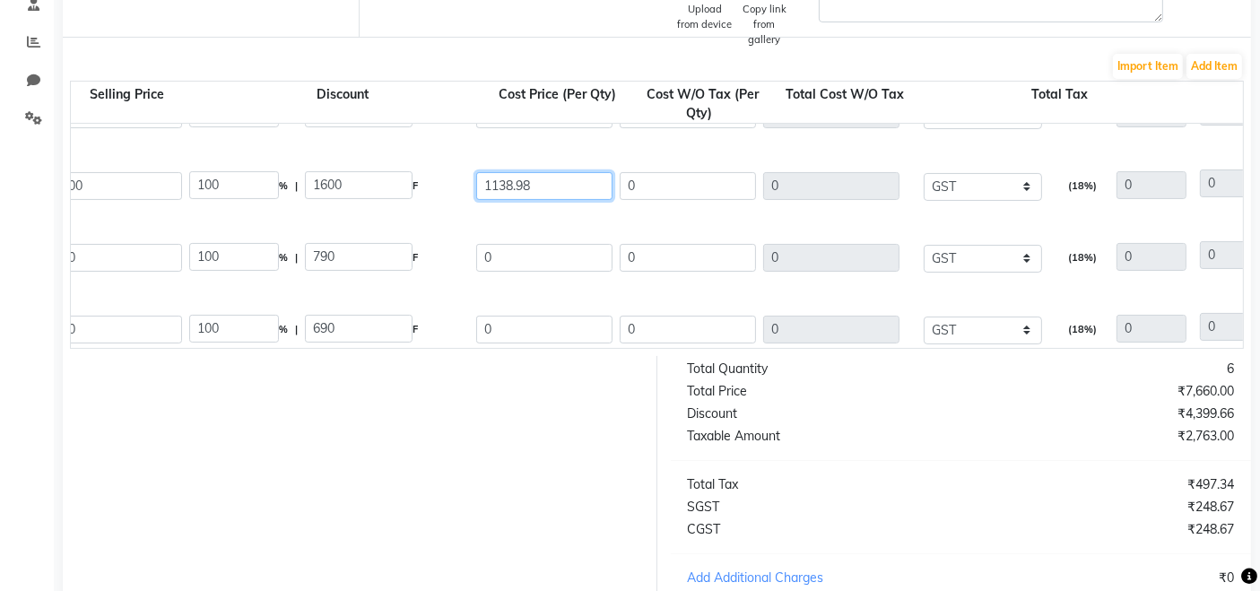
scroll to position [205, 0]
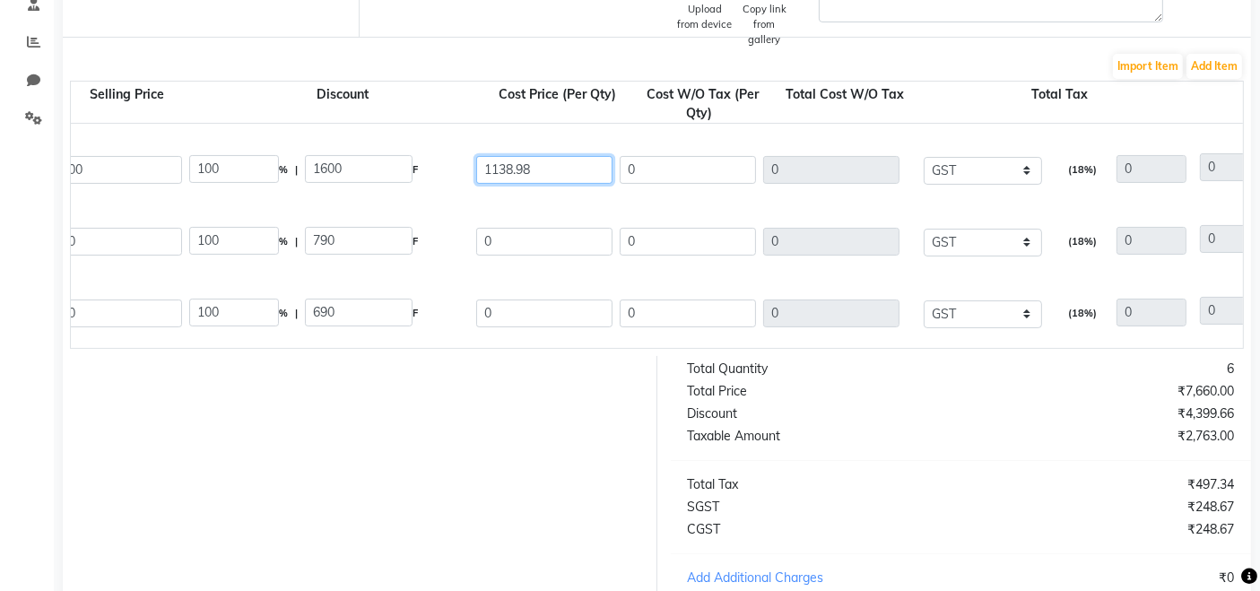
type input "1138.98"
type input "28.81"
type input "461.02"
type input "965.24"
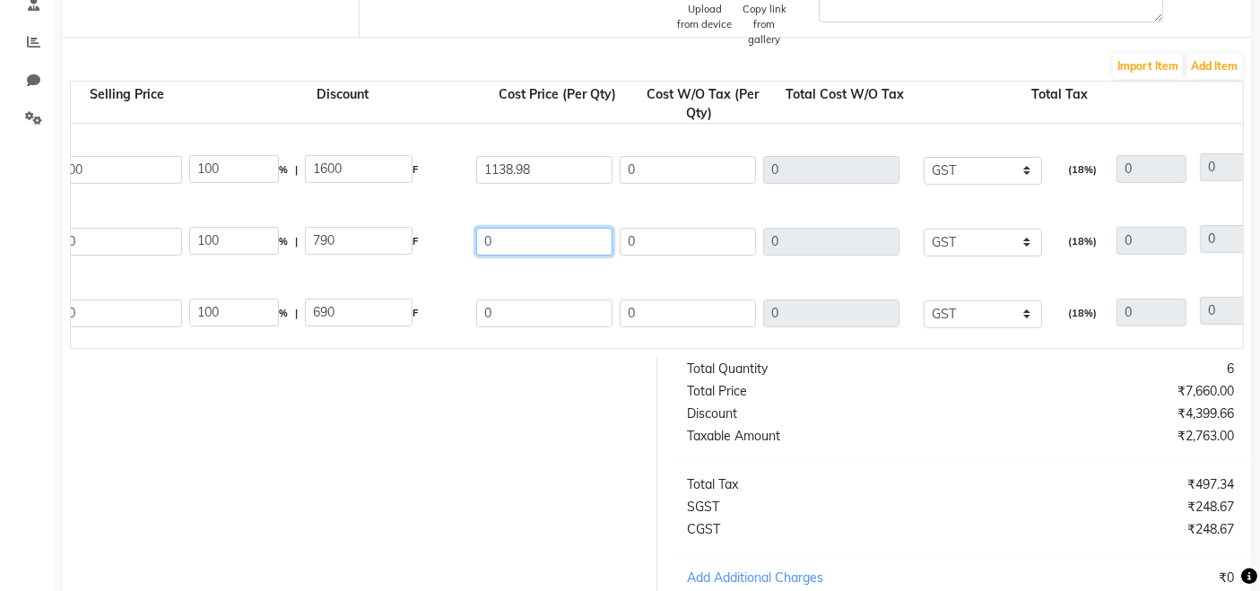
type input "173.74"
type input "1138.98"
click at [525, 249] on input "0" at bounding box center [544, 242] width 136 height 28
type input "562.37"
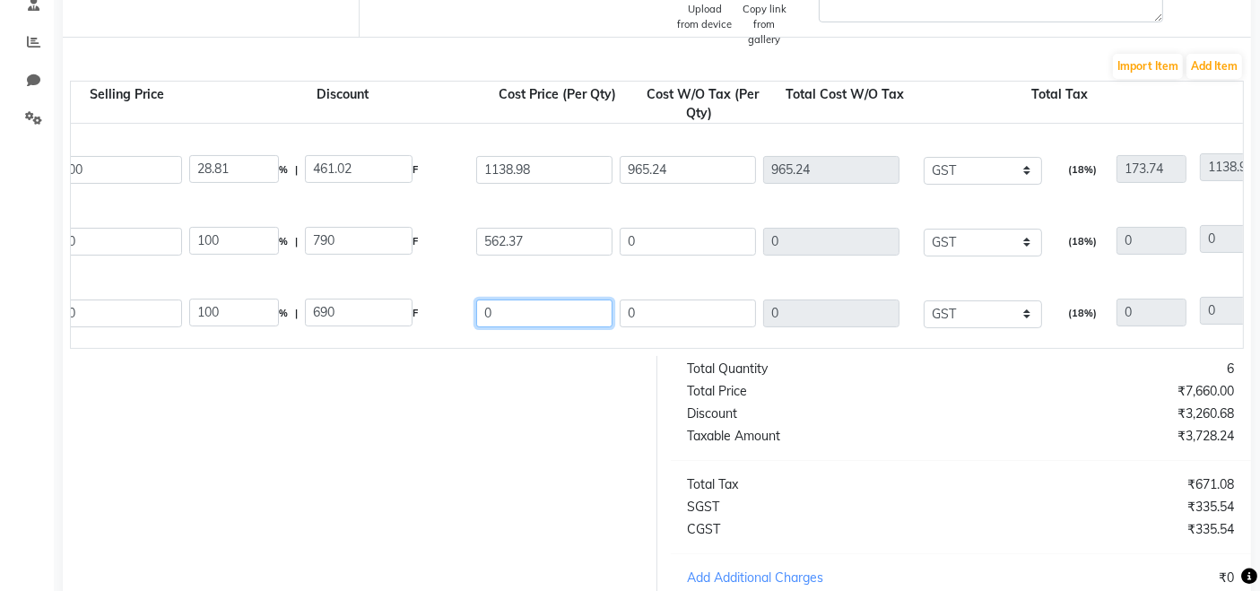
type input "28.81"
type input "227.63"
type input "476.58"
type input "85.78"
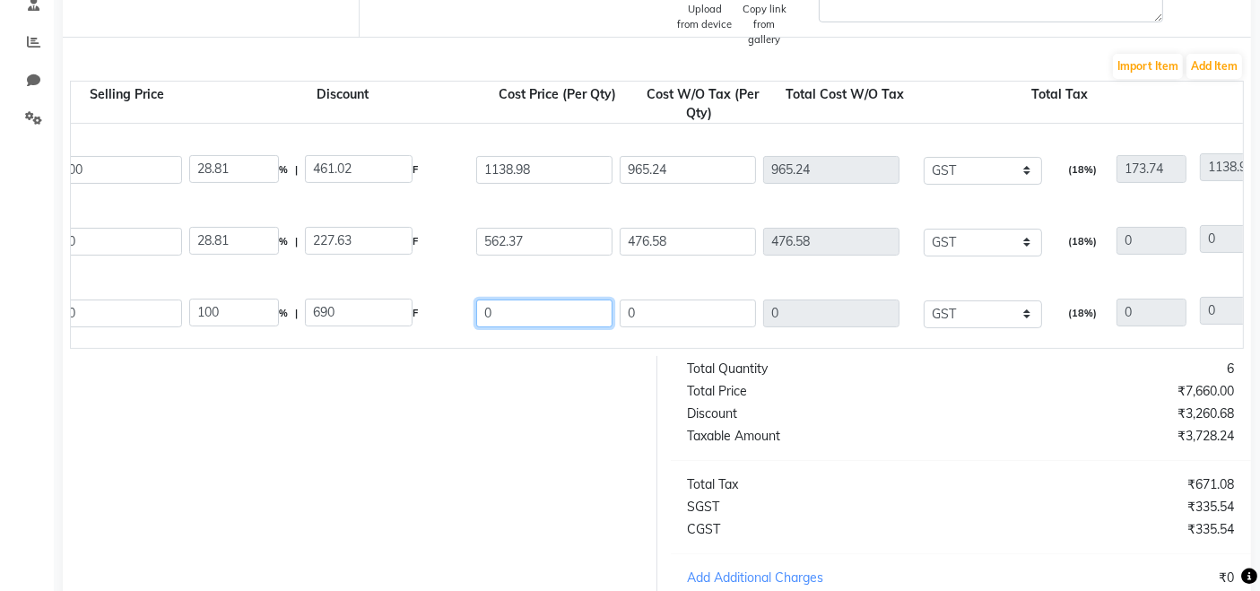
type input "562.36"
click at [515, 300] on input "0" at bounding box center [544, 314] width 136 height 28
click at [515, 300] on input "491.19" at bounding box center [544, 314] width 136 height 28
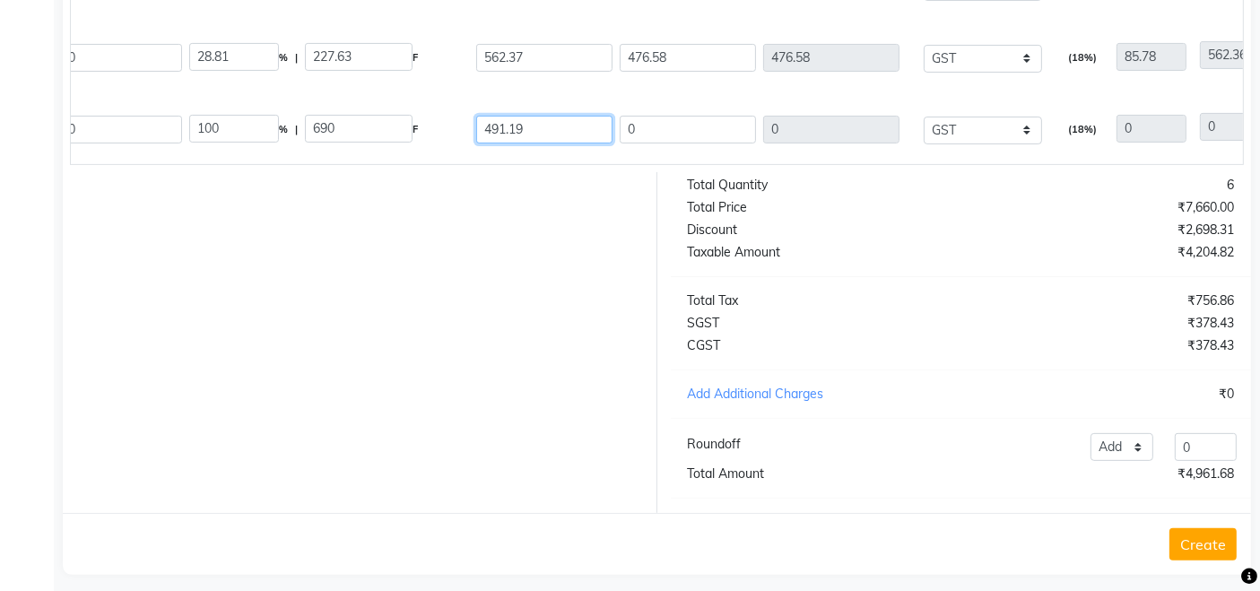
scroll to position [561, 0]
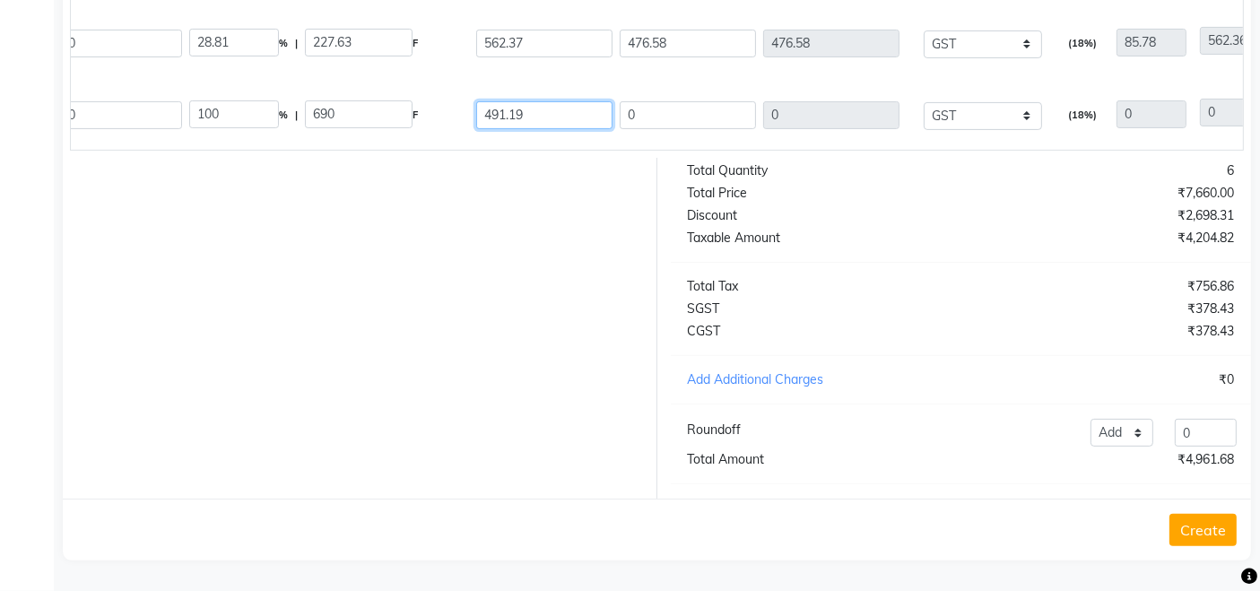
type input "491.19"
type input "28.81"
type input "198.81"
type input "416.26"
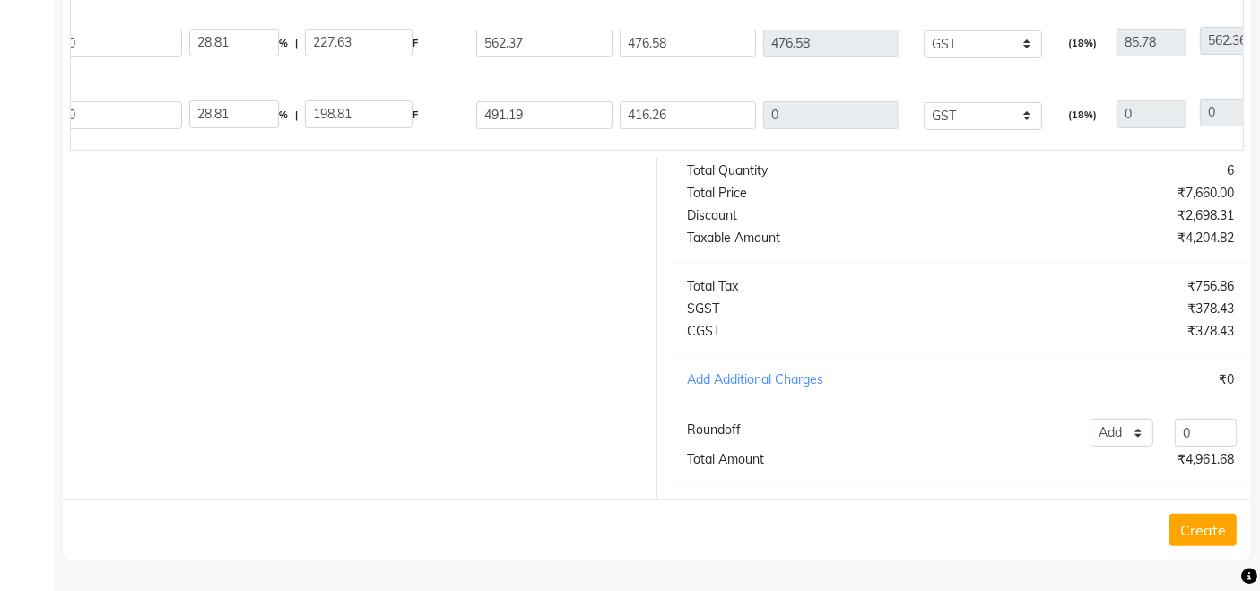
type input "74.93"
type input "491.19"
click at [1247, 111] on form "Bill To (From) Select Address Salon SALON Ship To (Delivered To) Select Address…" at bounding box center [657, 82] width 1188 height 956
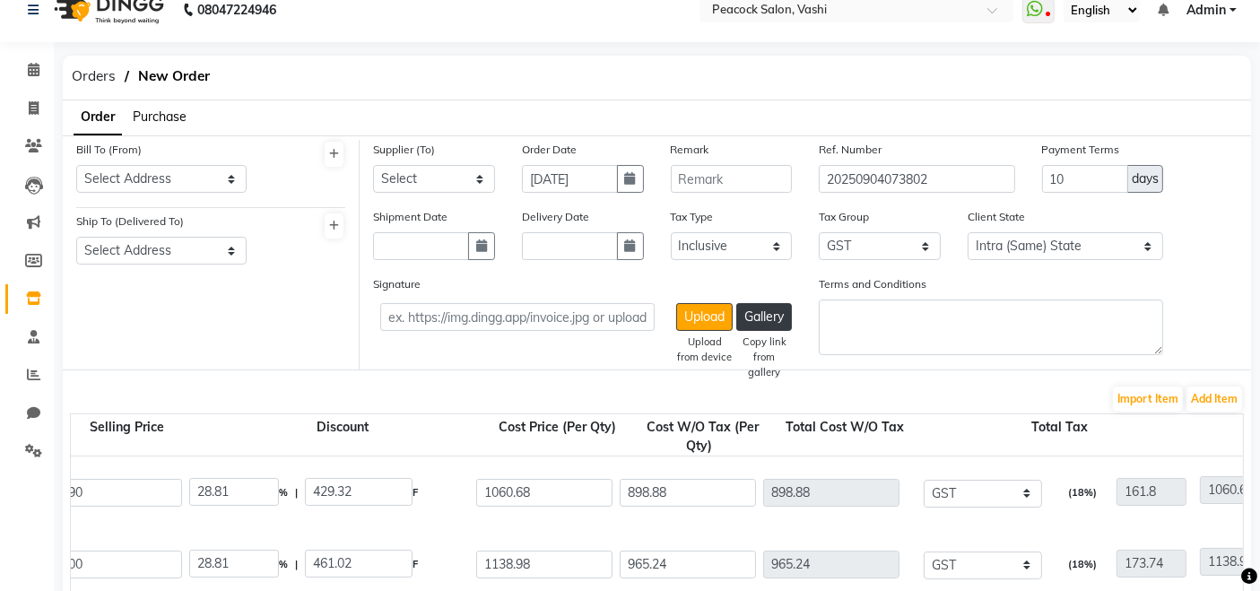
scroll to position [0, 0]
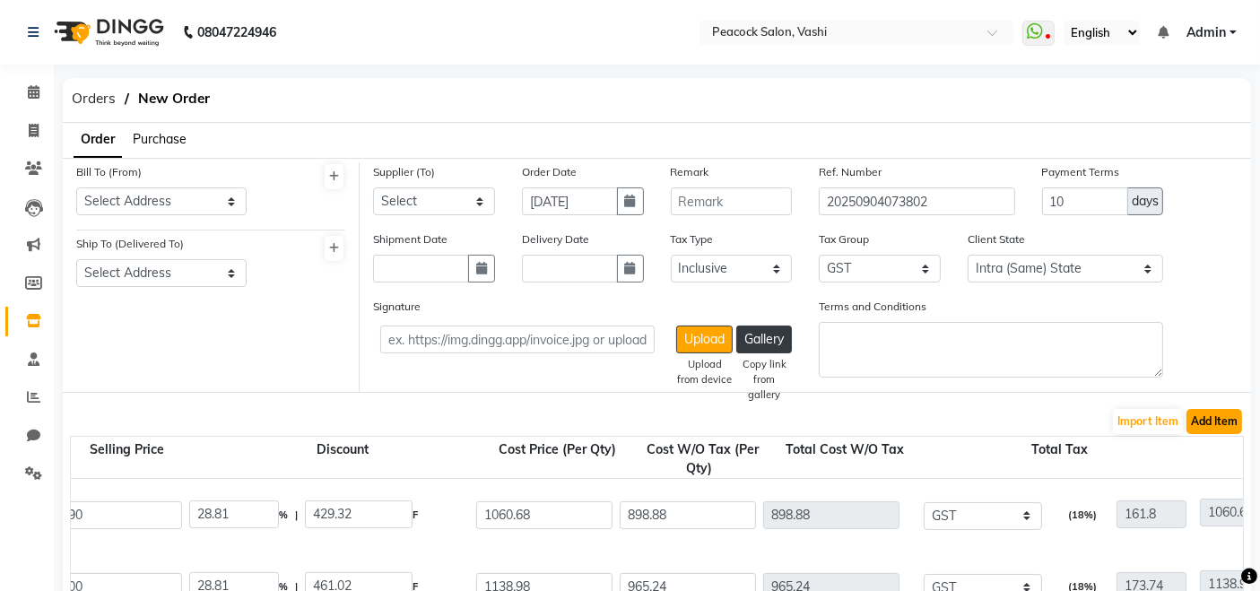
click at [1215, 416] on button "Add Item" at bounding box center [1215, 421] width 56 height 25
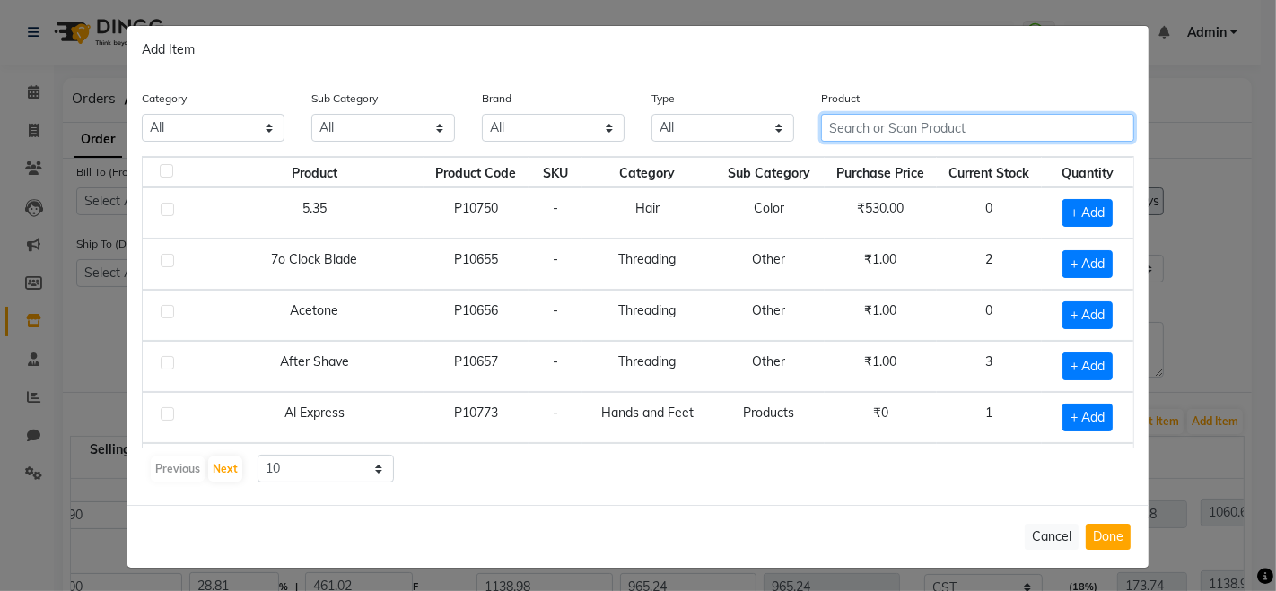
click at [921, 126] on input "text" at bounding box center [977, 128] width 313 height 28
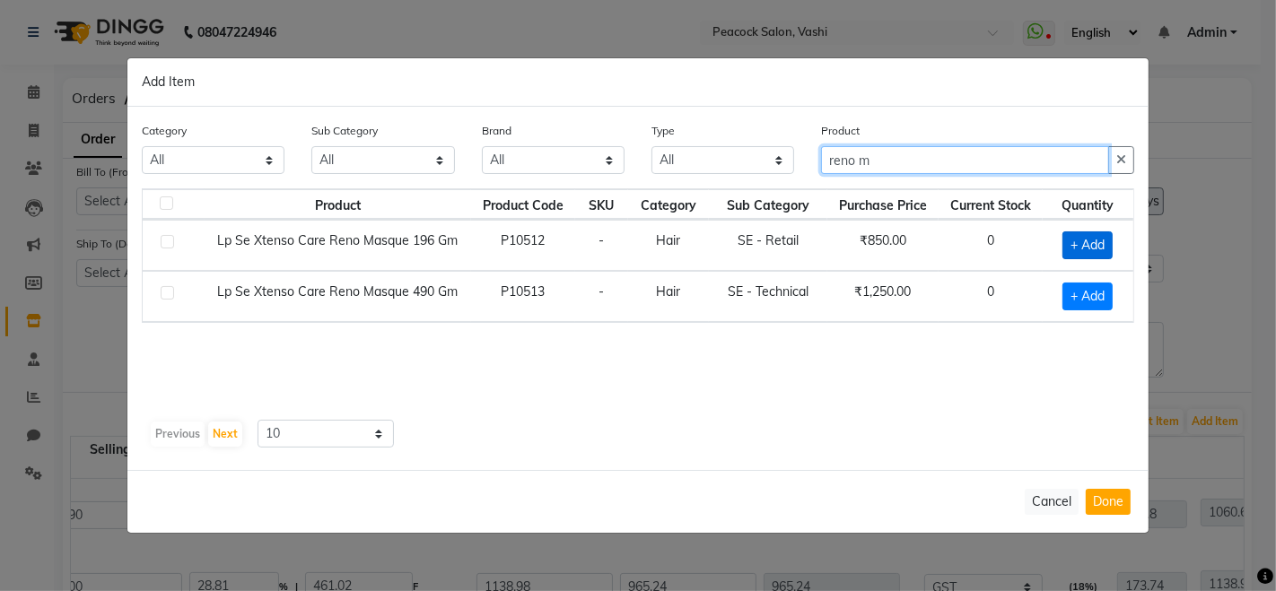
type input "reno m"
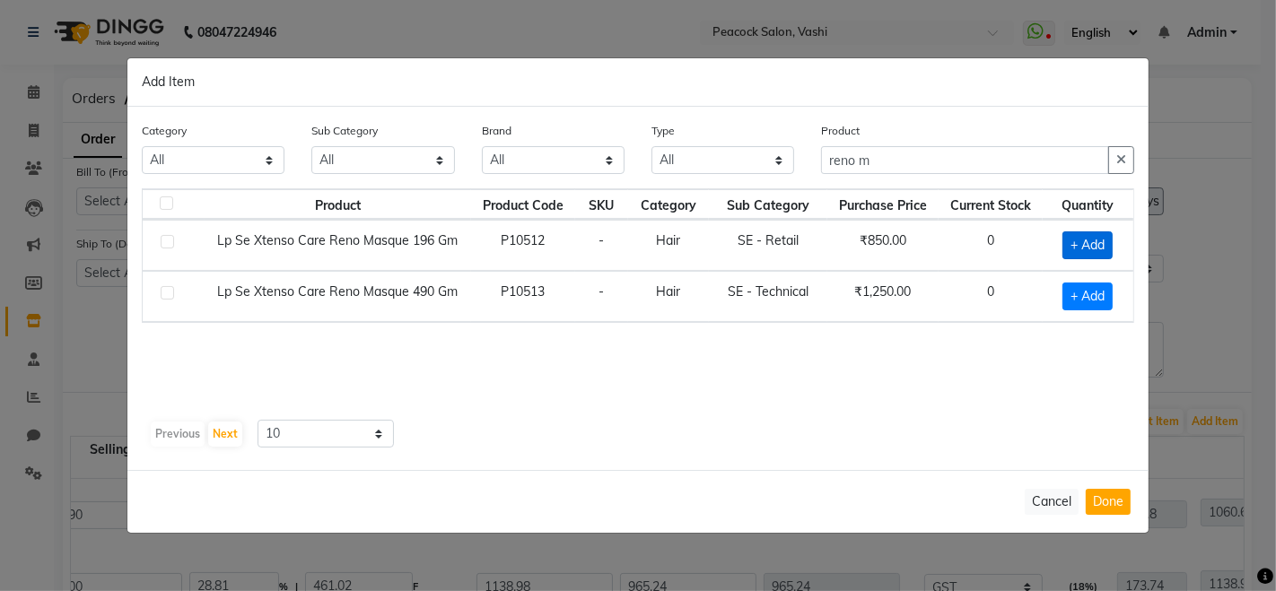
click at [1089, 237] on span "+ Add" at bounding box center [1087, 245] width 50 height 28
checkbox input "true"
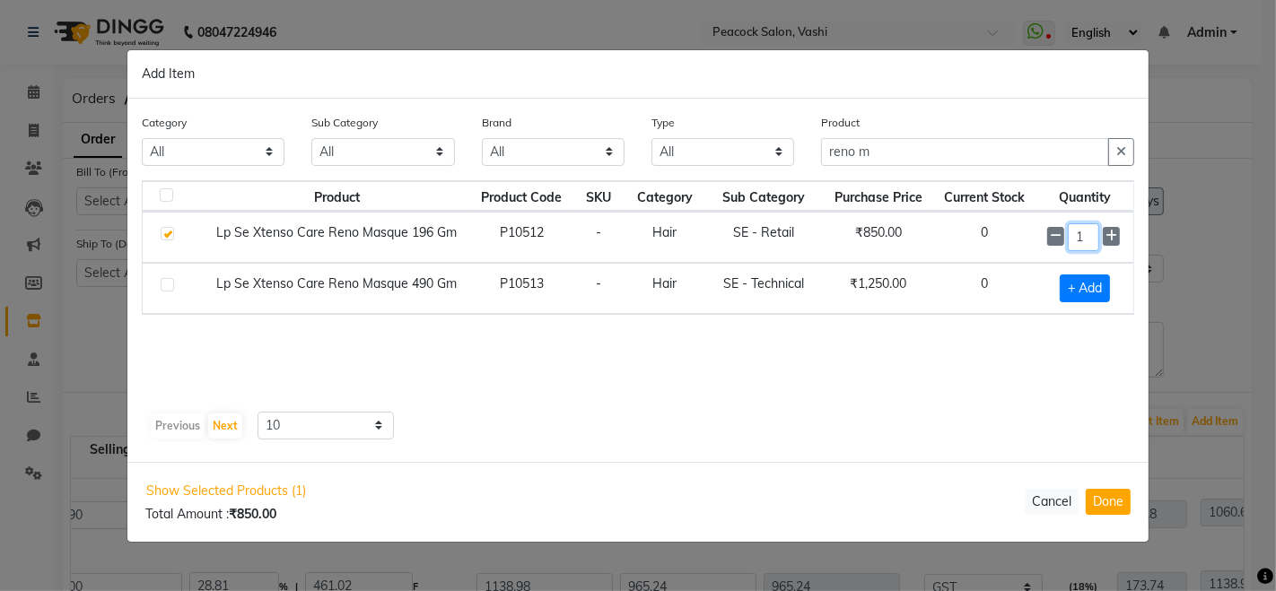
click at [1089, 237] on input "1" at bounding box center [1082, 237] width 31 height 28
type input "1"
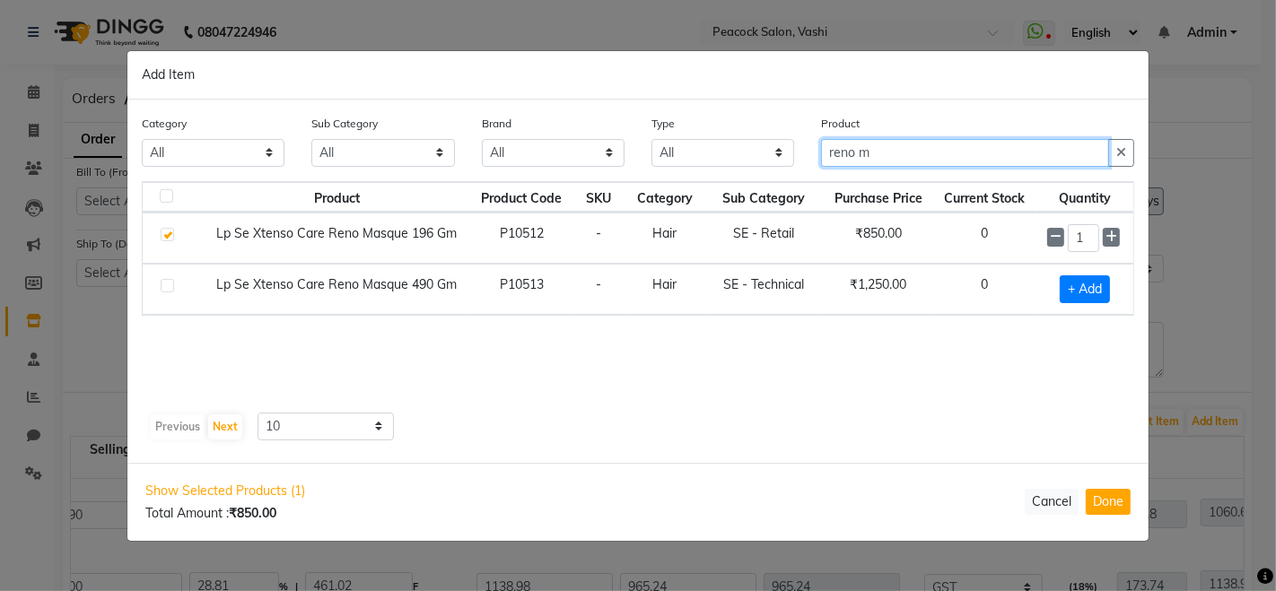
click at [884, 159] on input "reno m" at bounding box center [965, 153] width 288 height 28
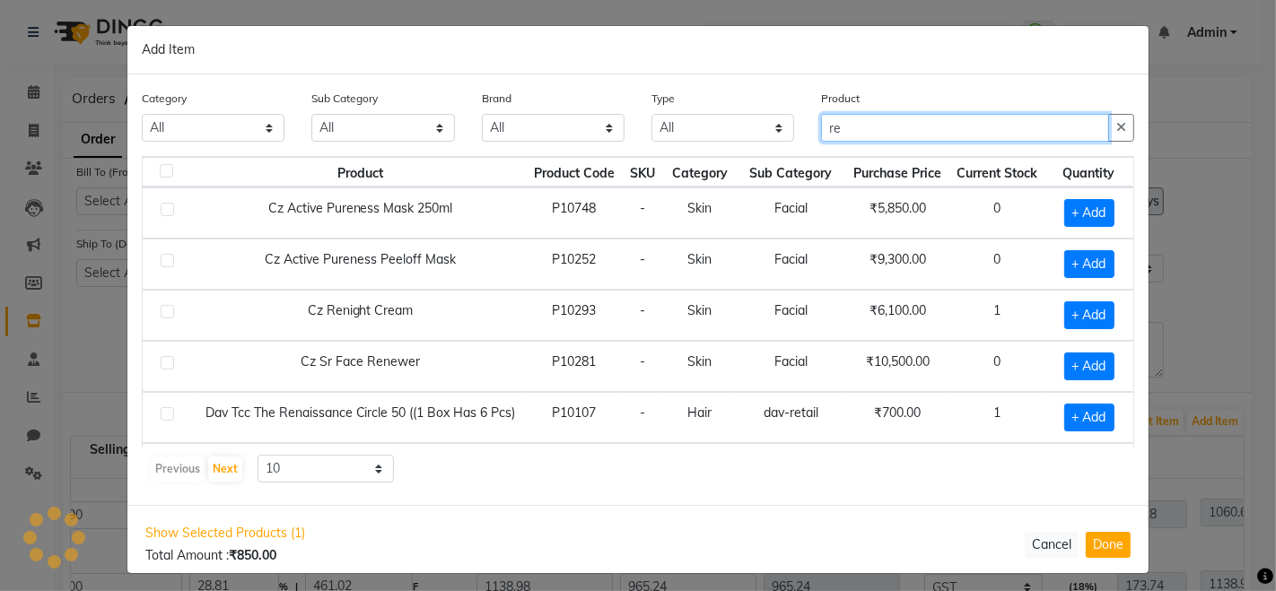
type input "r"
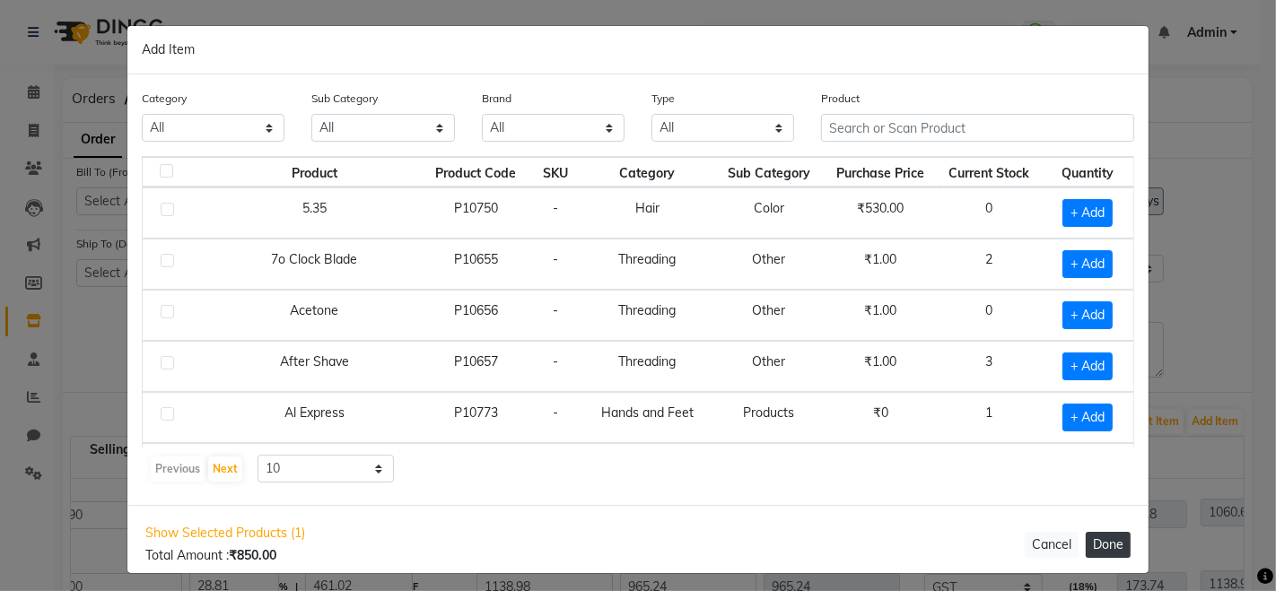
click at [1092, 547] on button "Done" at bounding box center [1107, 545] width 45 height 26
select select "812"
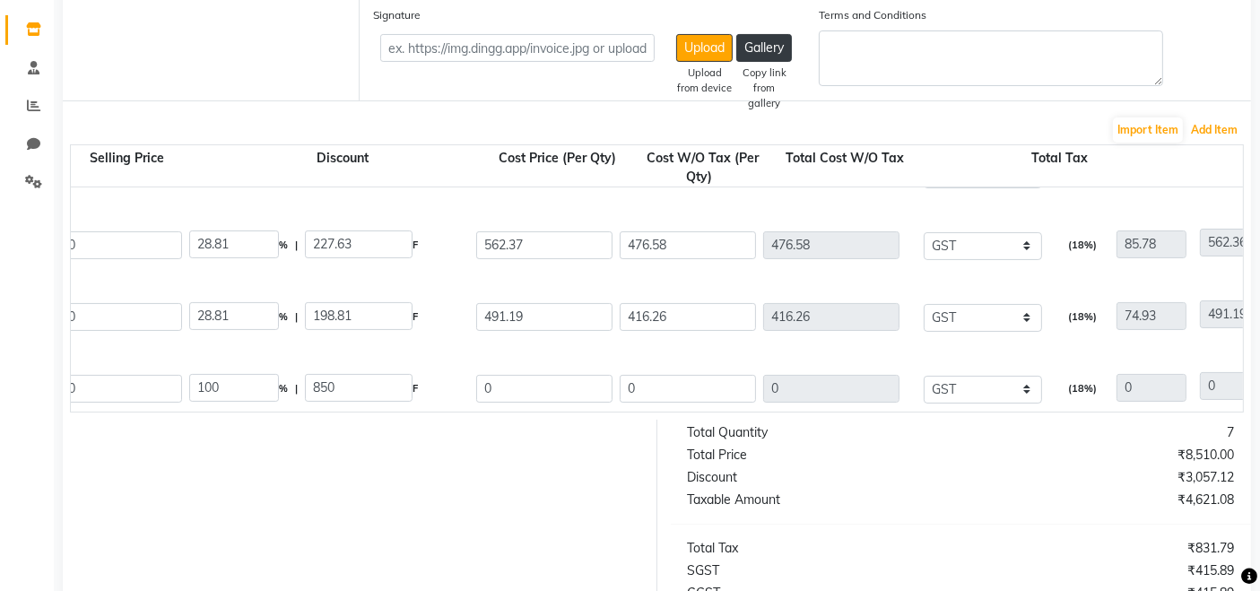
scroll to position [318, 0]
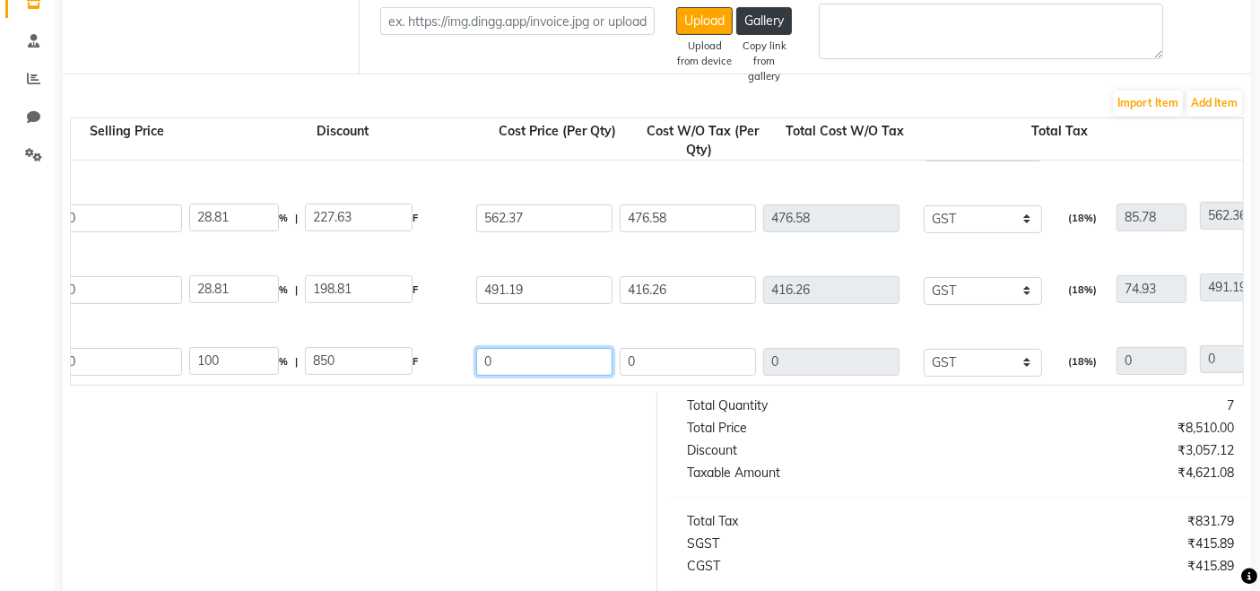
click at [553, 362] on input "0" at bounding box center [544, 362] width 136 height 28
type input "605.09"
type input "28.81"
type input "244.91"
type input "512.79"
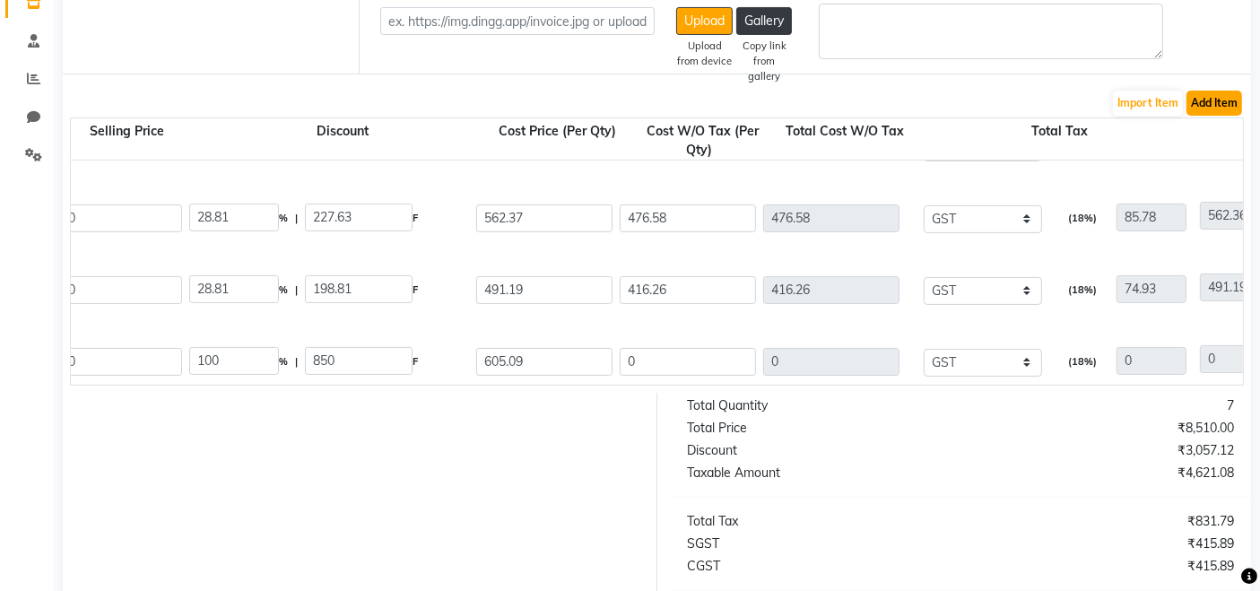
type input "512.79"
type input "92.3"
type input "605.09"
click at [1197, 104] on button "Add Item" at bounding box center [1215, 103] width 56 height 25
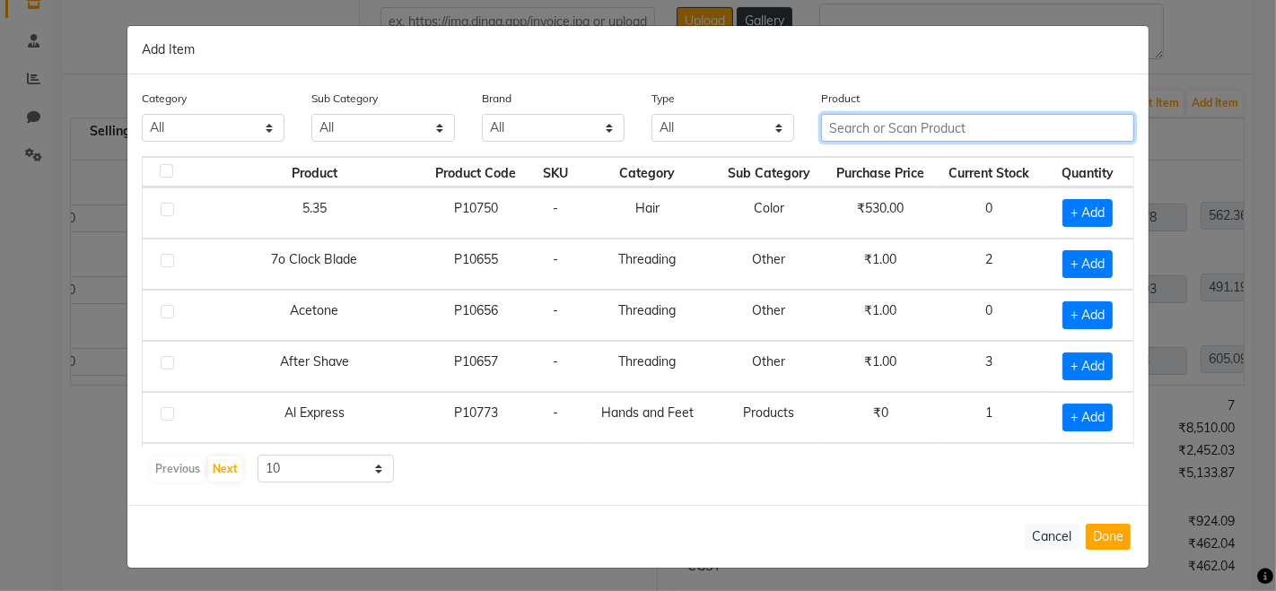
click at [958, 128] on input "text" at bounding box center [977, 128] width 313 height 28
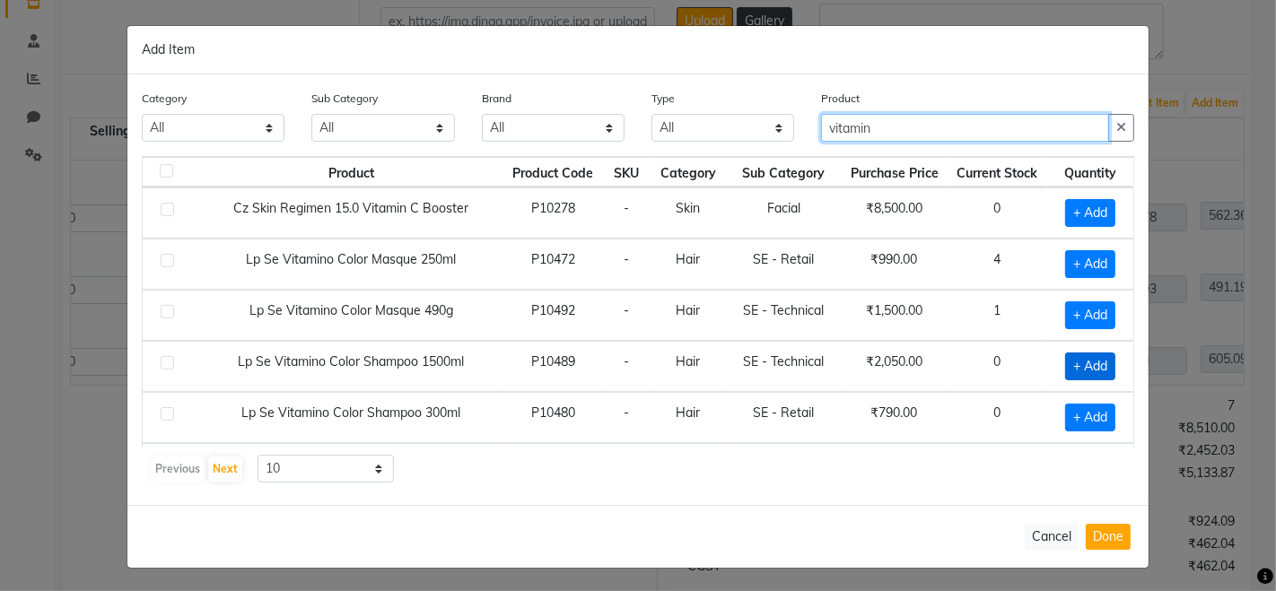
type input "vitamin"
click at [1072, 359] on span "+ Add" at bounding box center [1090, 367] width 50 height 28
checkbox input "true"
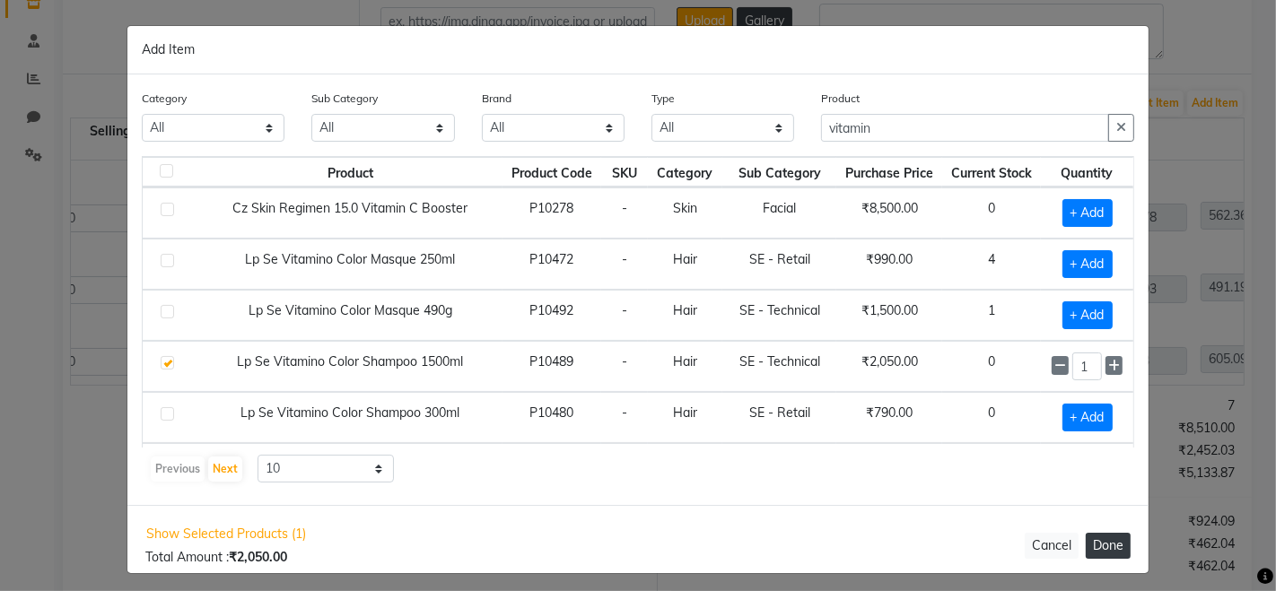
click at [1097, 542] on button "Done" at bounding box center [1107, 546] width 45 height 26
select select "812"
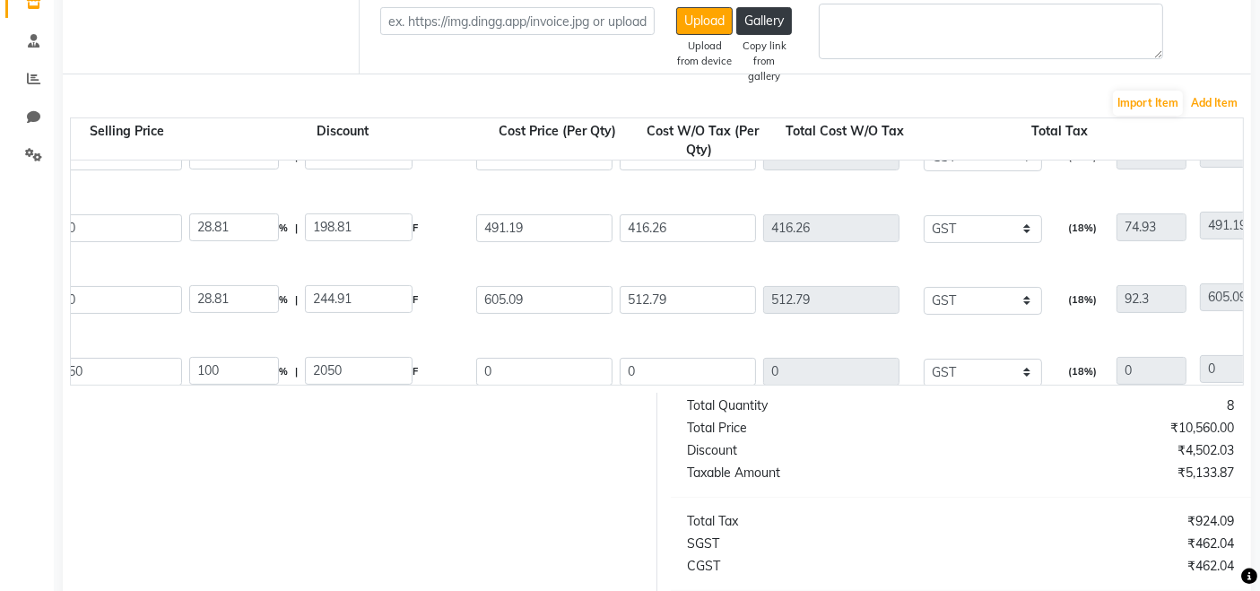
scroll to position [328, 0]
click at [566, 370] on input "0" at bounding box center [544, 371] width 136 height 28
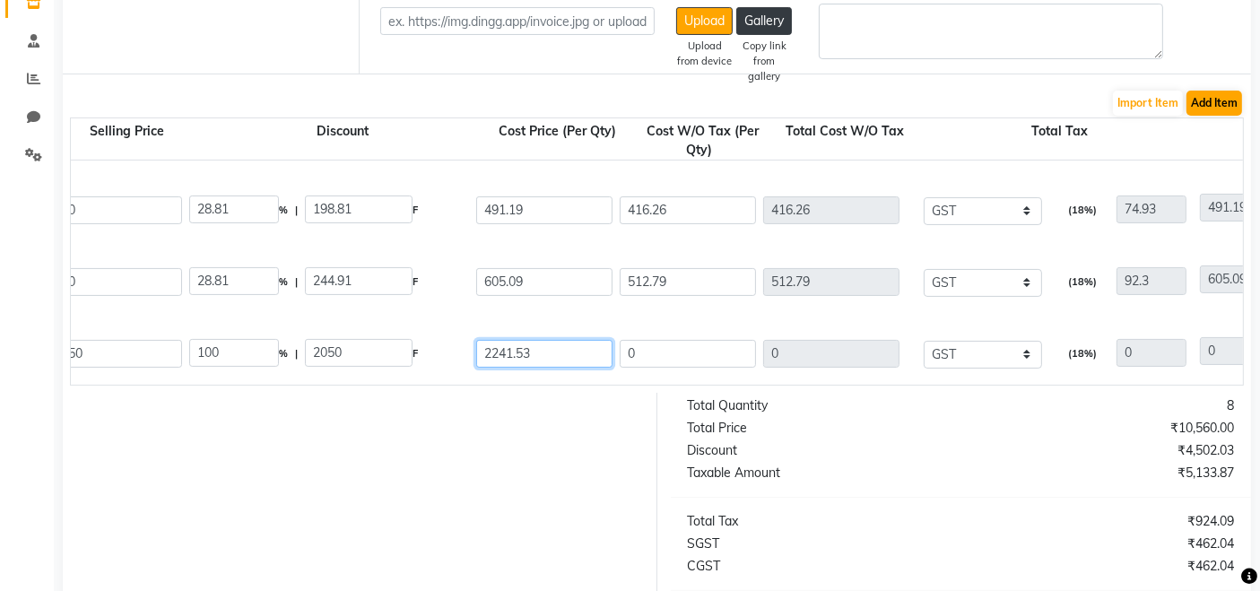
type input "2241.53"
type input "0"
type input "1899.6"
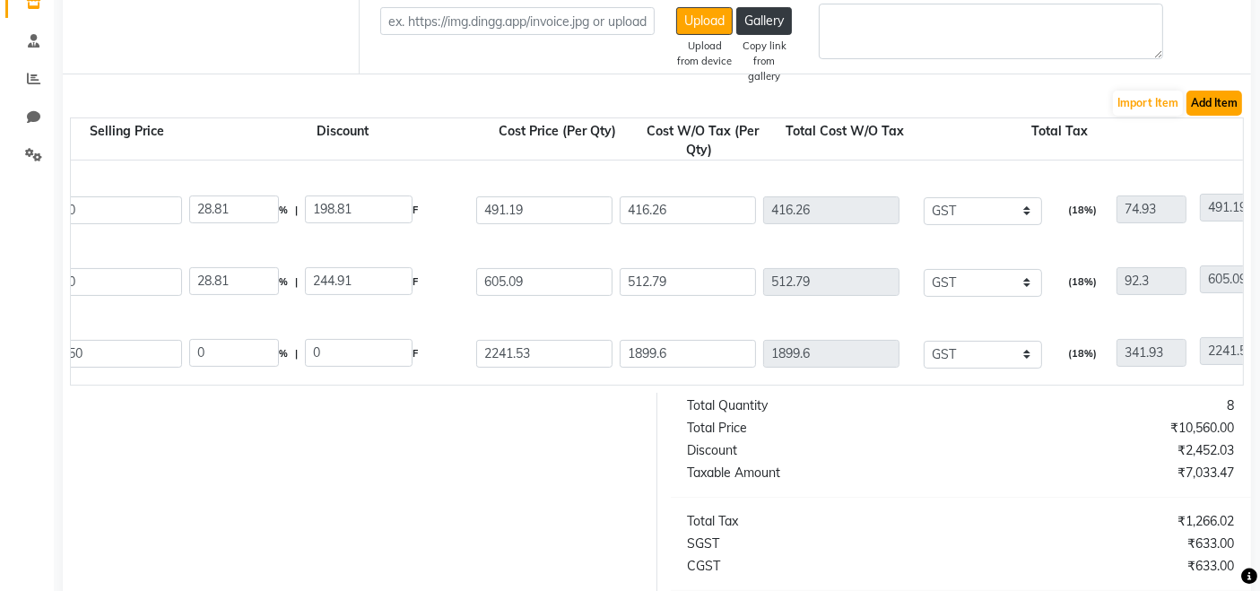
click at [1222, 100] on button "Add Item" at bounding box center [1215, 103] width 56 height 25
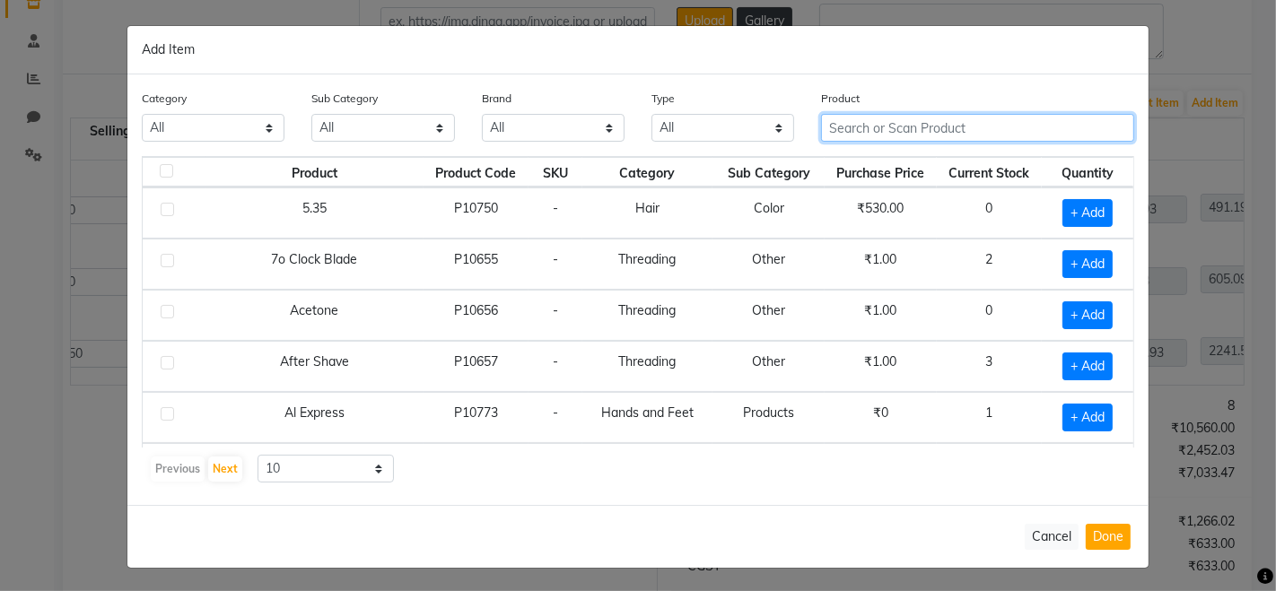
click at [878, 126] on input "text" at bounding box center [977, 128] width 313 height 28
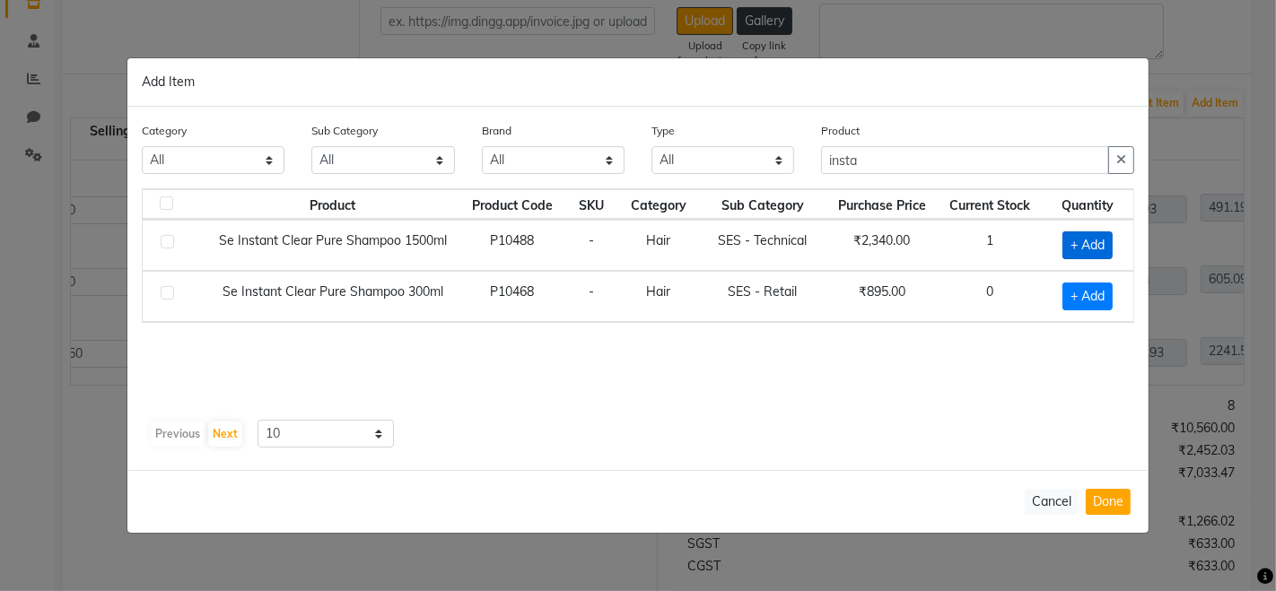
click at [1091, 233] on span "+ Add" at bounding box center [1087, 245] width 50 height 28
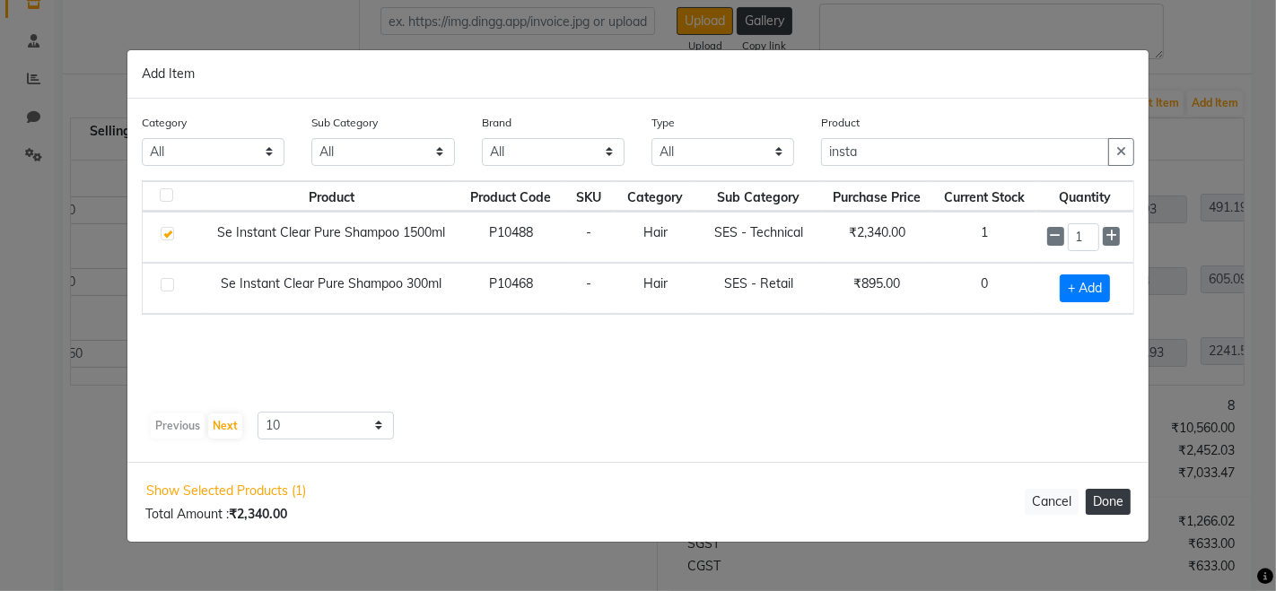
click at [1106, 508] on button "Done" at bounding box center [1107, 502] width 45 height 26
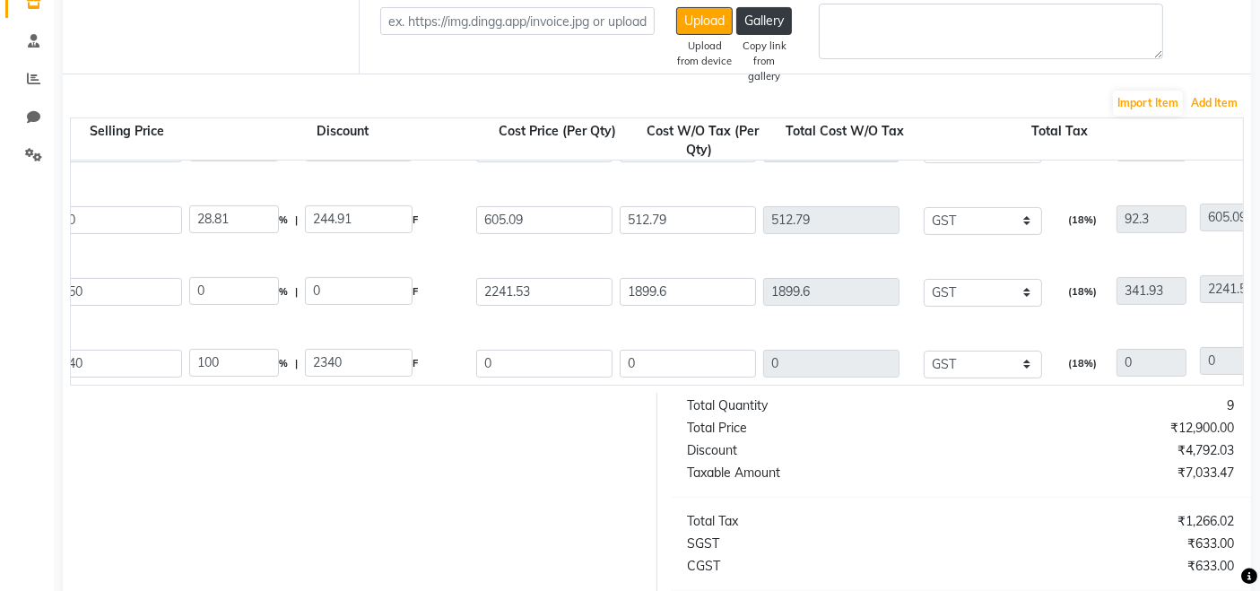
scroll to position [408, 0]
click at [527, 355] on input "0" at bounding box center [544, 363] width 136 height 28
click at [1215, 98] on button "Add Item" at bounding box center [1215, 103] width 56 height 25
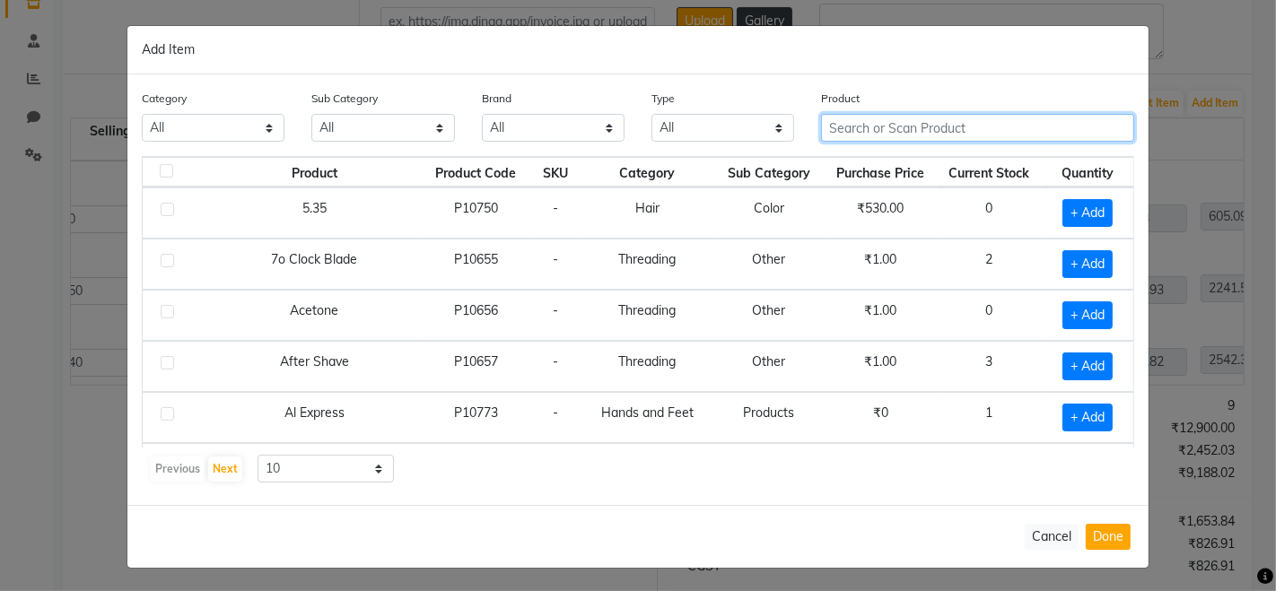
click at [866, 129] on input "text" at bounding box center [977, 128] width 313 height 28
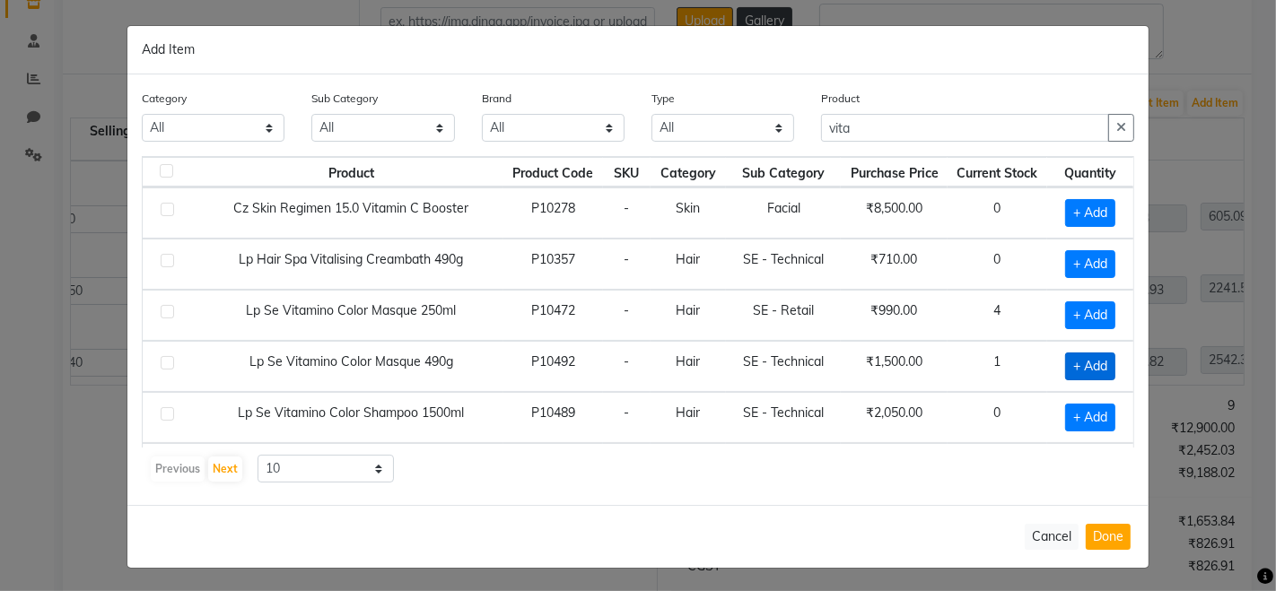
click at [1065, 359] on span "+ Add" at bounding box center [1090, 367] width 50 height 28
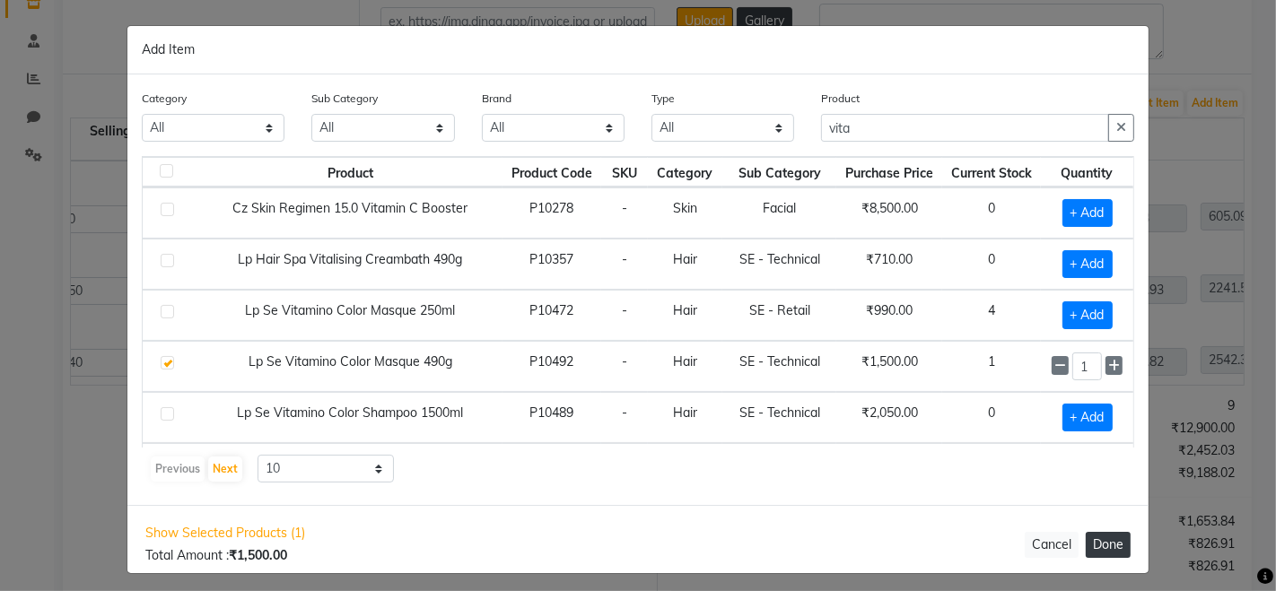
click at [1101, 553] on button "Done" at bounding box center [1107, 545] width 45 height 26
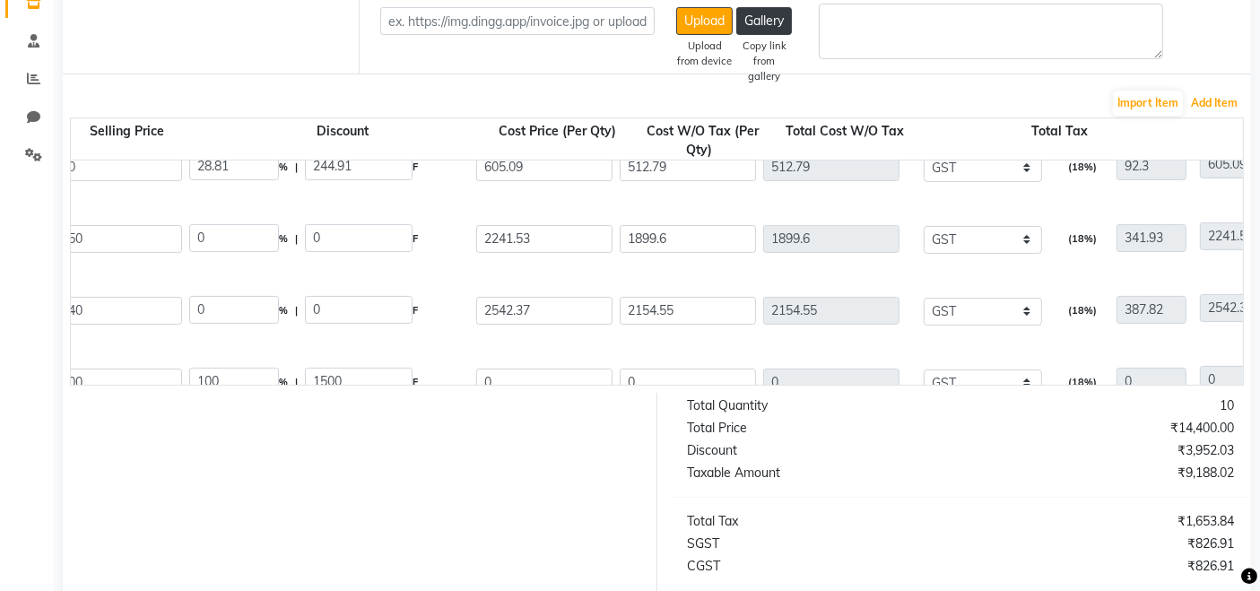
scroll to position [492, 0]
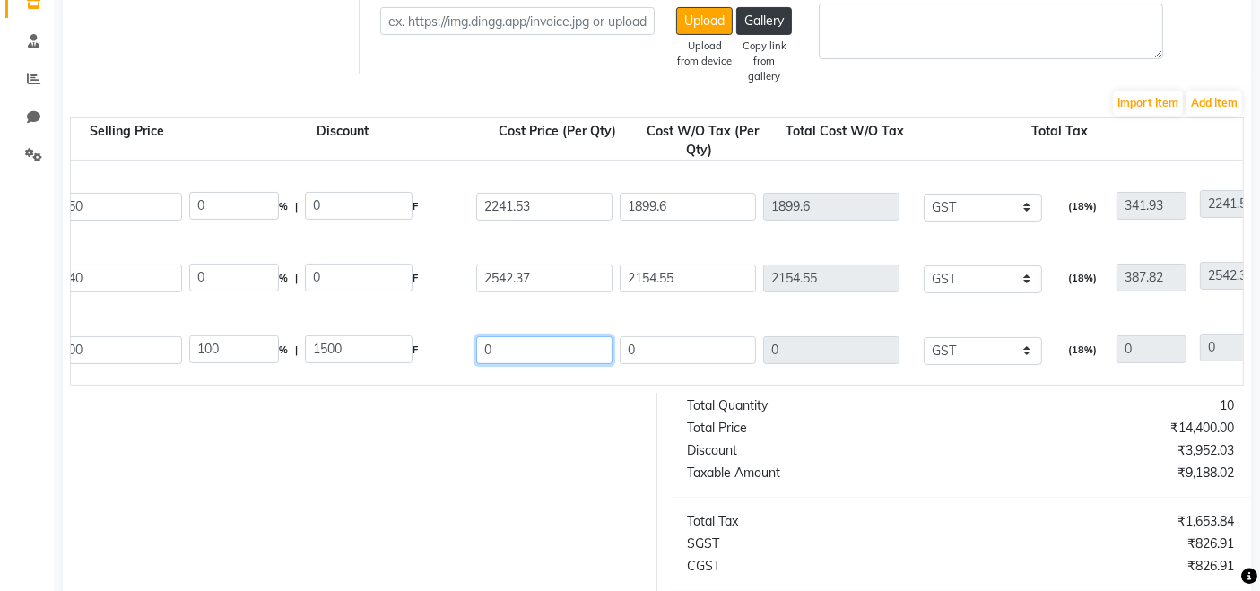
click at [548, 347] on input "0" at bounding box center [544, 350] width 136 height 28
click at [1209, 103] on button "Add Item" at bounding box center [1215, 103] width 56 height 25
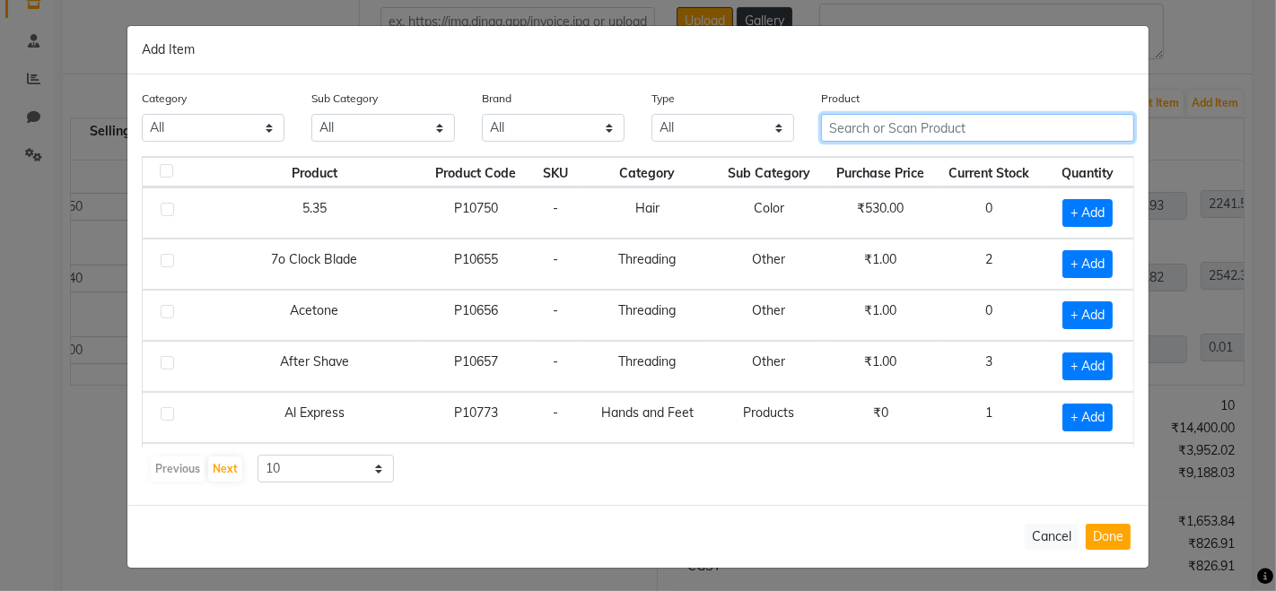
click at [883, 131] on input "text" at bounding box center [977, 128] width 313 height 28
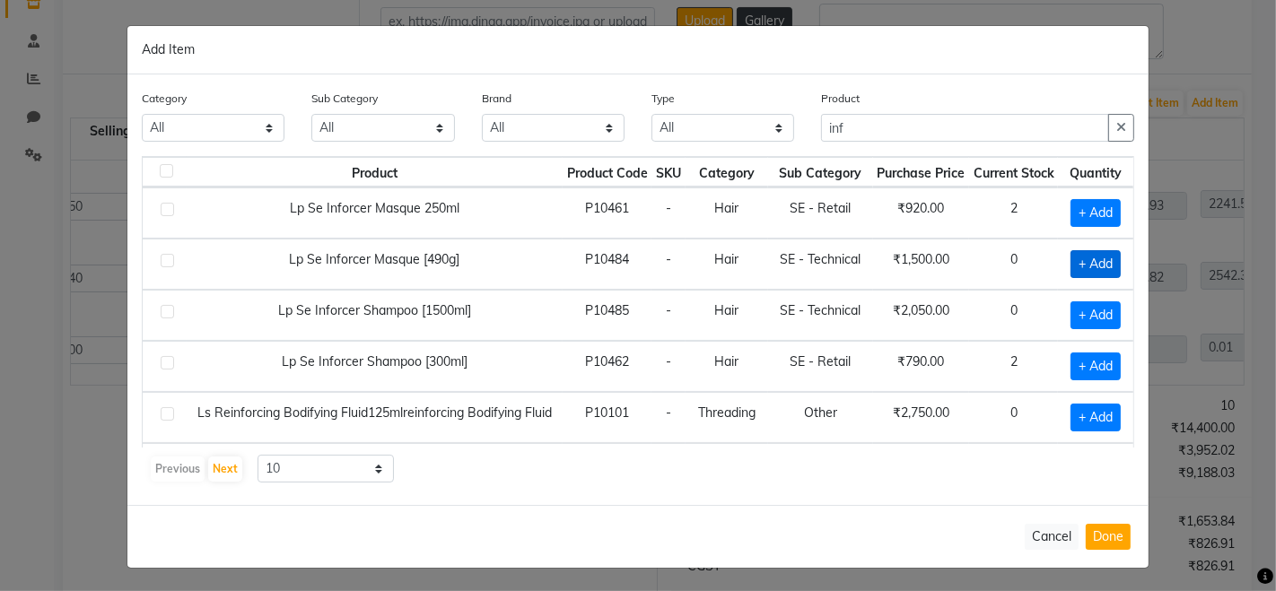
click at [1085, 263] on span "+ Add" at bounding box center [1095, 264] width 50 height 28
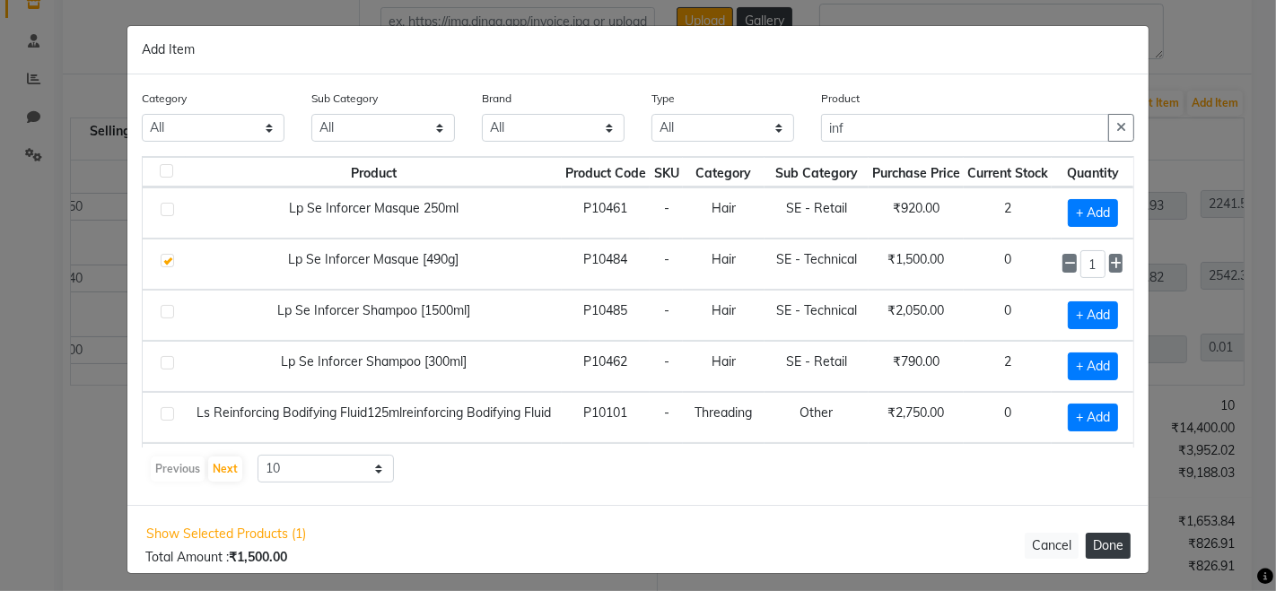
click at [1099, 542] on button "Done" at bounding box center [1107, 546] width 45 height 26
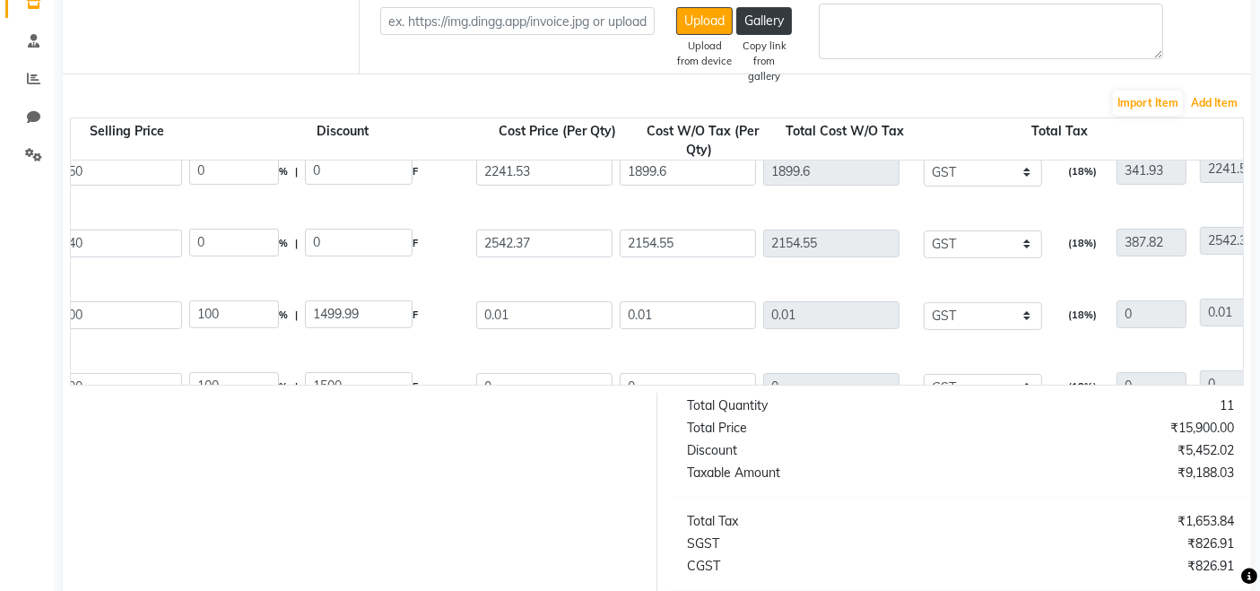
scroll to position [564, 0]
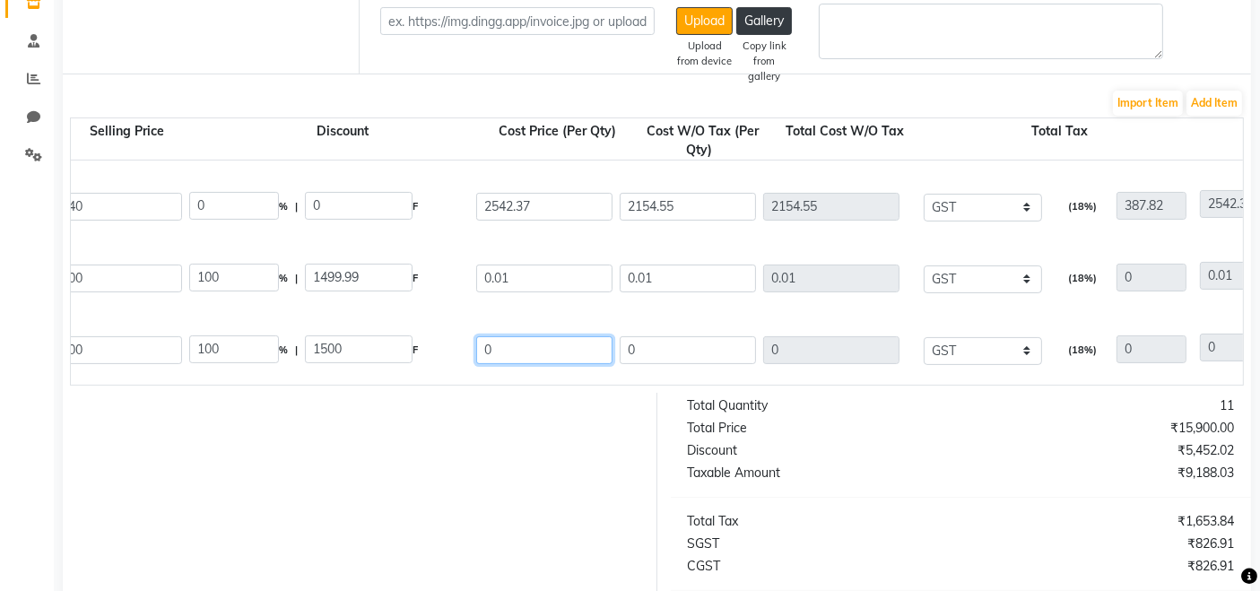
click at [587, 348] on input "0" at bounding box center [544, 350] width 136 height 28
click at [1218, 100] on button "Add Item" at bounding box center [1215, 103] width 56 height 25
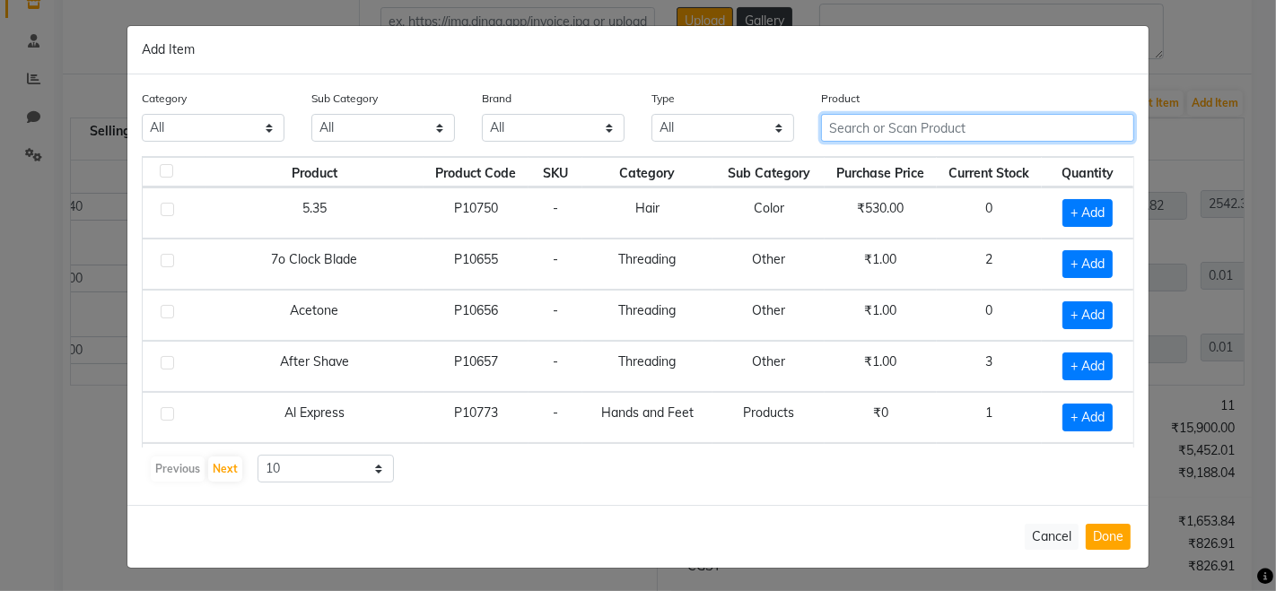
click at [882, 127] on input "text" at bounding box center [977, 128] width 313 height 28
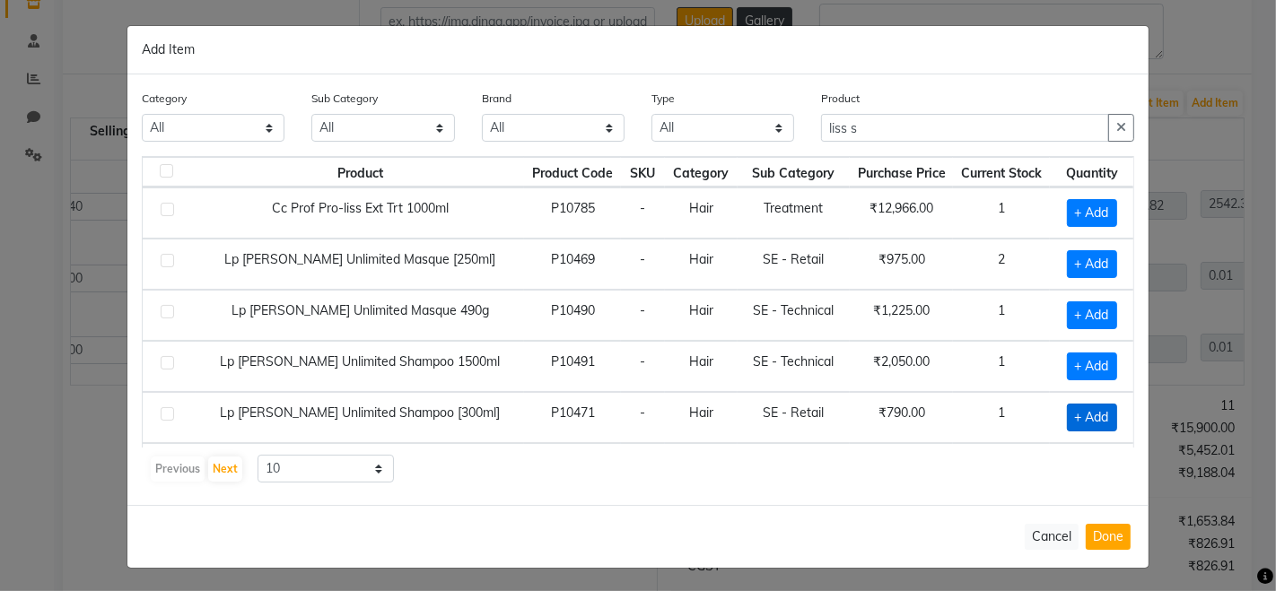
click at [1072, 413] on span "+ Add" at bounding box center [1092, 418] width 50 height 28
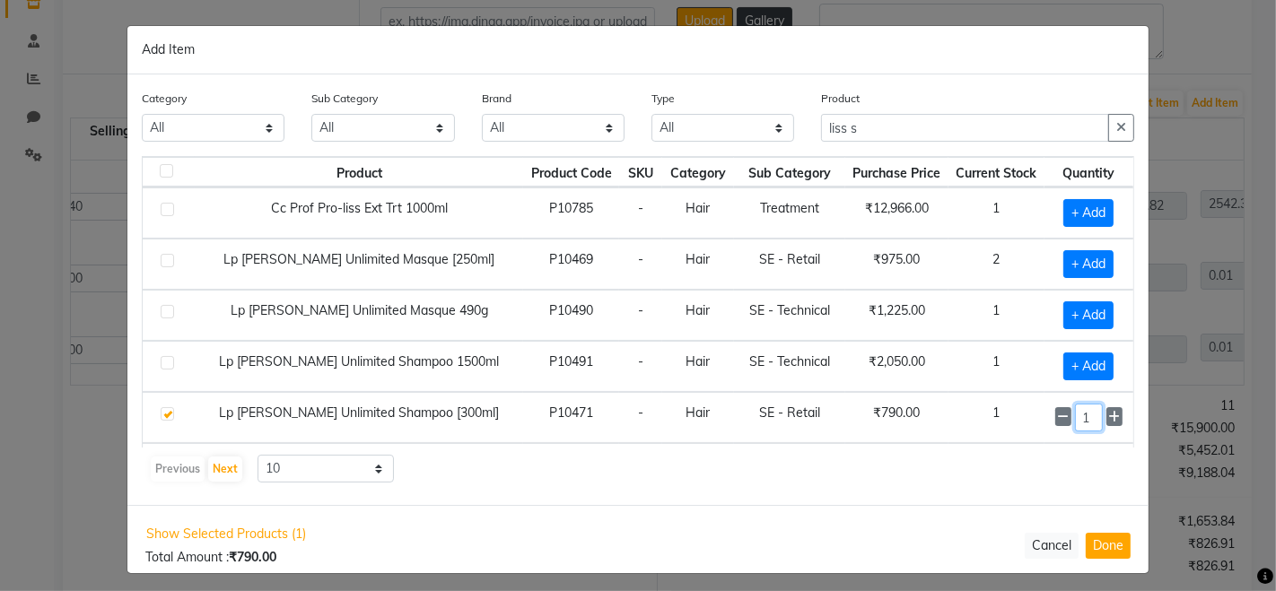
click at [1075, 413] on input "1" at bounding box center [1089, 418] width 28 height 28
click at [1091, 544] on button "Done" at bounding box center [1107, 545] width 45 height 26
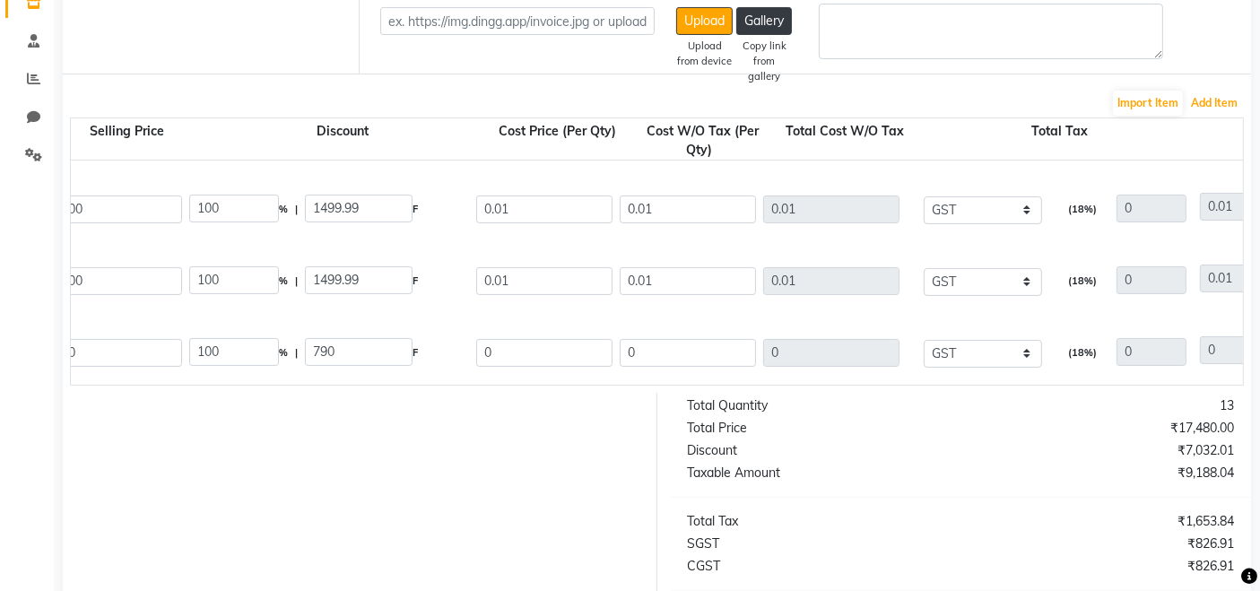
scroll to position [636, 0]
click at [559, 351] on input "0" at bounding box center [544, 350] width 136 height 28
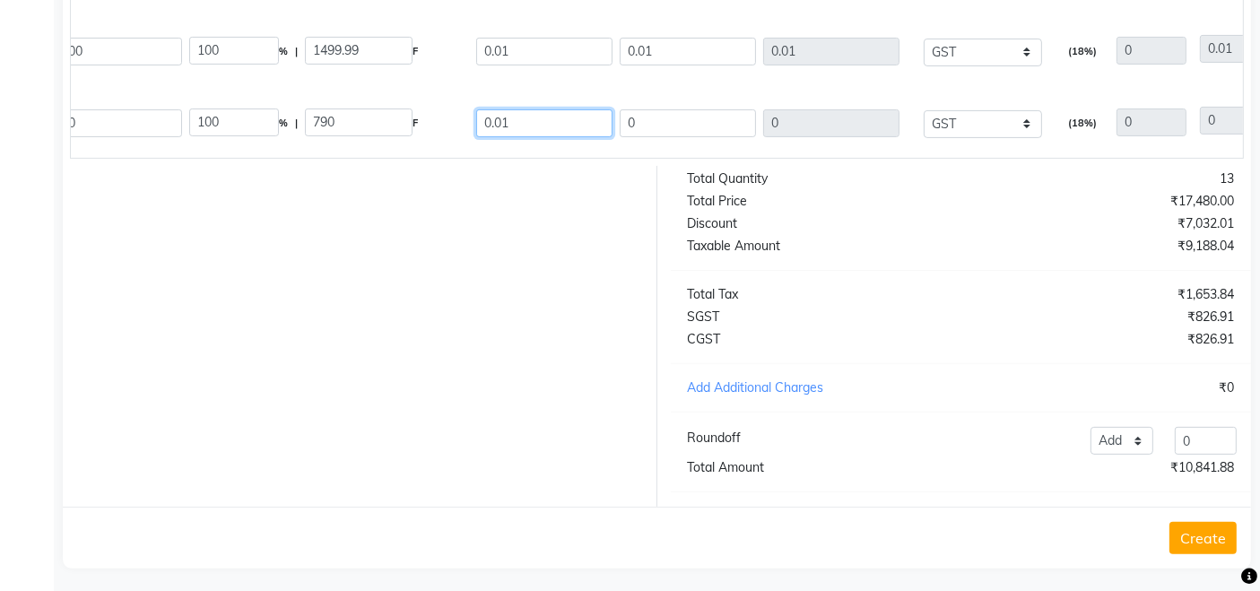
scroll to position [566, 0]
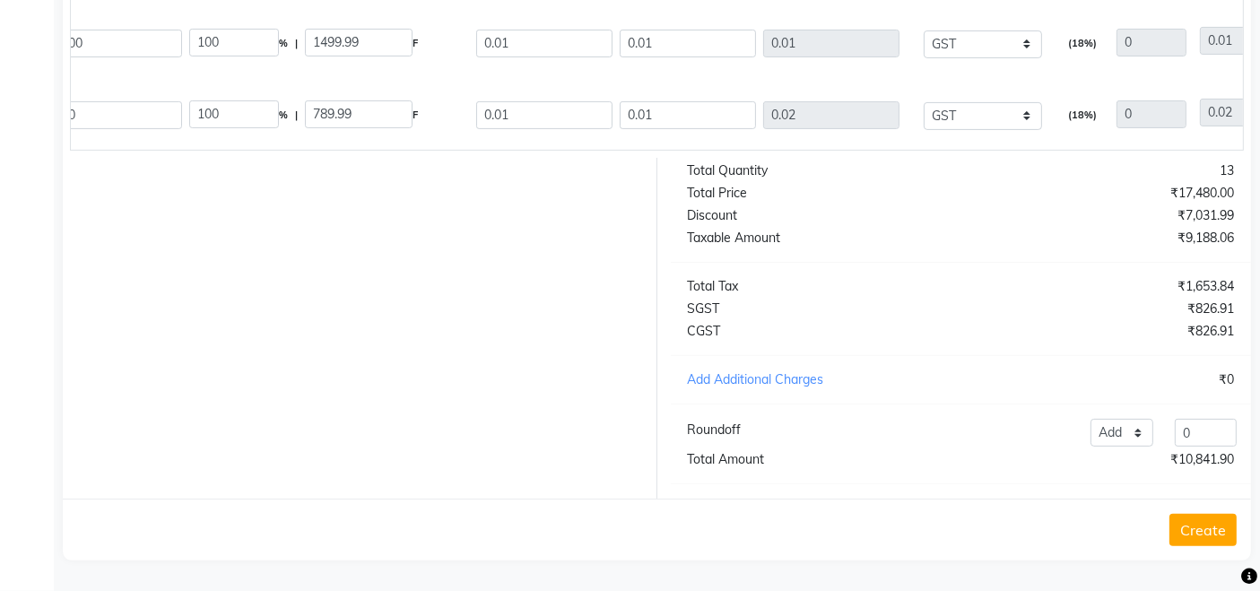
click at [521, 431] on div at bounding box center [353, 328] width 608 height 341
click at [1204, 430] on input "0" at bounding box center [1206, 433] width 62 height 28
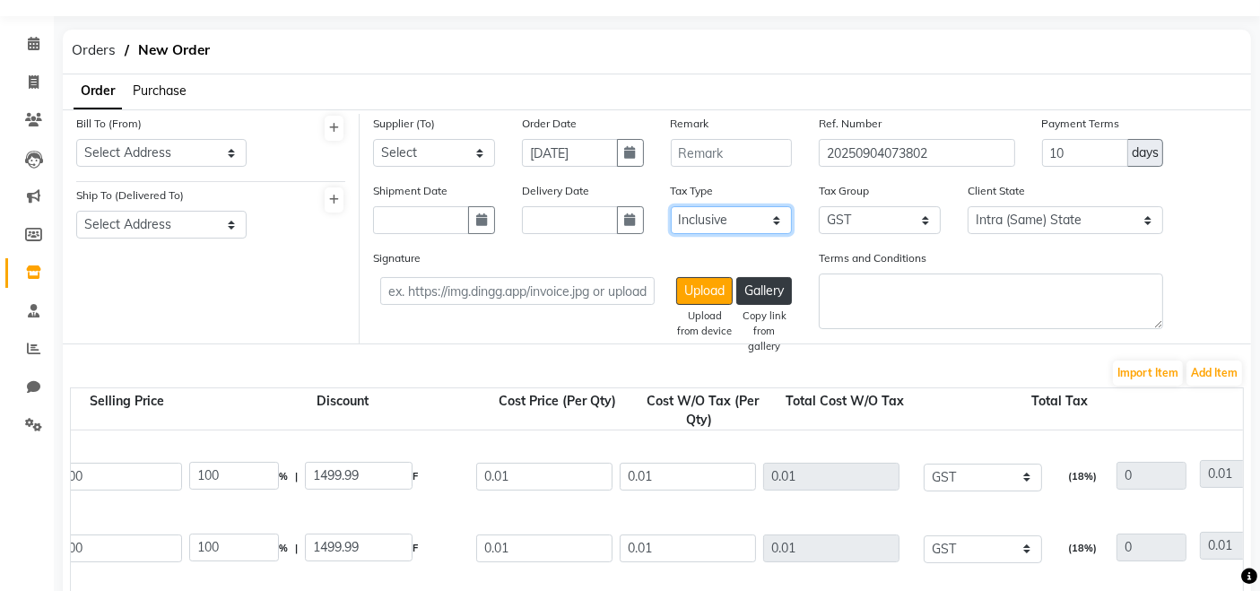
click at [707, 222] on select "Select Inclusive Exclusive" at bounding box center [732, 220] width 122 height 28
click at [671, 206] on select "Select Inclusive Exclusive" at bounding box center [732, 220] width 122 height 28
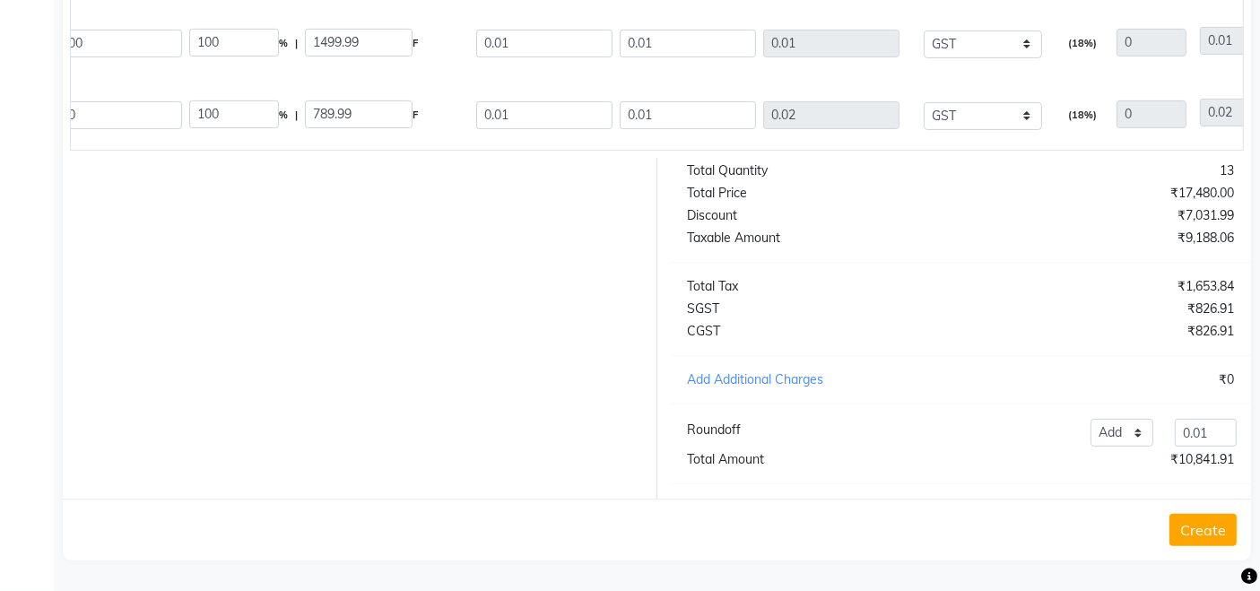
scroll to position [0, 0]
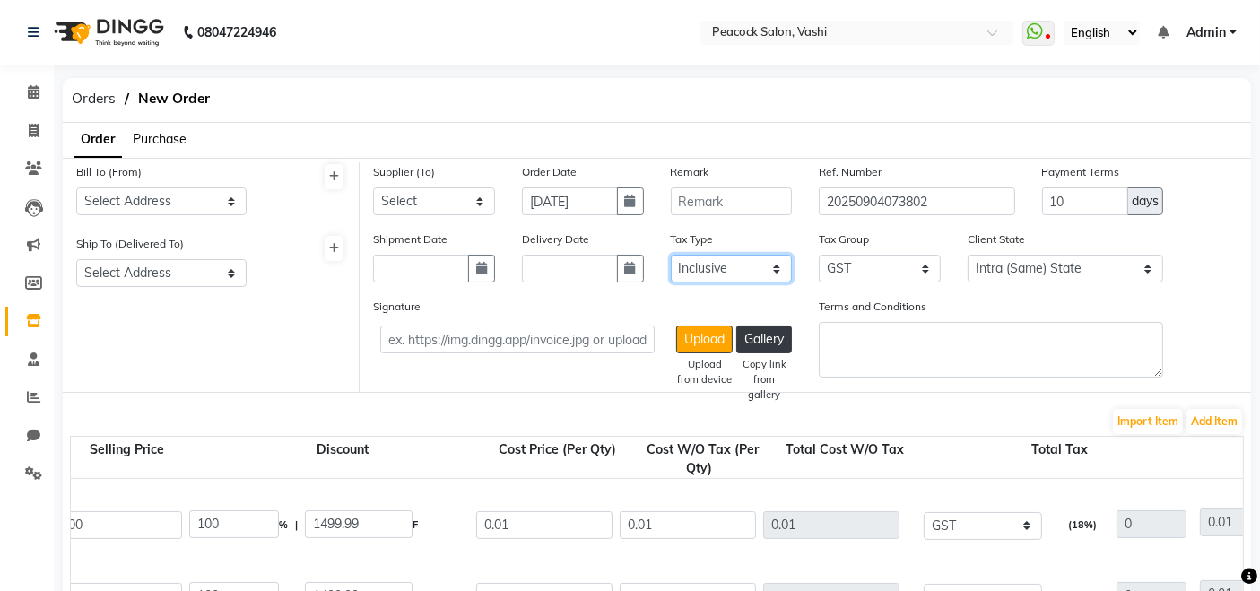
click at [712, 268] on select "Select Inclusive Exclusive" at bounding box center [732, 269] width 122 height 28
click at [671, 255] on select "Select Inclusive Exclusive" at bounding box center [732, 269] width 122 height 28
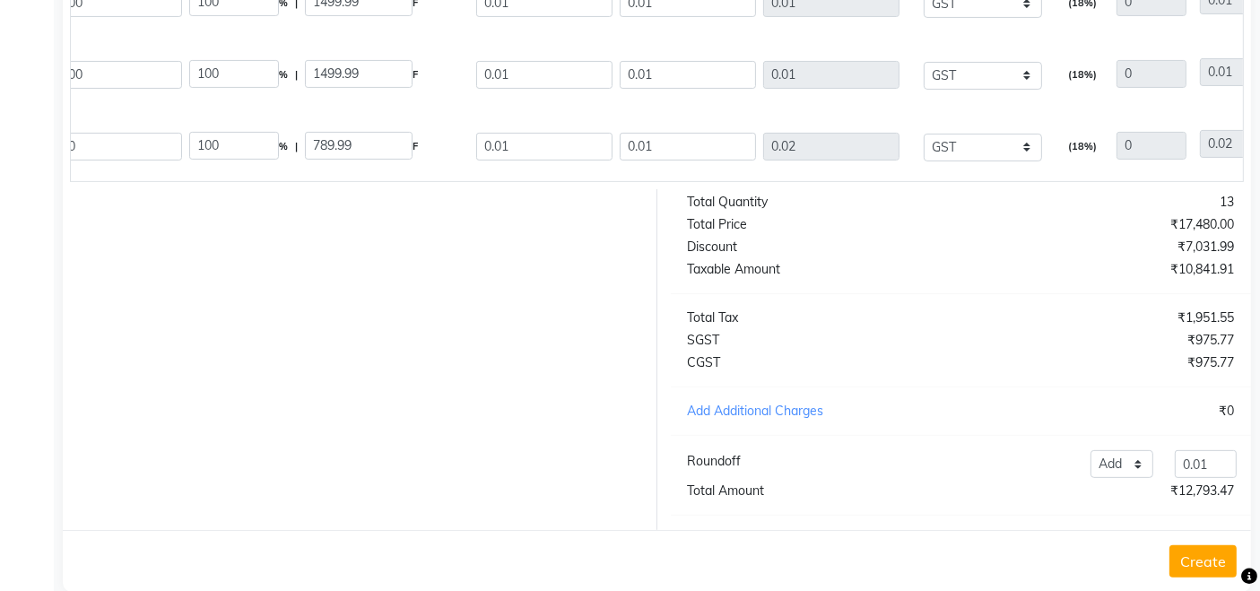
scroll to position [4, 0]
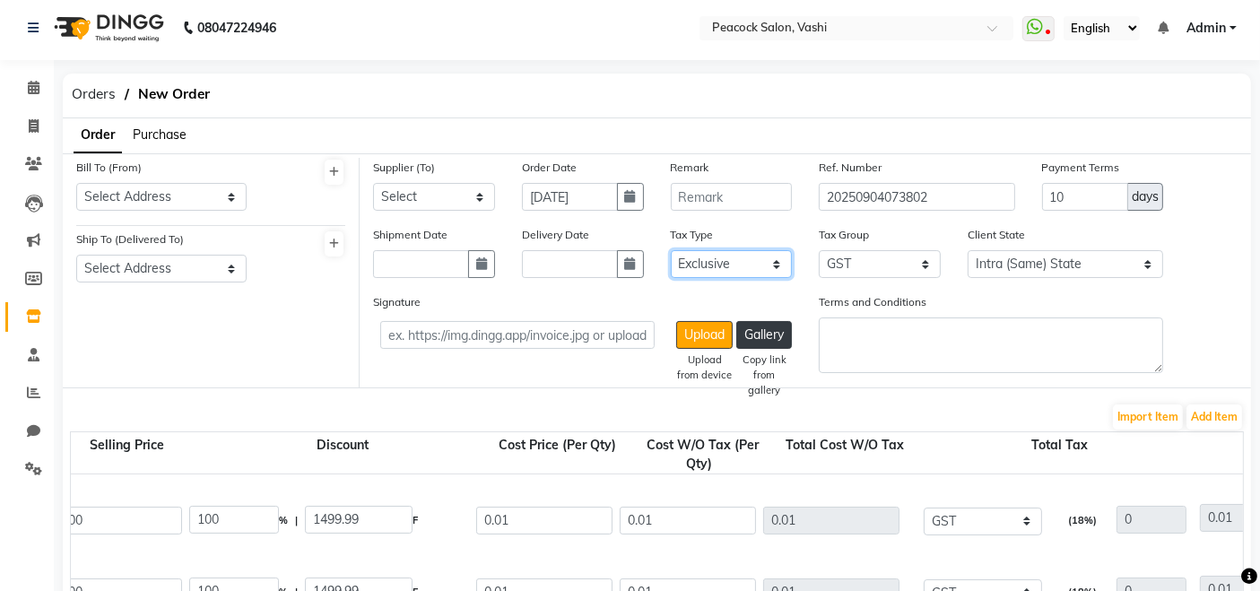
click at [736, 262] on select "Select Inclusive Exclusive" at bounding box center [732, 264] width 122 height 28
click at [671, 250] on select "Select Inclusive Exclusive" at bounding box center [732, 264] width 122 height 28
click at [707, 270] on select "Select Inclusive Exclusive" at bounding box center [732, 264] width 122 height 28
click at [671, 250] on select "Select Inclusive Exclusive" at bounding box center [732, 264] width 122 height 28
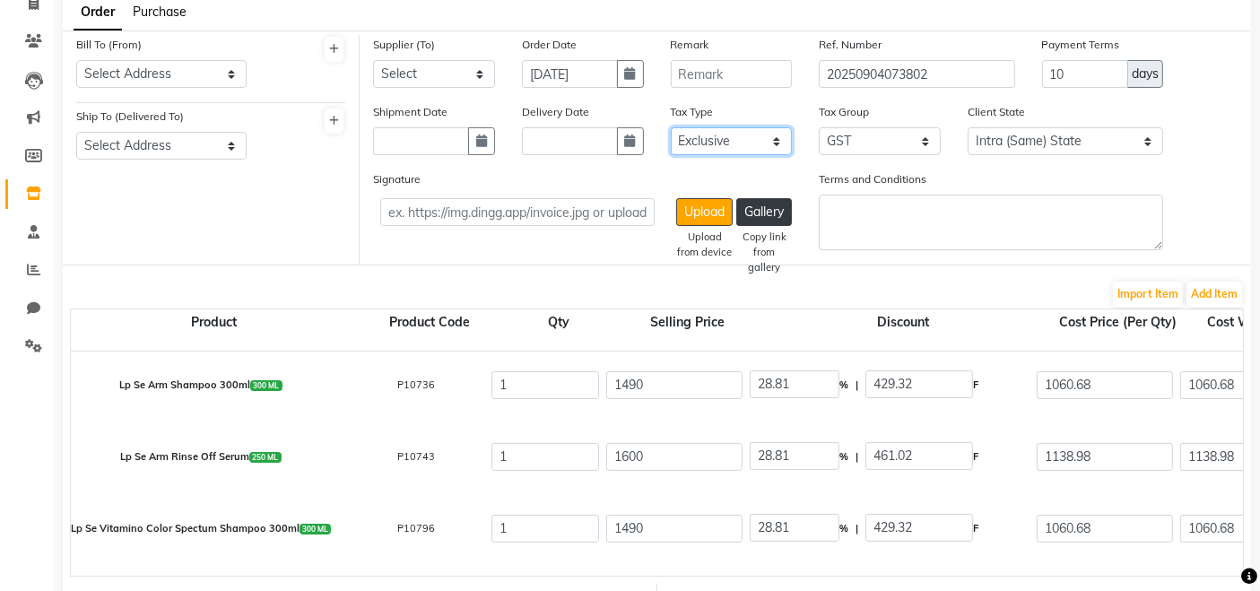
scroll to position [0, 0]
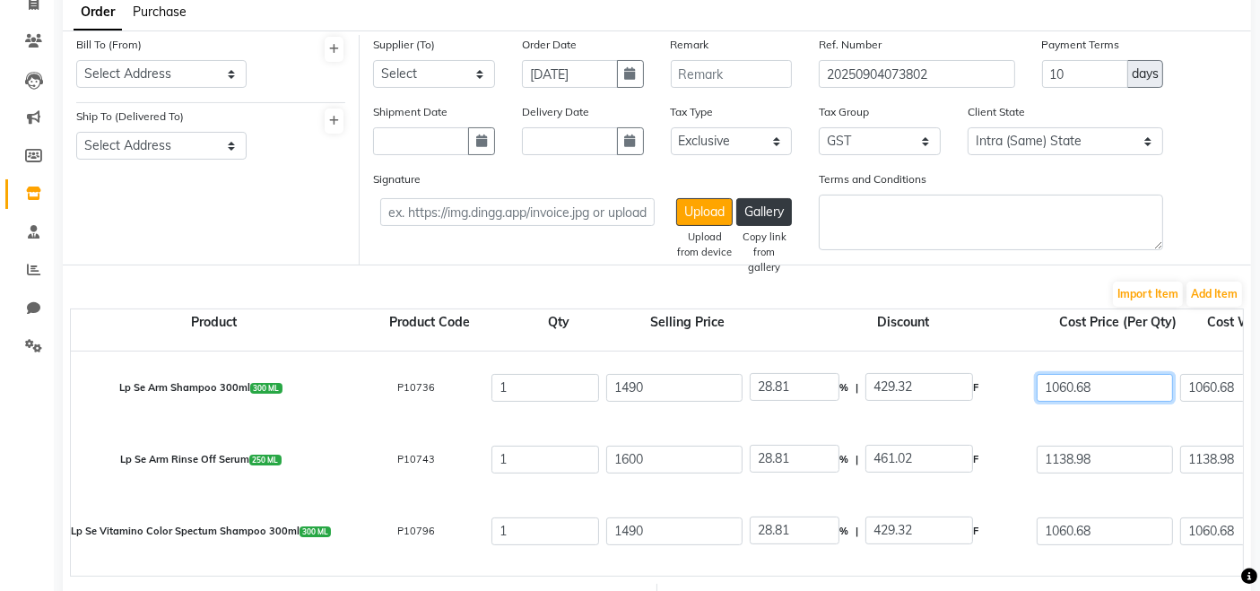
click at [1114, 392] on input "1060.68" at bounding box center [1105, 388] width 136 height 28
click at [1101, 387] on input "890.97" at bounding box center [1105, 388] width 136 height 28
click at [1112, 448] on input "1138.98" at bounding box center [1105, 460] width 136 height 28
click at [1113, 524] on input "1060.68" at bounding box center [1105, 532] width 136 height 28
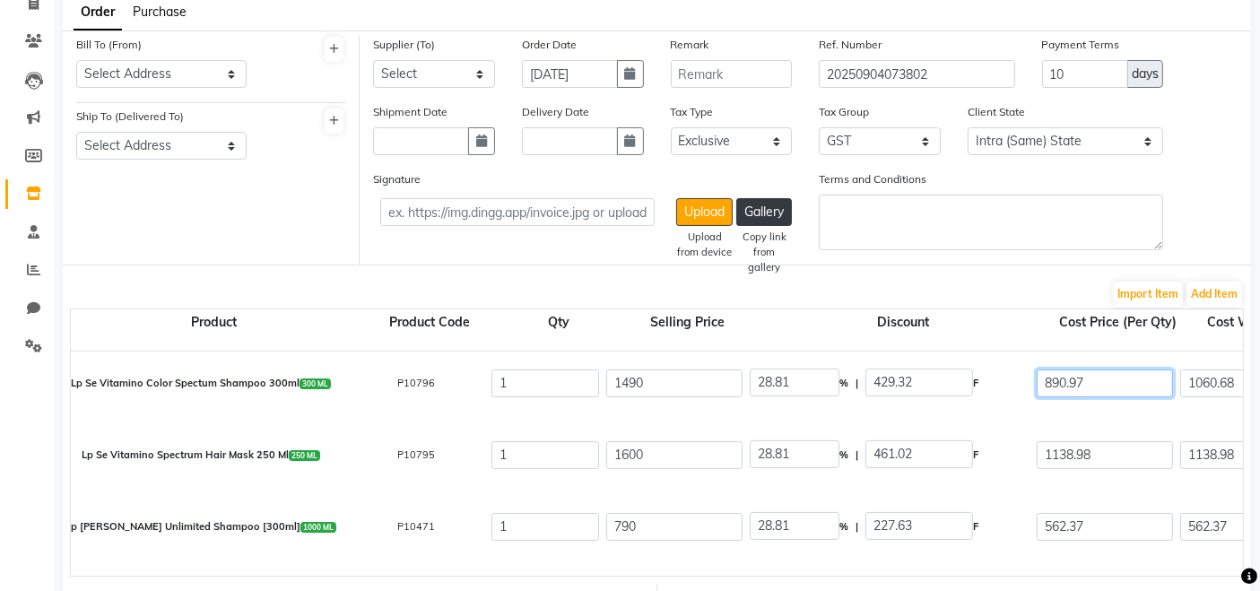
scroll to position [149, 0]
click at [1119, 451] on input "1138.98" at bounding box center [1105, 454] width 136 height 28
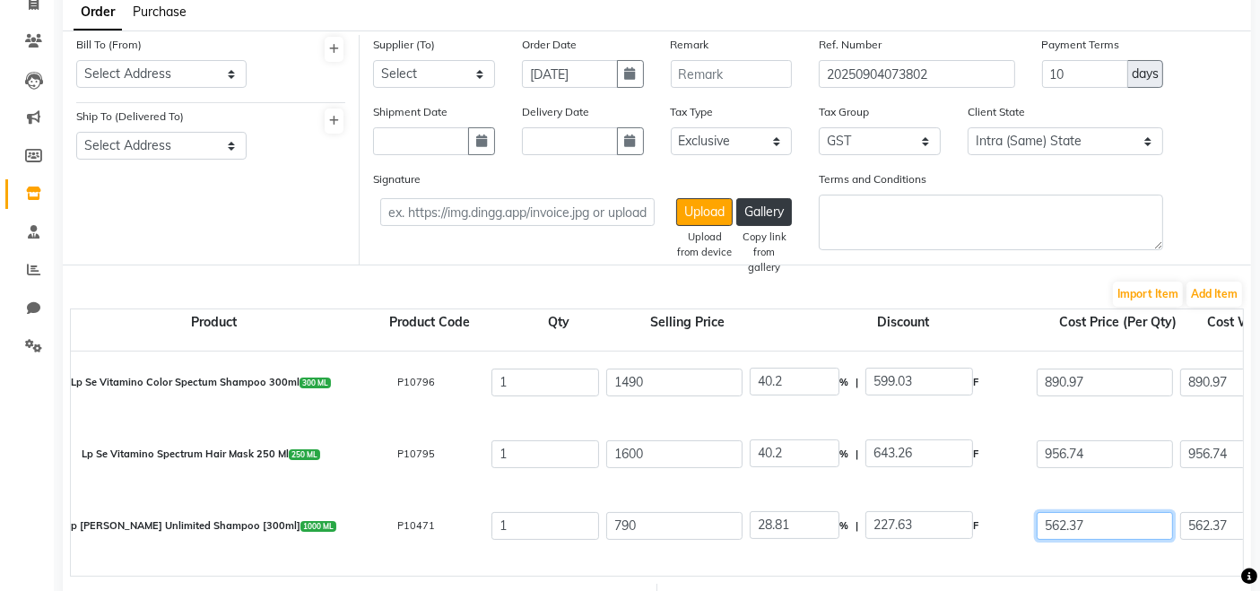
click at [1114, 528] on input "562.37" at bounding box center [1105, 526] width 136 height 28
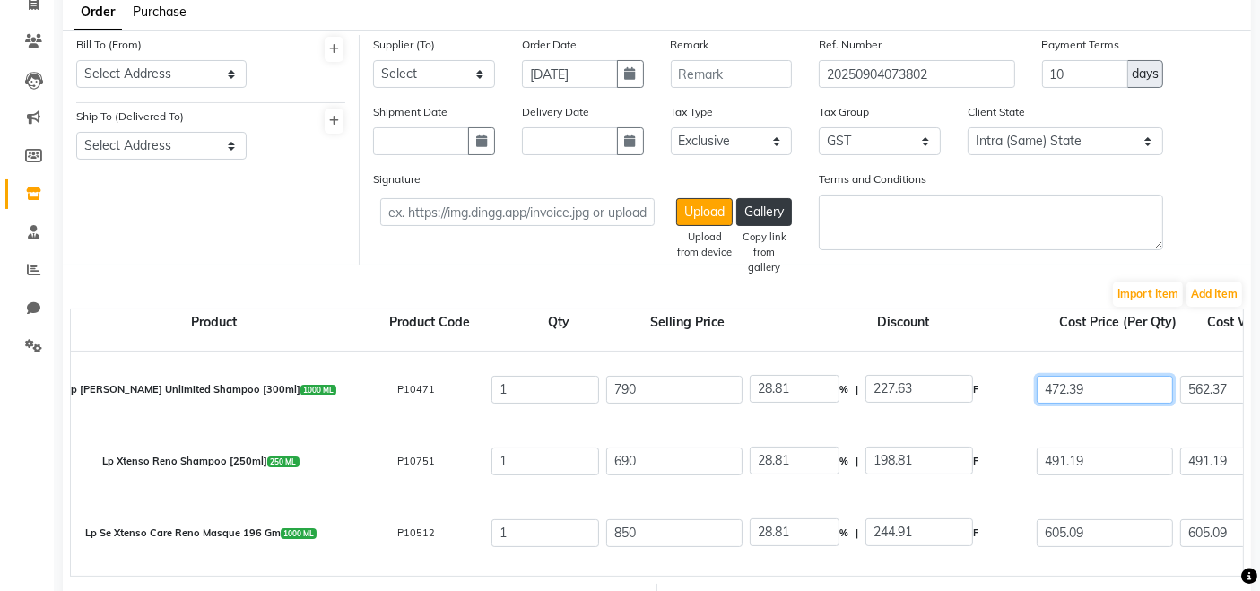
scroll to position [272, 0]
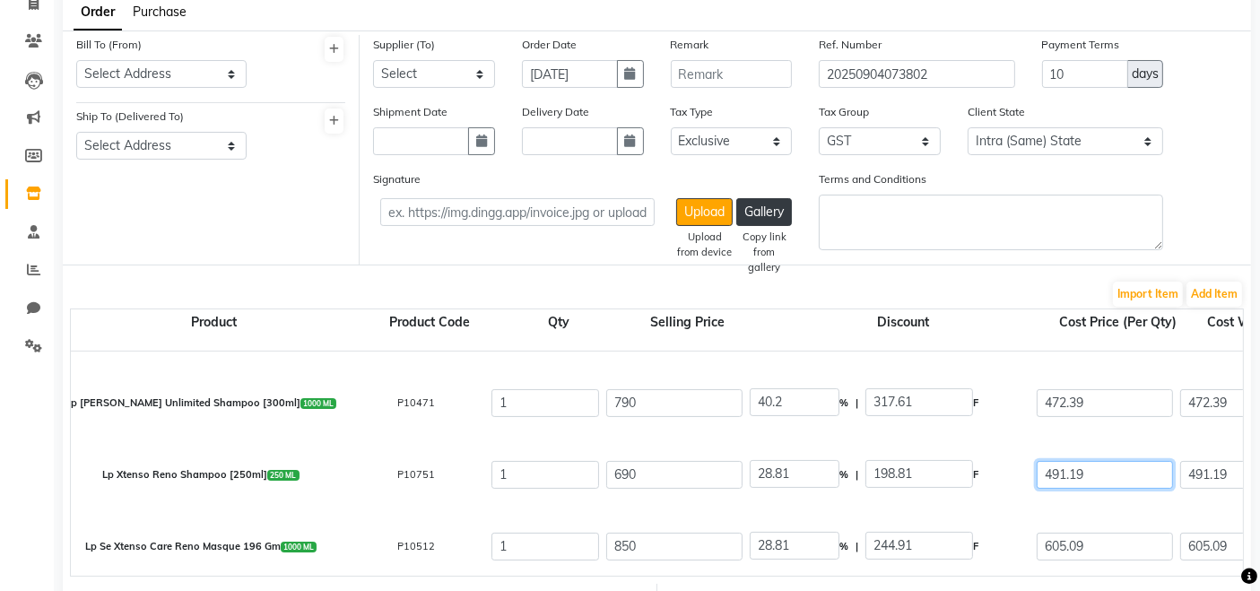
click at [1125, 474] on input "491.19" at bounding box center [1105, 475] width 136 height 28
click at [1104, 549] on input "605.09" at bounding box center [1105, 547] width 136 height 28
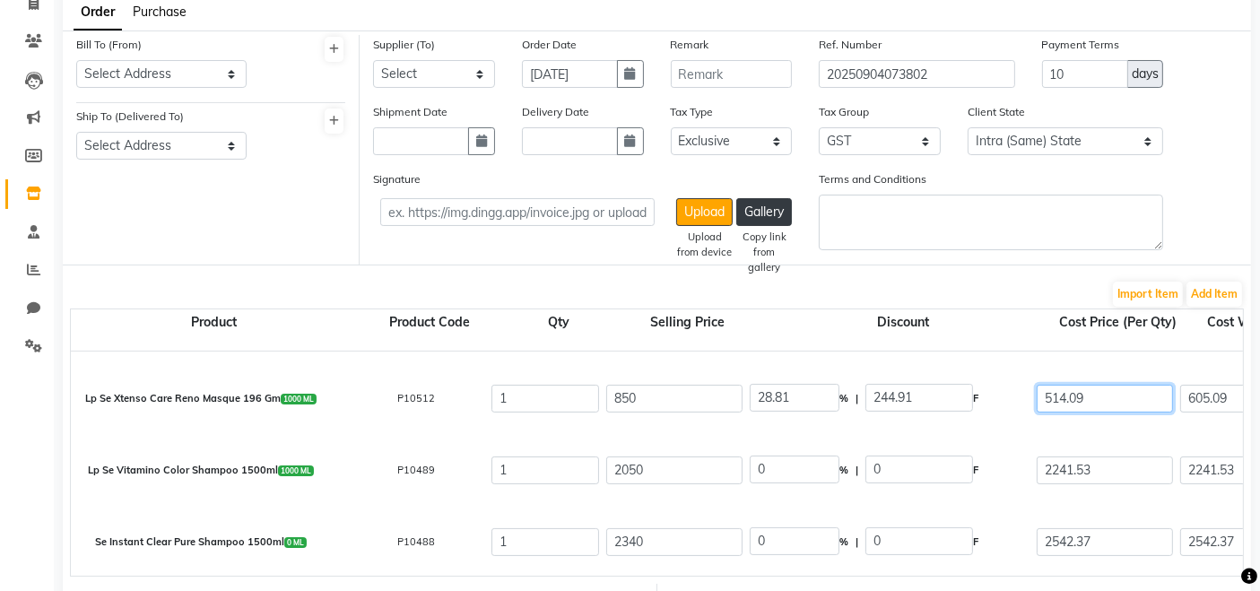
scroll to position [501, 0]
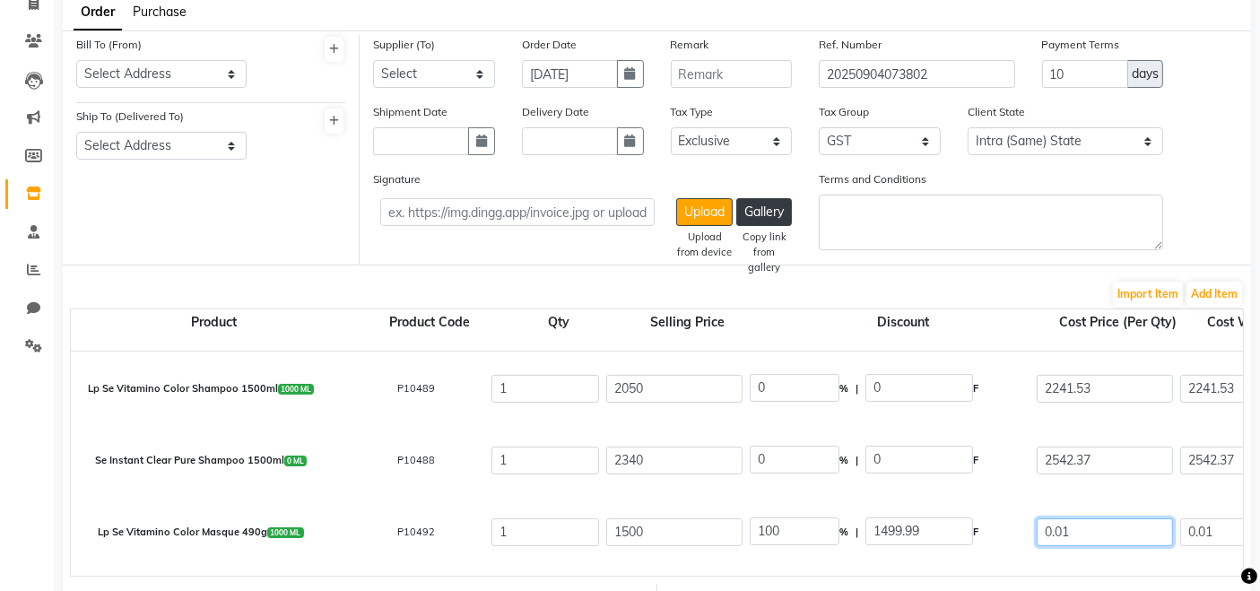
click at [1104, 539] on input "0.01" at bounding box center [1105, 532] width 136 height 28
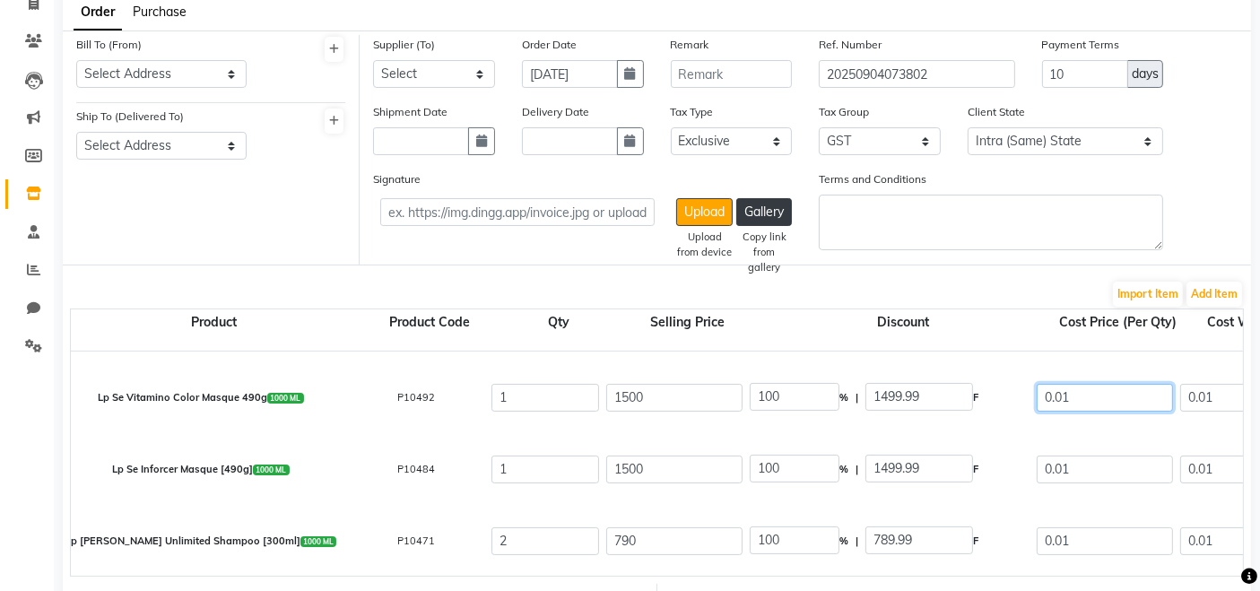
scroll to position [566, 0]
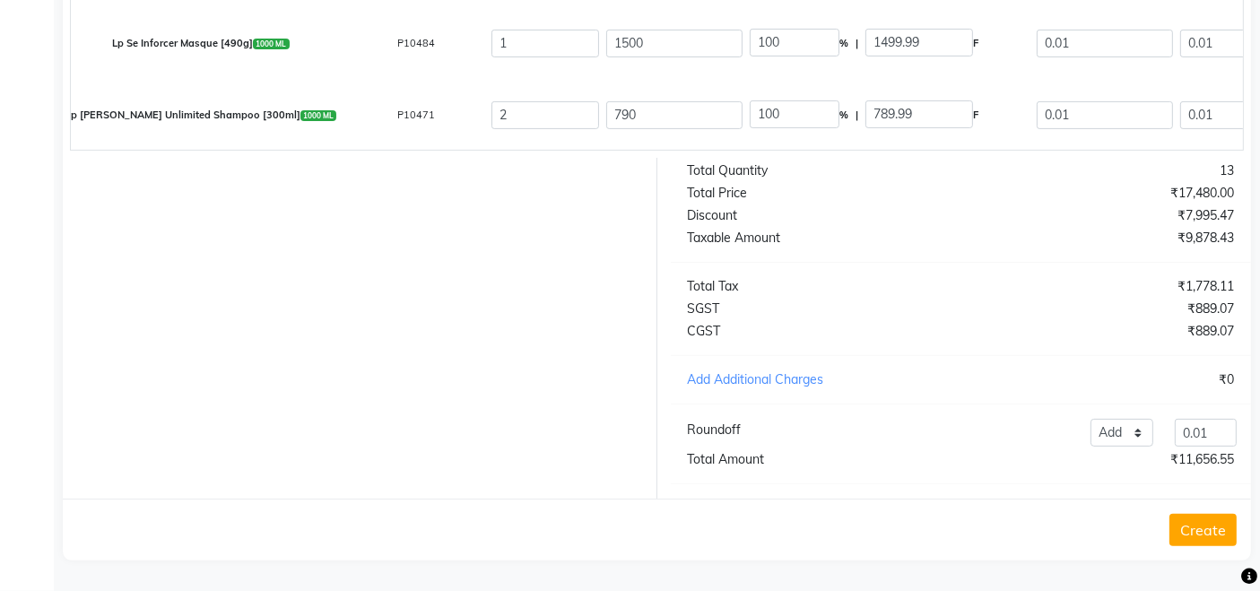
click at [584, 445] on div at bounding box center [353, 328] width 608 height 341
click at [1043, 168] on div "13" at bounding box center [1104, 170] width 287 height 19
click at [1071, 152] on form "Bill To (From) Select Address Salon SALON Ship To (Delivered To) Select Address…" at bounding box center [657, 82] width 1188 height 956
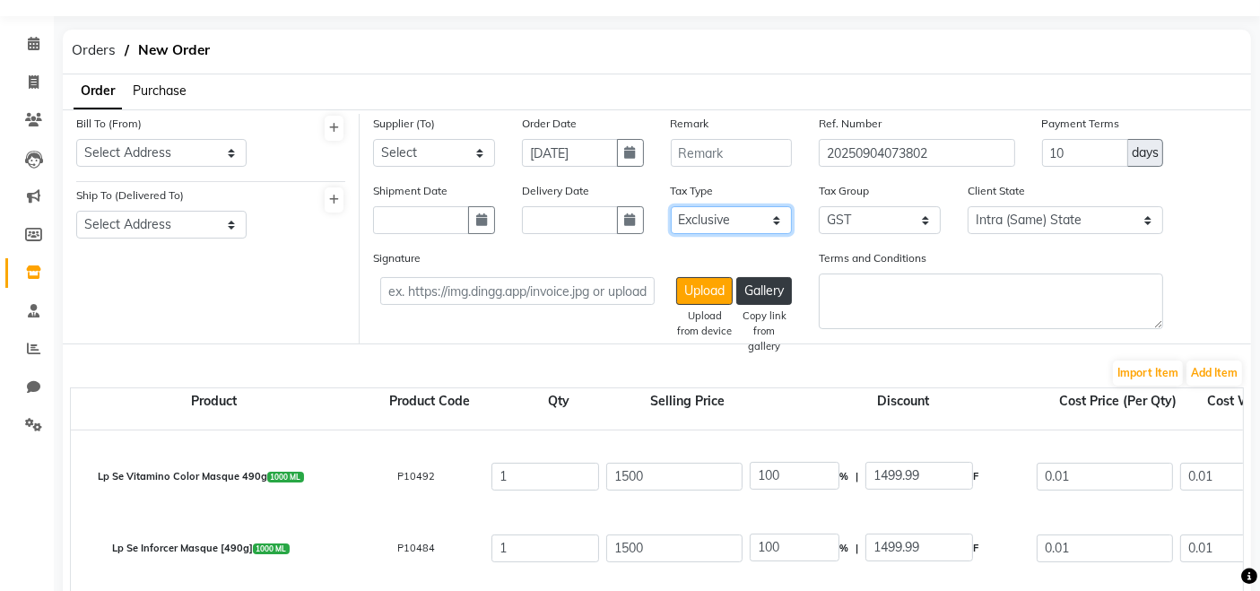
click at [748, 222] on select "Select Inclusive Exclusive" at bounding box center [732, 220] width 122 height 28
click at [671, 206] on select "Select Inclusive Exclusive" at bounding box center [732, 220] width 122 height 28
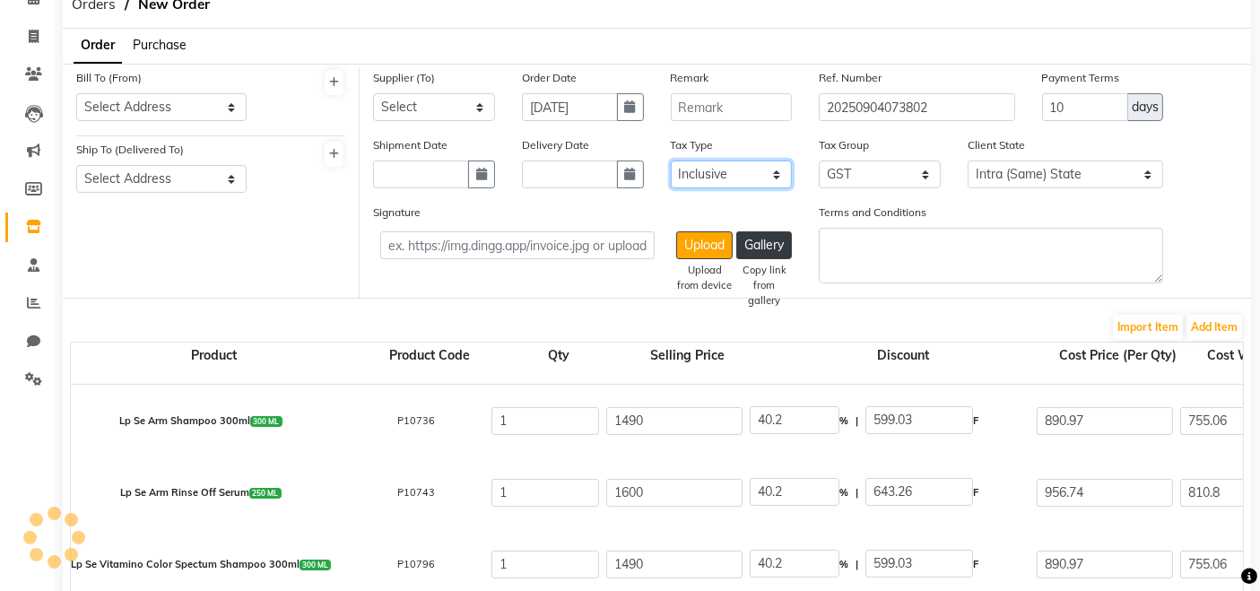
scroll to position [0, 0]
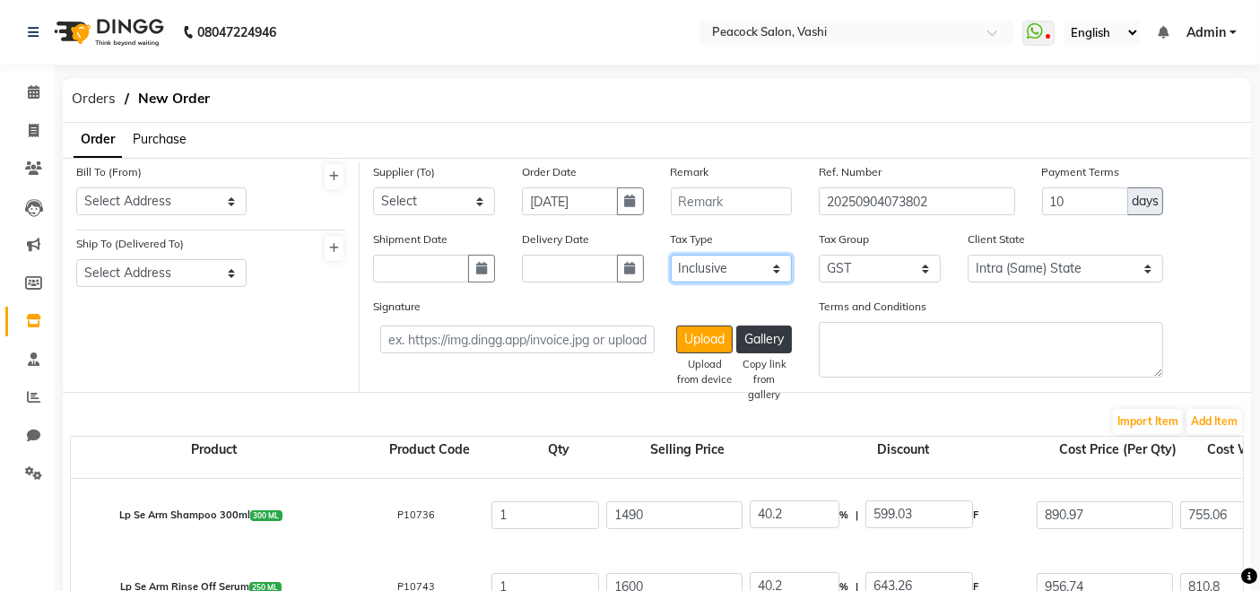
click at [701, 270] on select "Select Inclusive Exclusive" at bounding box center [732, 269] width 122 height 28
click at [671, 255] on select "Select Inclusive Exclusive" at bounding box center [732, 269] width 122 height 28
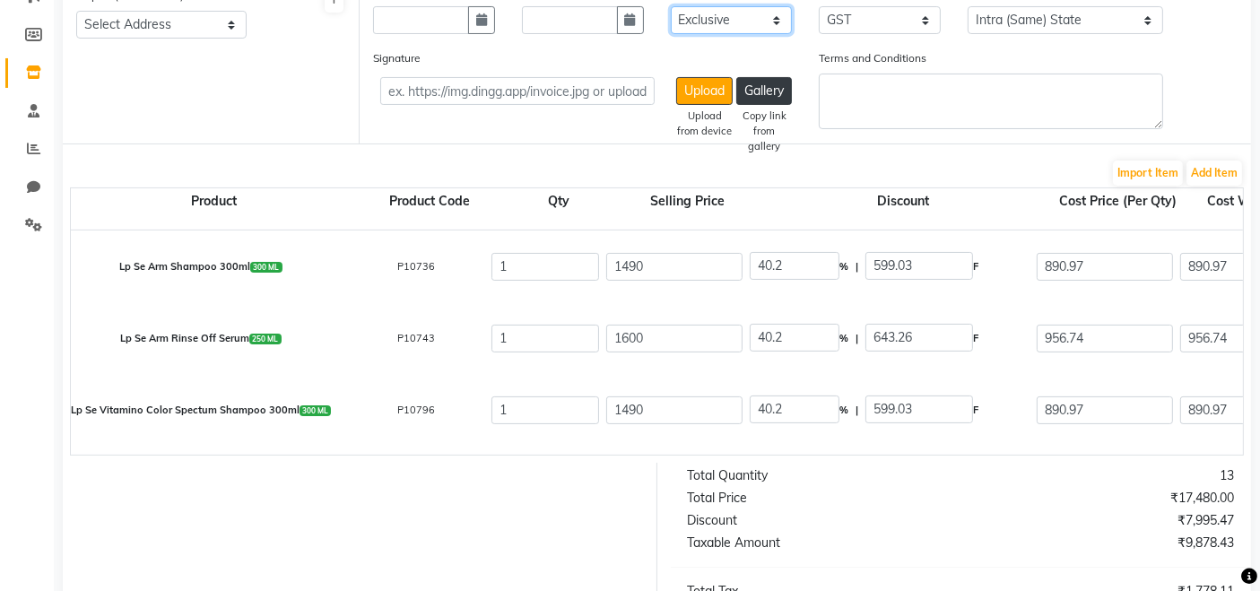
scroll to position [256, 0]
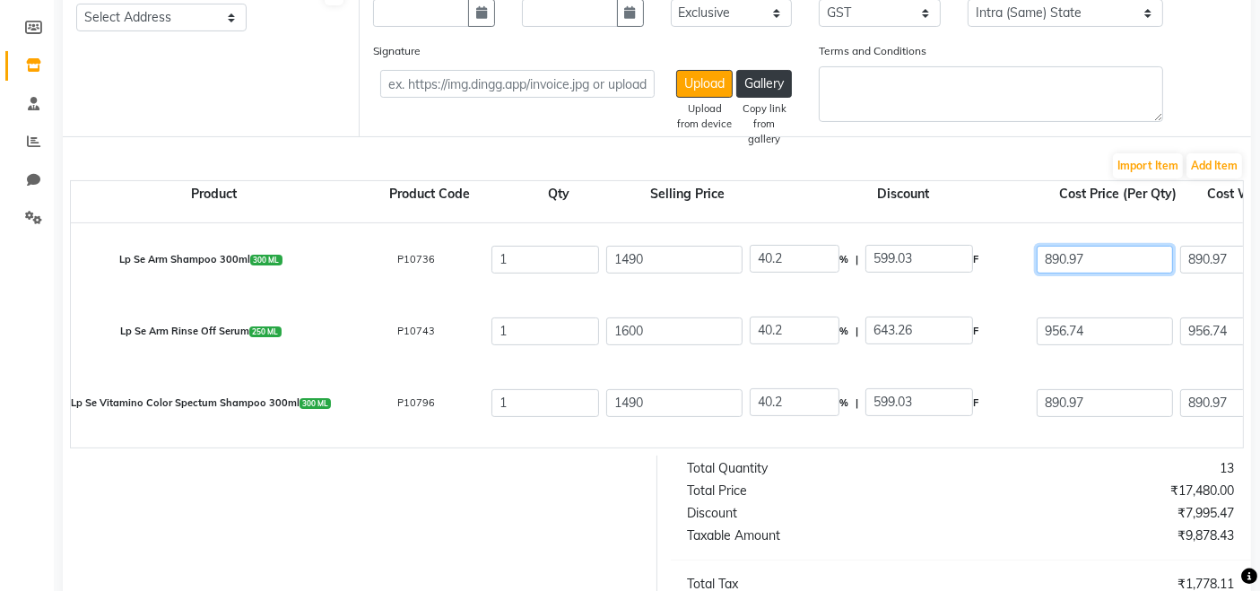
click at [1079, 252] on input "890.97" at bounding box center [1105, 260] width 136 height 28
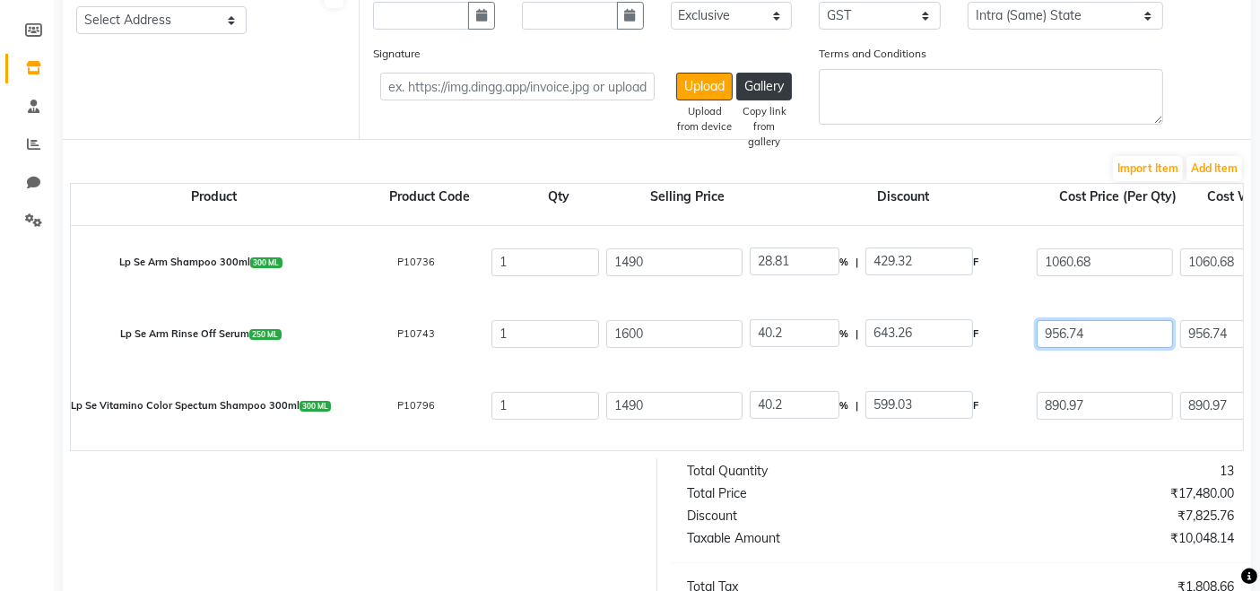
click at [1094, 327] on input "956.74" at bounding box center [1105, 334] width 136 height 28
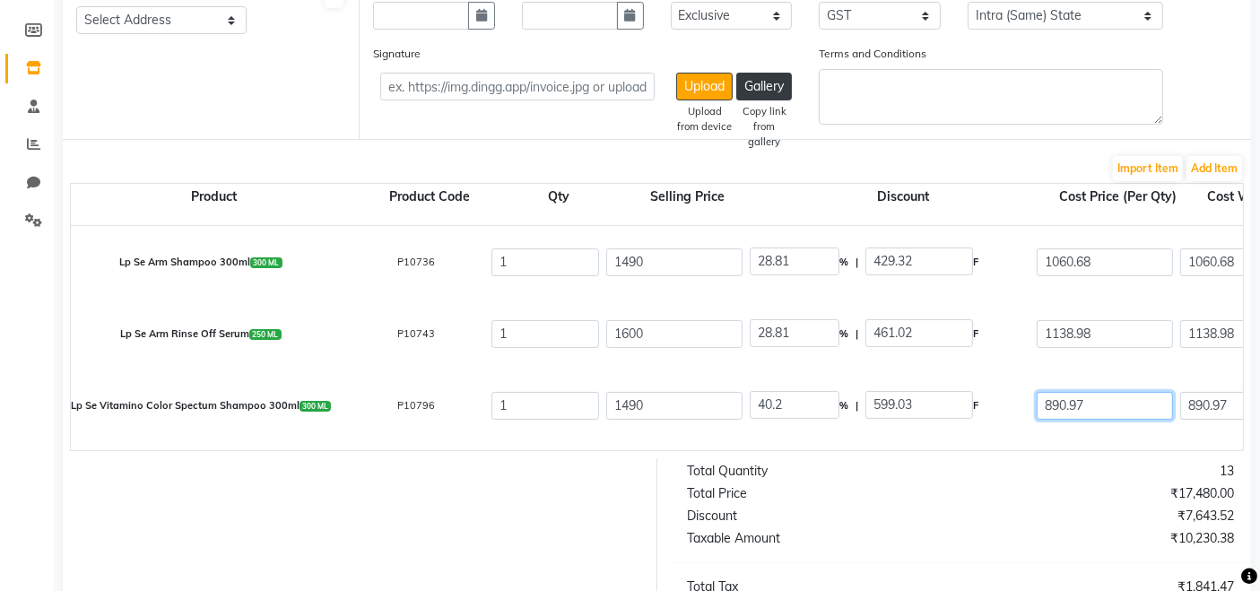
click at [1086, 407] on input "890.97" at bounding box center [1105, 406] width 136 height 28
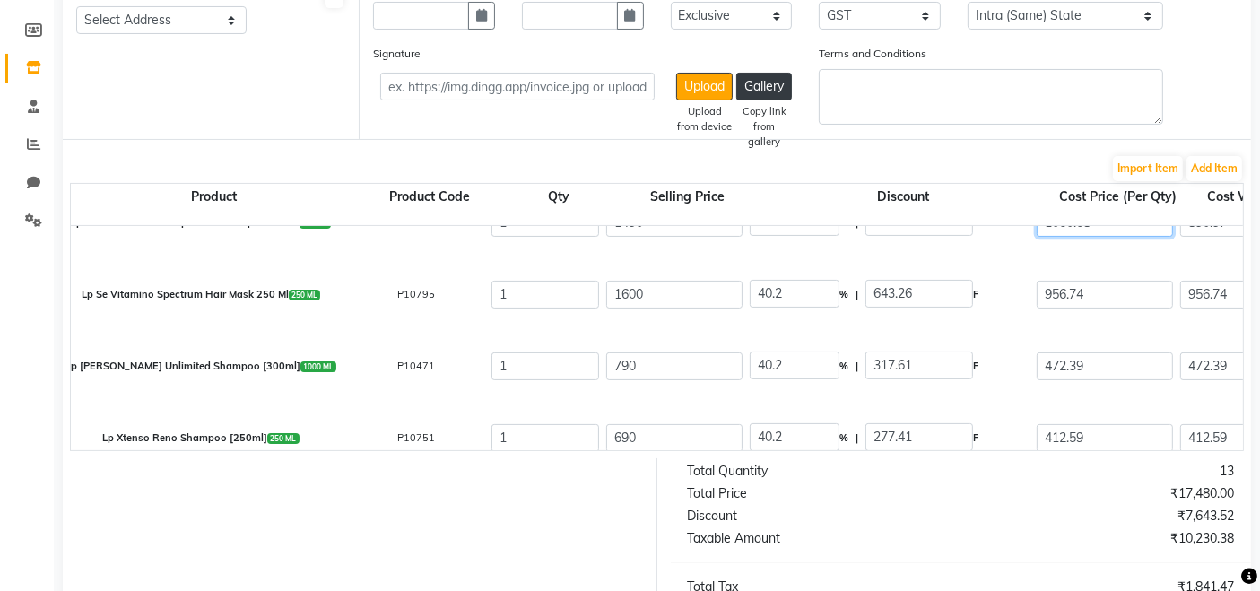
scroll to position [186, 0]
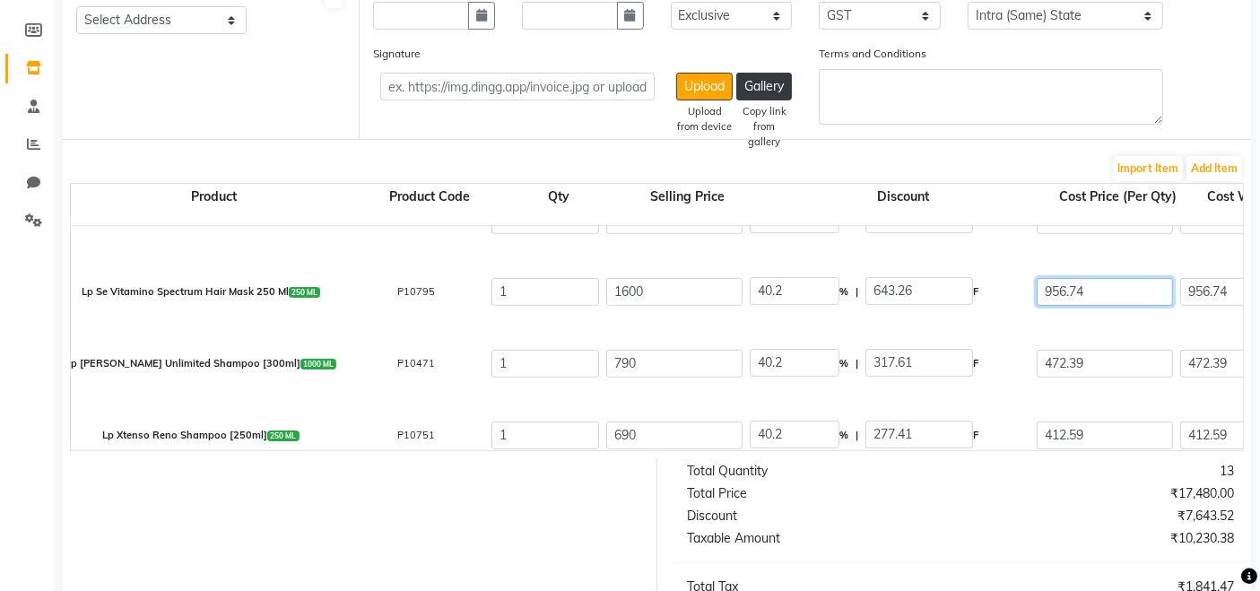
click at [1101, 292] on input "956.74" at bounding box center [1105, 292] width 136 height 28
click at [1093, 360] on input "472.39" at bounding box center [1105, 364] width 136 height 28
click at [1093, 434] on input "412.59" at bounding box center [1105, 436] width 136 height 28
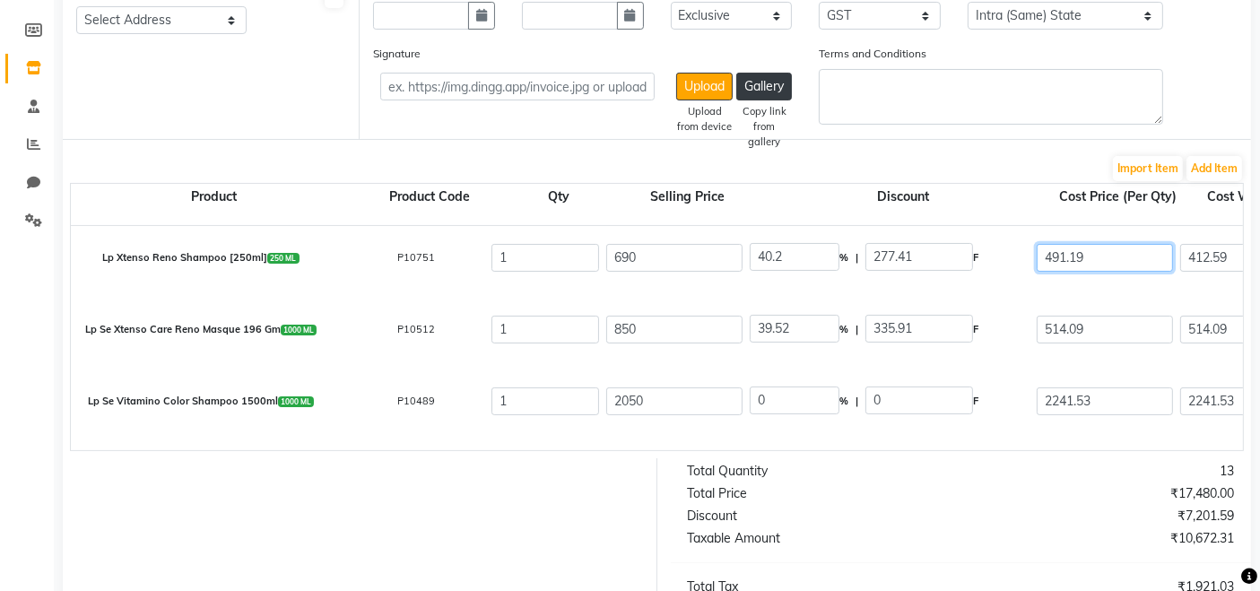
scroll to position [381, 0]
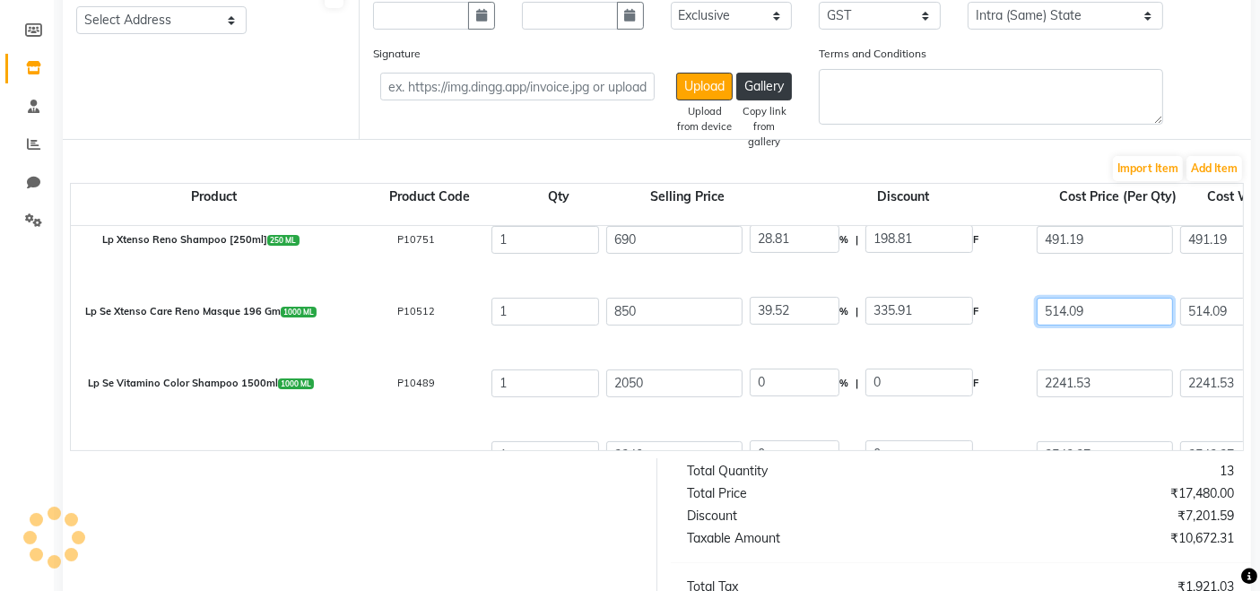
click at [1096, 311] on input "514.09" at bounding box center [1105, 312] width 136 height 28
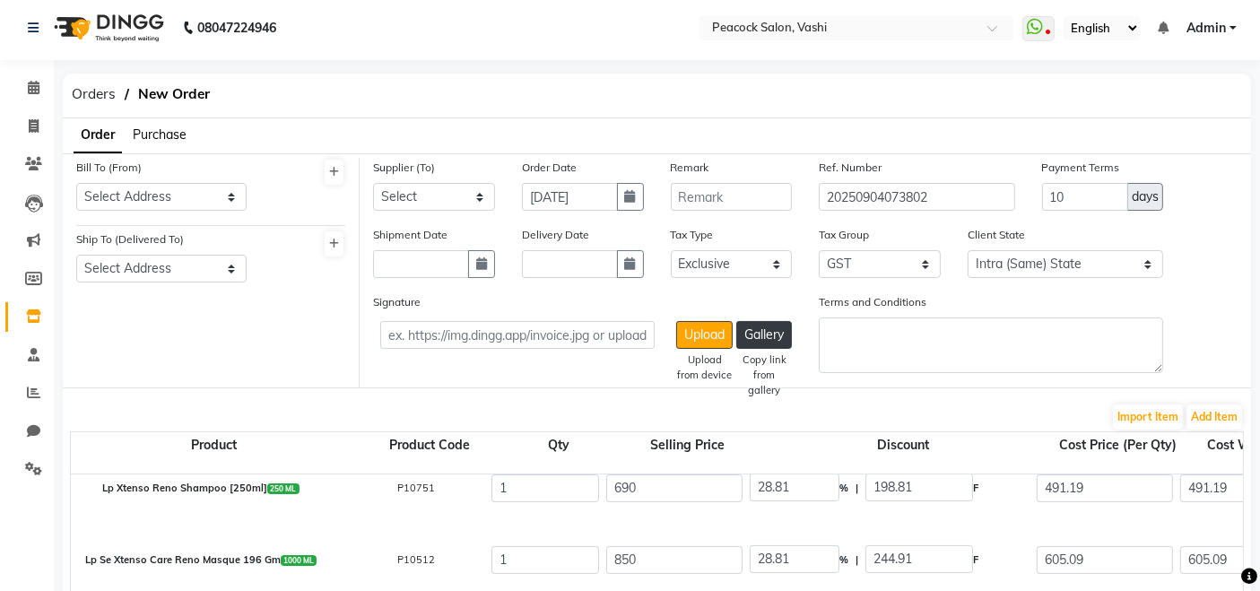
scroll to position [0, 0]
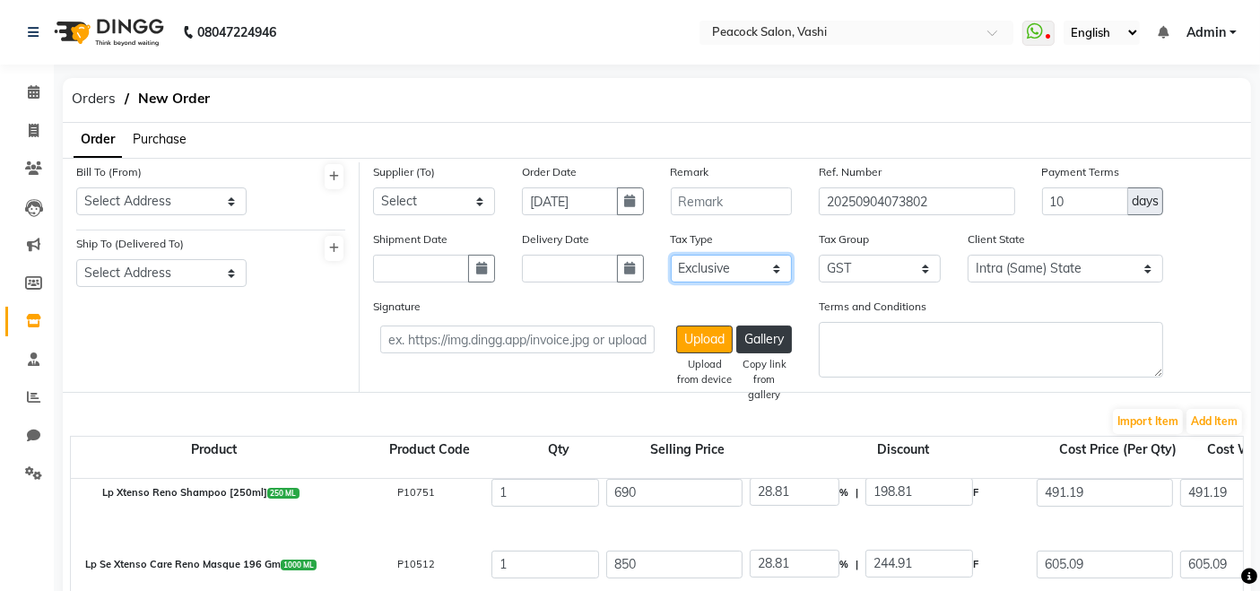
click at [710, 269] on select "Select Inclusive Exclusive" at bounding box center [732, 269] width 122 height 28
click at [671, 255] on select "Select Inclusive Exclusive" at bounding box center [732, 269] width 122 height 28
drag, startPoint x: 737, startPoint y: 274, endPoint x: 719, endPoint y: 334, distance: 61.9
click at [719, 334] on div "Supplier (To) Select Peacock - person nakoda tradepoint llp - NAKODA TRADEPOINT…" at bounding box center [806, 277] width 892 height 230
click at [671, 255] on select "Select Inclusive Exclusive" at bounding box center [732, 269] width 122 height 28
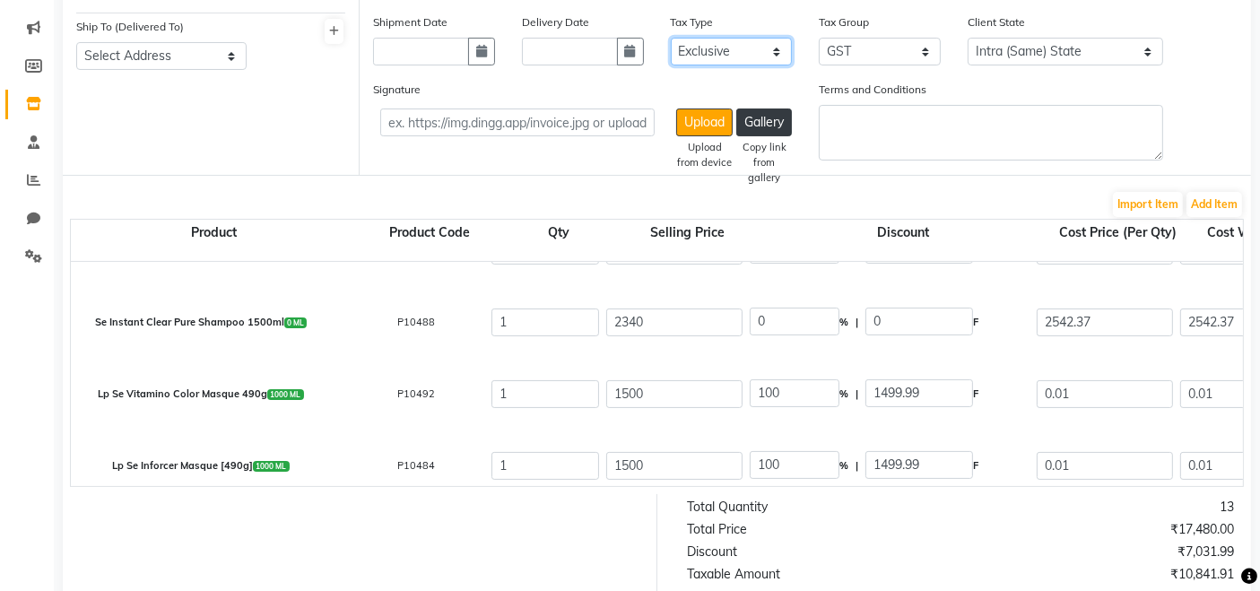
scroll to position [636, 0]
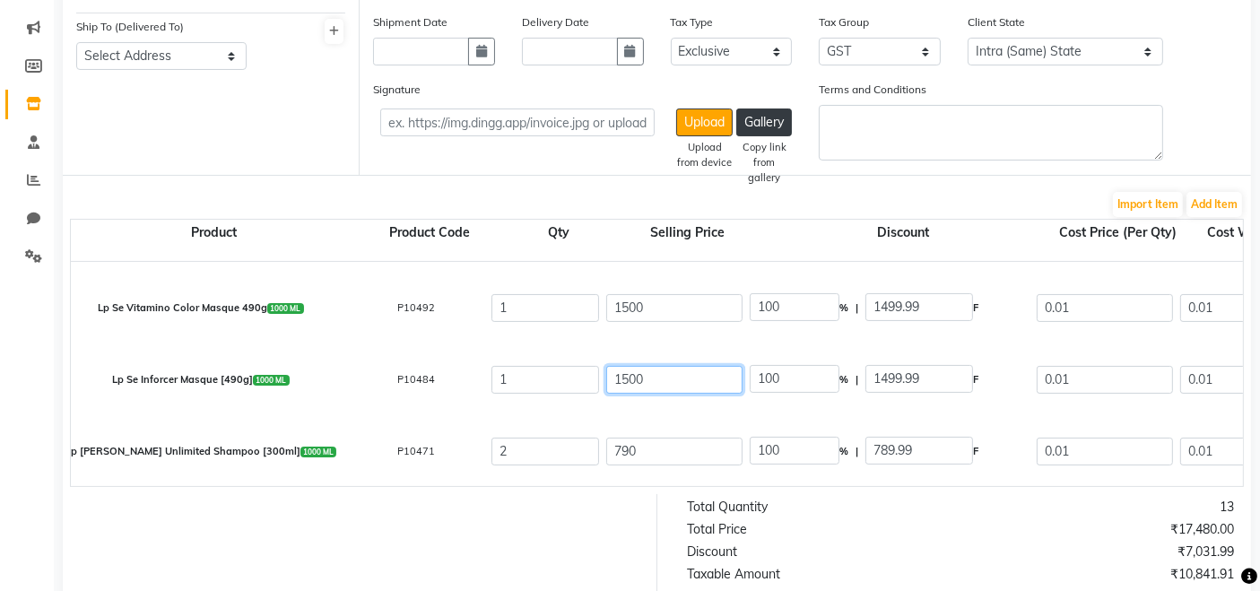
click at [635, 375] on input "1500" at bounding box center [674, 380] width 136 height 28
click at [635, 302] on input "1500" at bounding box center [674, 308] width 136 height 28
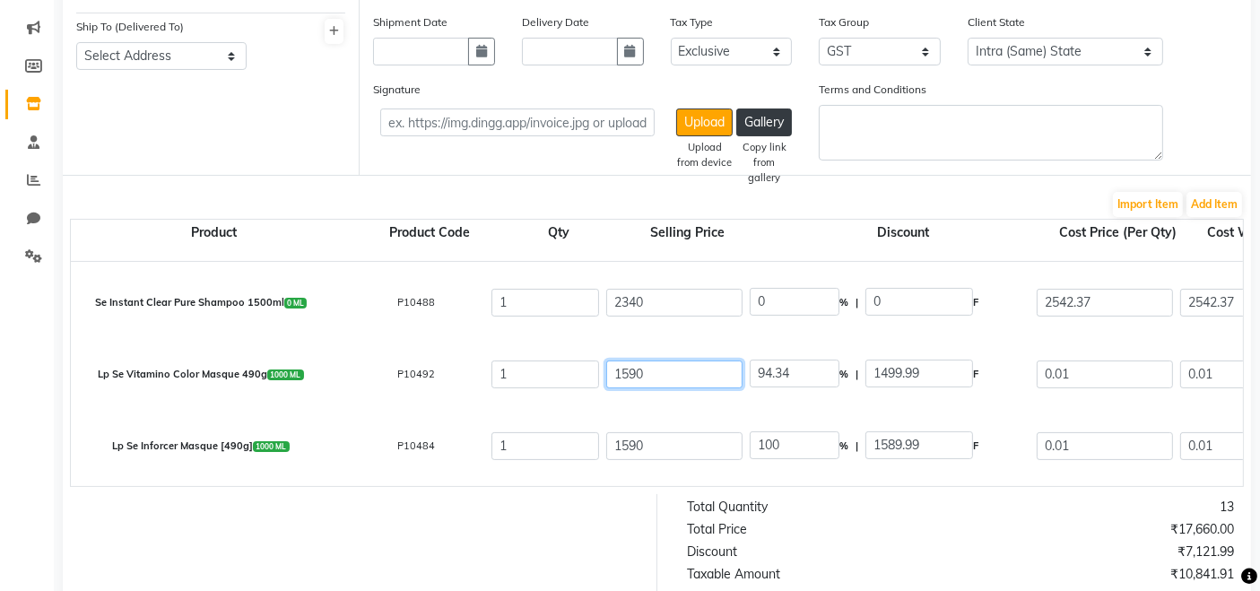
scroll to position [540, 0]
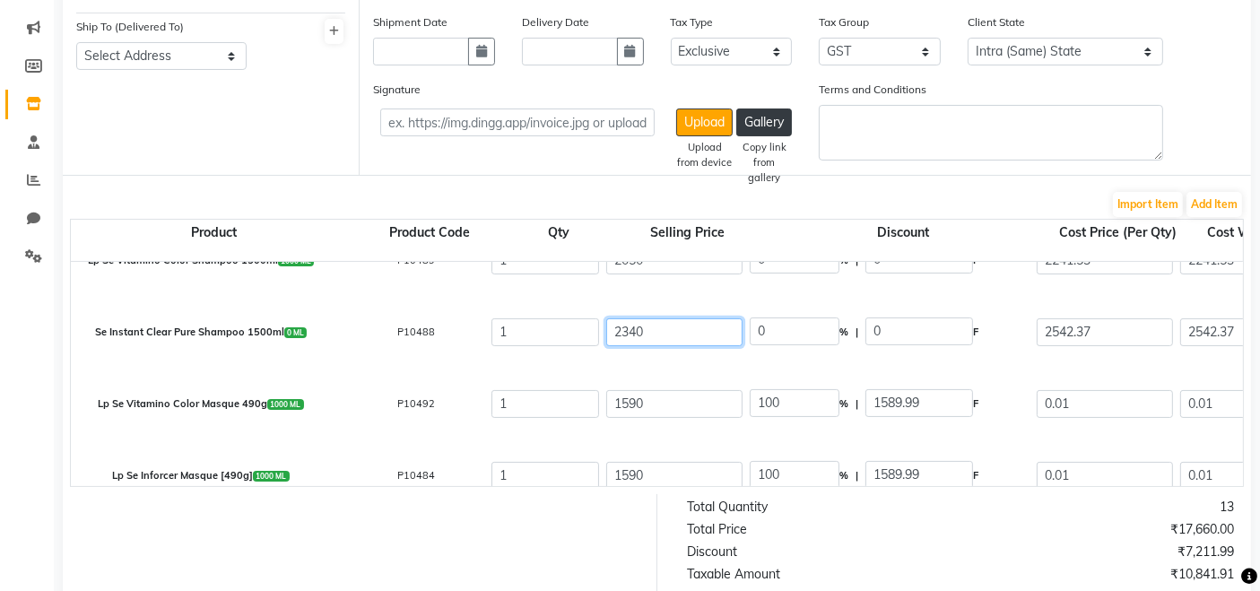
click at [648, 326] on input "2340" at bounding box center [674, 332] width 136 height 28
click at [648, 326] on input "3000" at bounding box center [674, 332] width 136 height 28
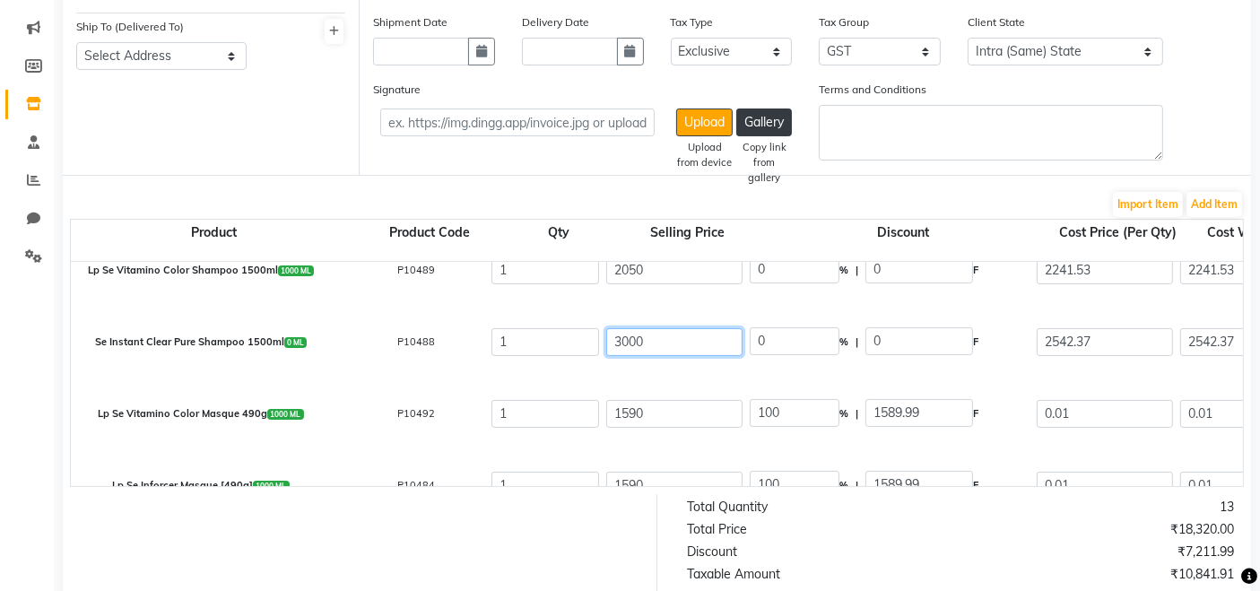
scroll to position [527, 0]
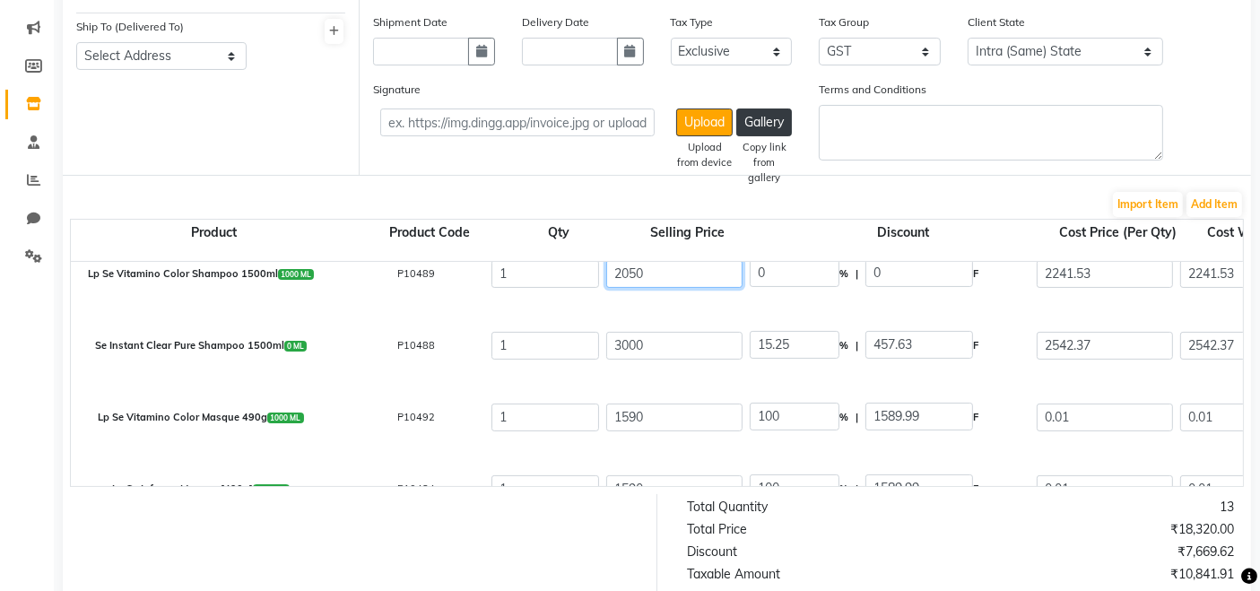
click at [650, 273] on input "2050" at bounding box center [674, 274] width 136 height 28
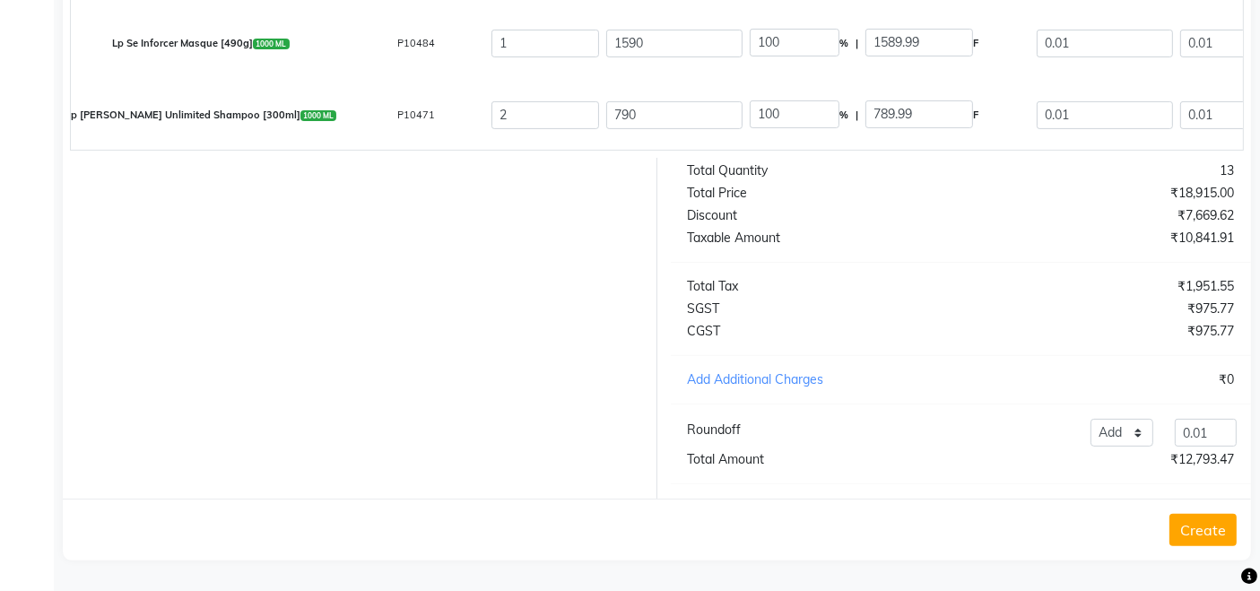
scroll to position [0, 0]
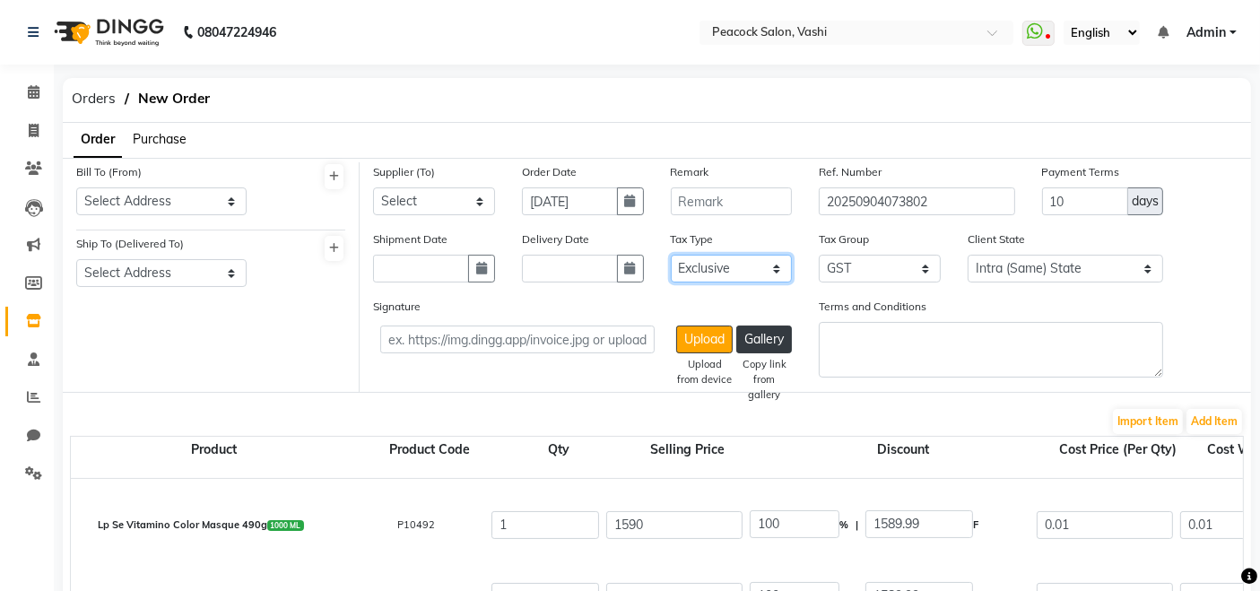
click at [692, 276] on select "Select Inclusive Exclusive" at bounding box center [732, 269] width 122 height 28
click at [671, 255] on select "Select Inclusive Exclusive" at bounding box center [732, 269] width 122 height 28
drag, startPoint x: 707, startPoint y: 274, endPoint x: 714, endPoint y: 333, distance: 58.7
click at [714, 333] on div "Supplier (To) Select Peacock - person nakoda tradepoint llp - NAKODA TRADEPOINT…" at bounding box center [806, 277] width 892 height 230
click at [671, 255] on select "Select Inclusive Exclusive" at bounding box center [732, 269] width 122 height 28
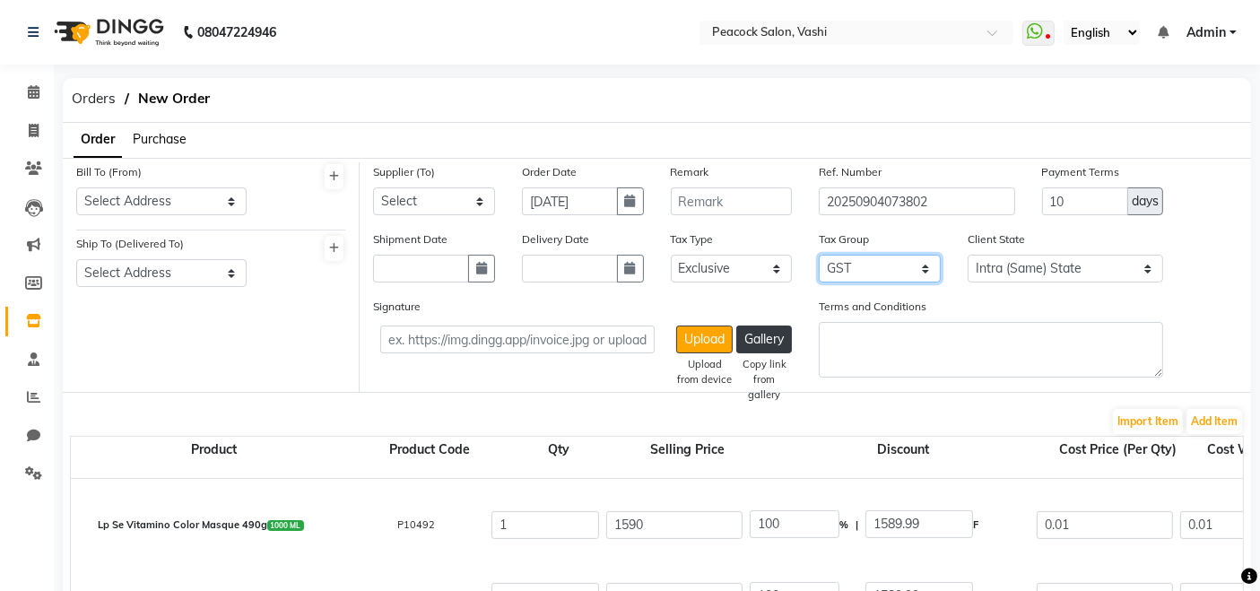
click at [843, 268] on select "None GST" at bounding box center [880, 269] width 122 height 28
click at [819, 255] on select "None GST" at bounding box center [880, 269] width 122 height 28
click at [847, 264] on select "None GST" at bounding box center [880, 269] width 122 height 28
click at [819, 255] on select "None GST" at bounding box center [880, 269] width 122 height 28
